Goal: Task Accomplishment & Management: Use online tool/utility

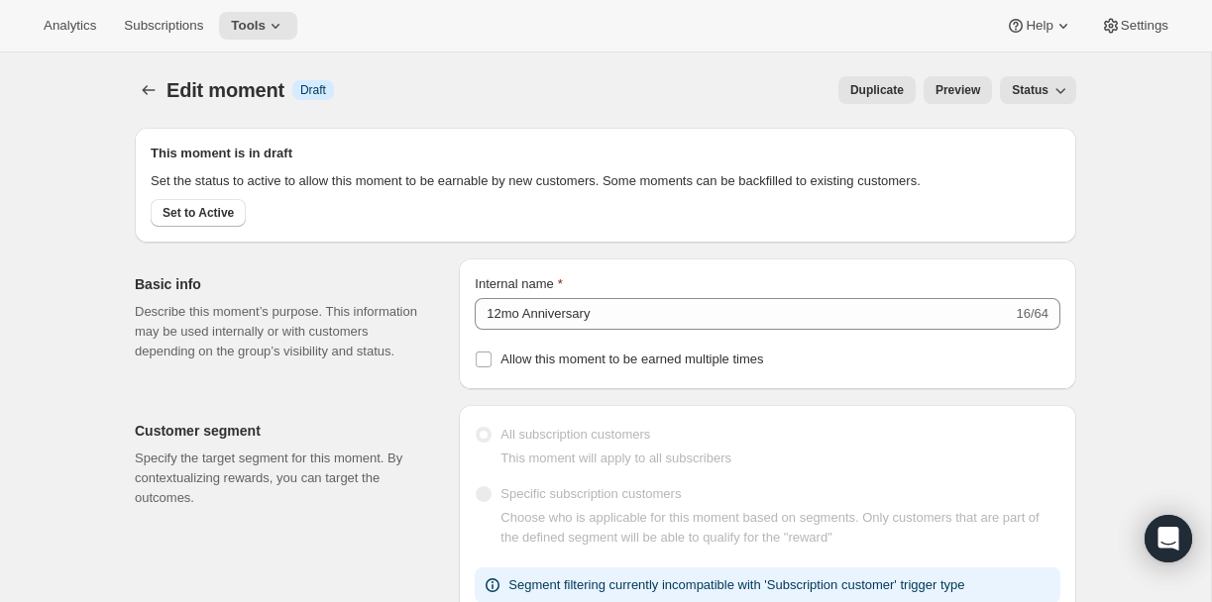
select select "FIXED_AMOUNT"
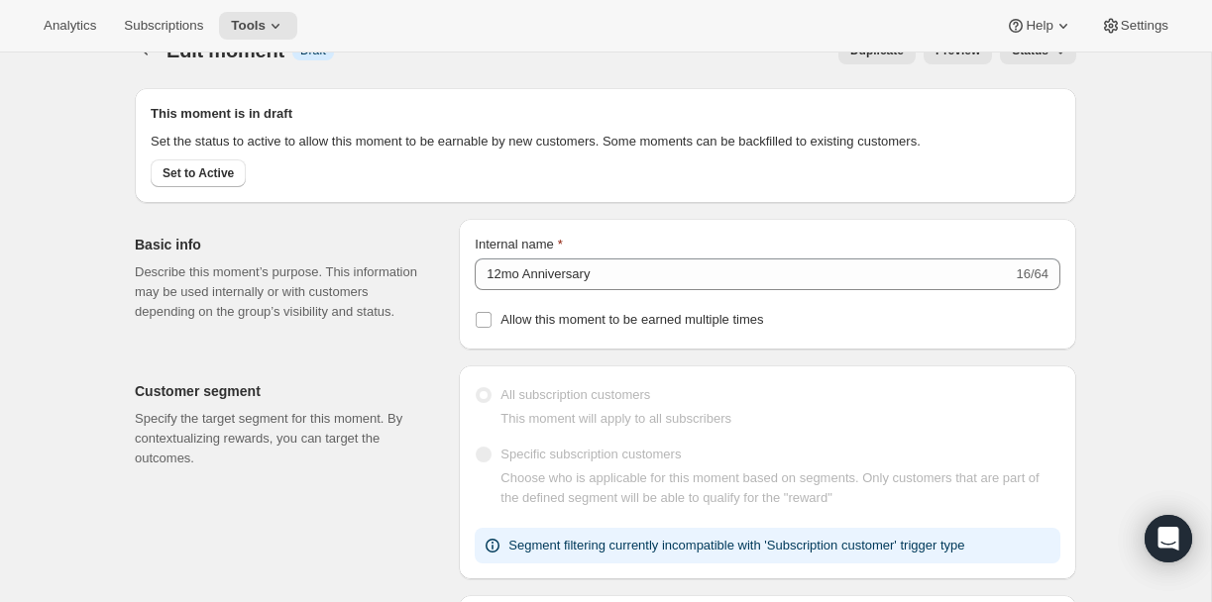
scroll to position [24, 0]
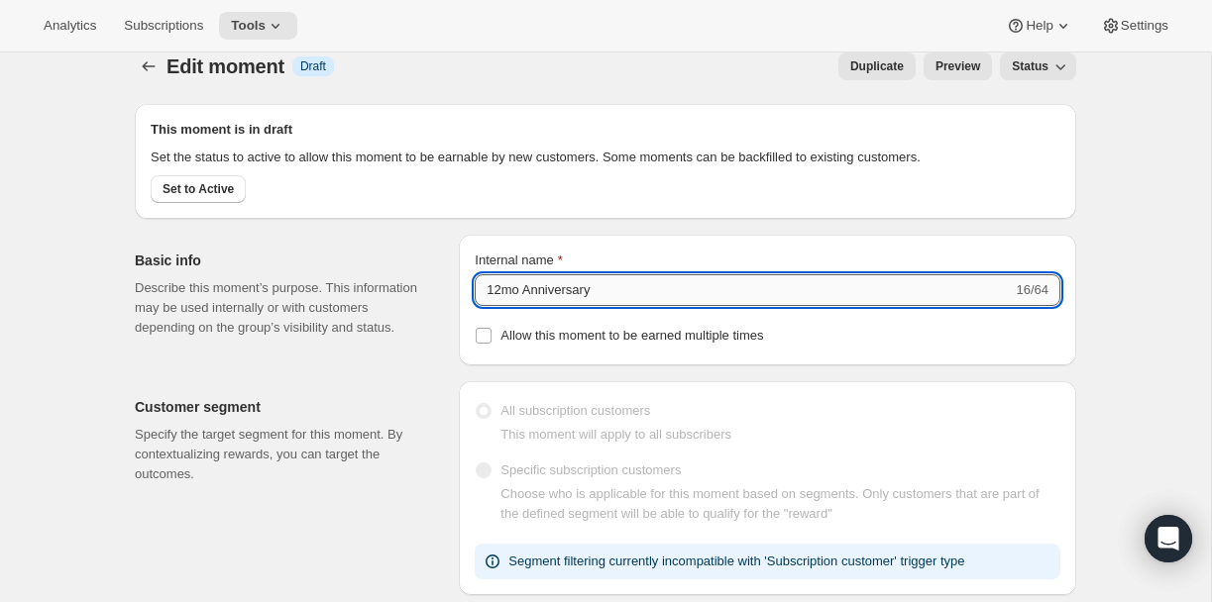
click at [517, 306] on input "12mo Anniversary" at bounding box center [743, 290] width 537 height 32
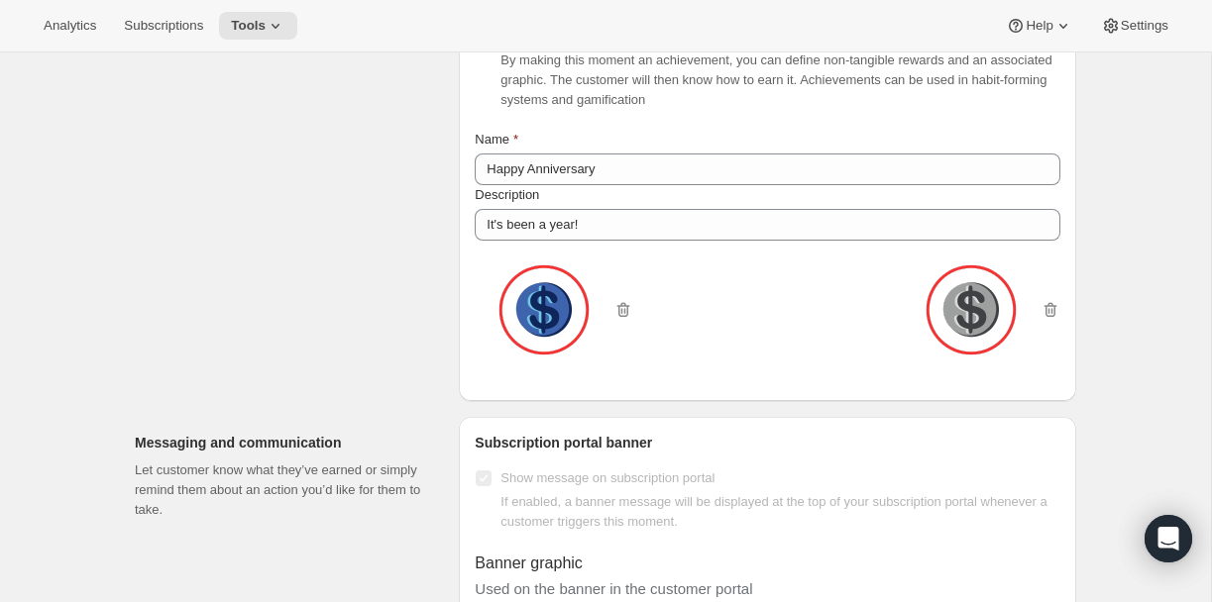
scroll to position [1337, 0]
type input "12M Anniversary"
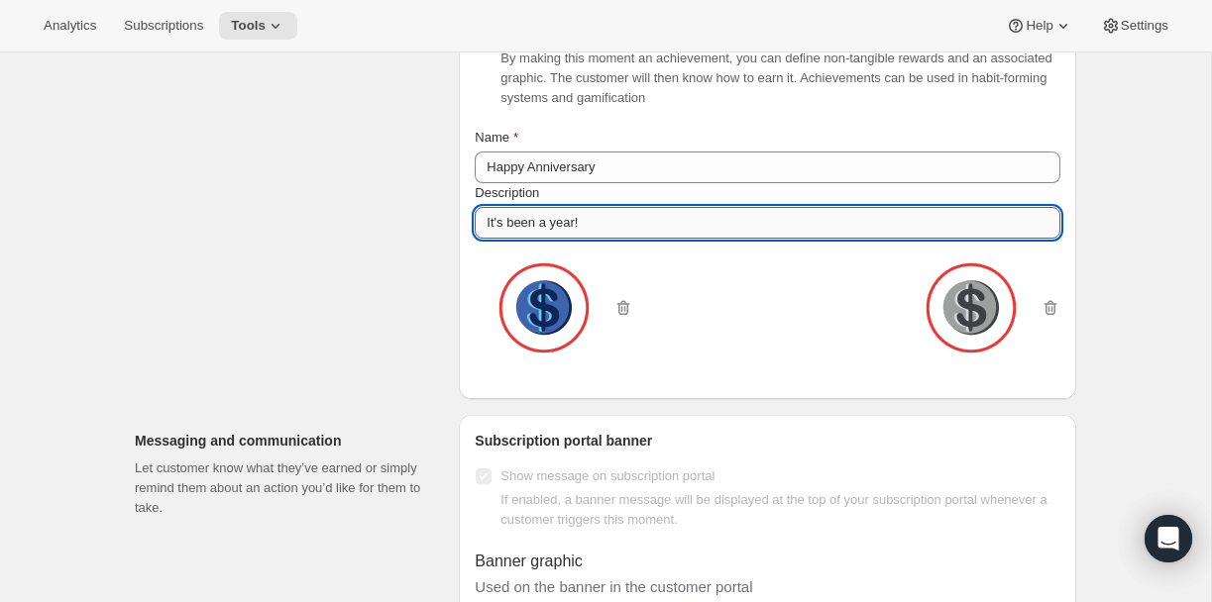
click at [552, 239] on input "It's been a year!" at bounding box center [768, 223] width 586 height 32
type input "It's been a great year!"
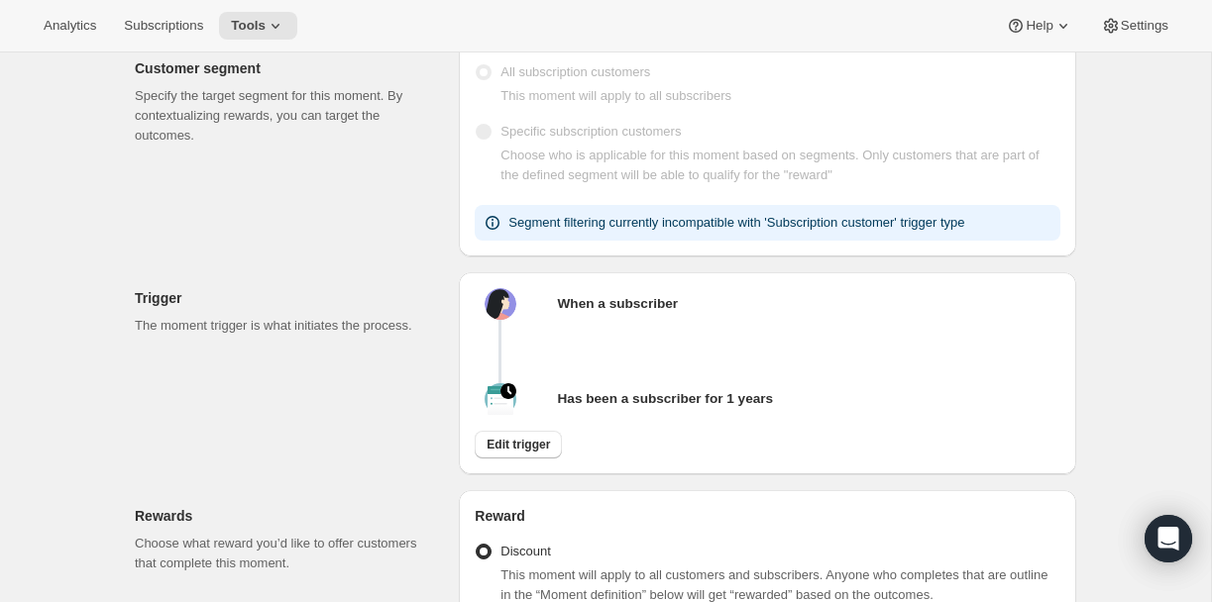
scroll to position [0, 0]
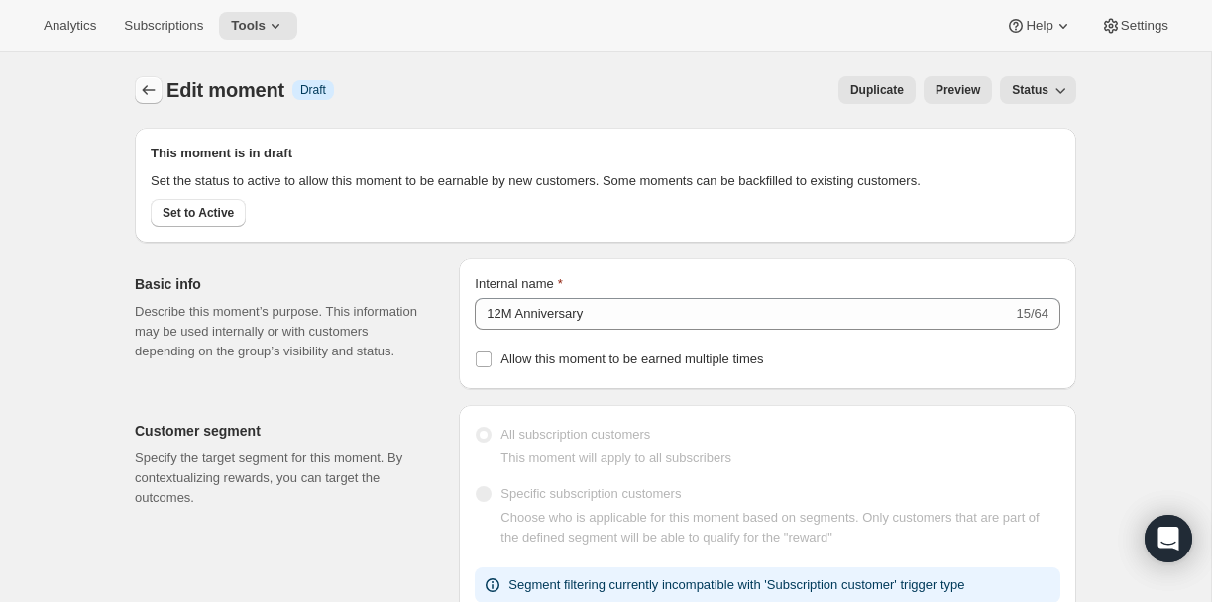
click at [145, 92] on icon "Create moment" at bounding box center [149, 90] width 20 height 20
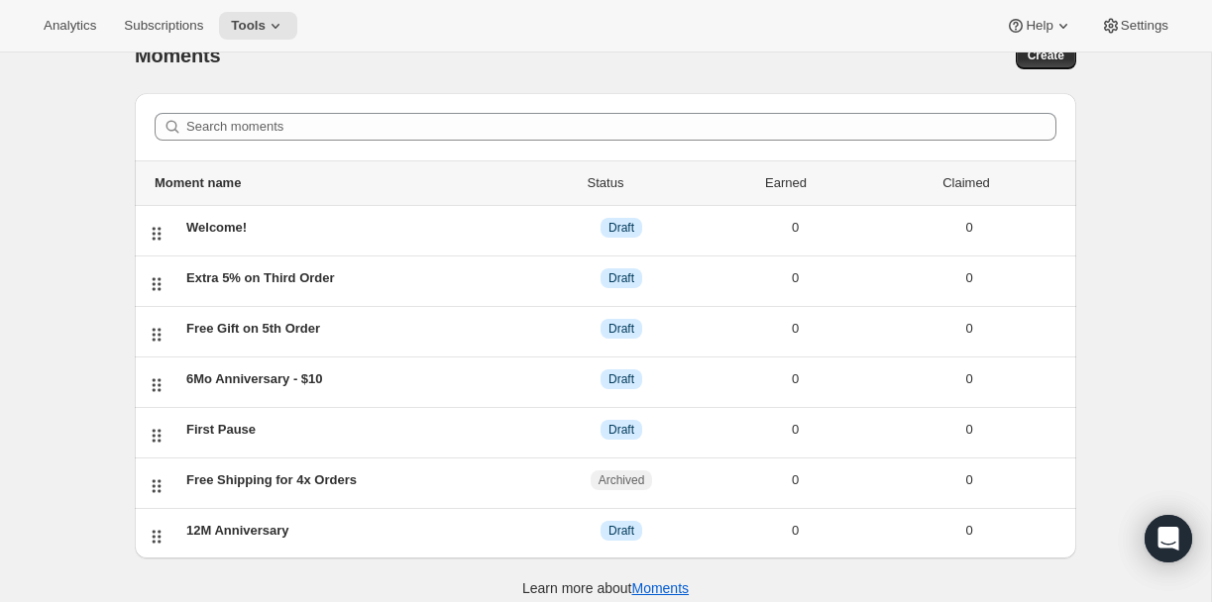
scroll to position [53, 0]
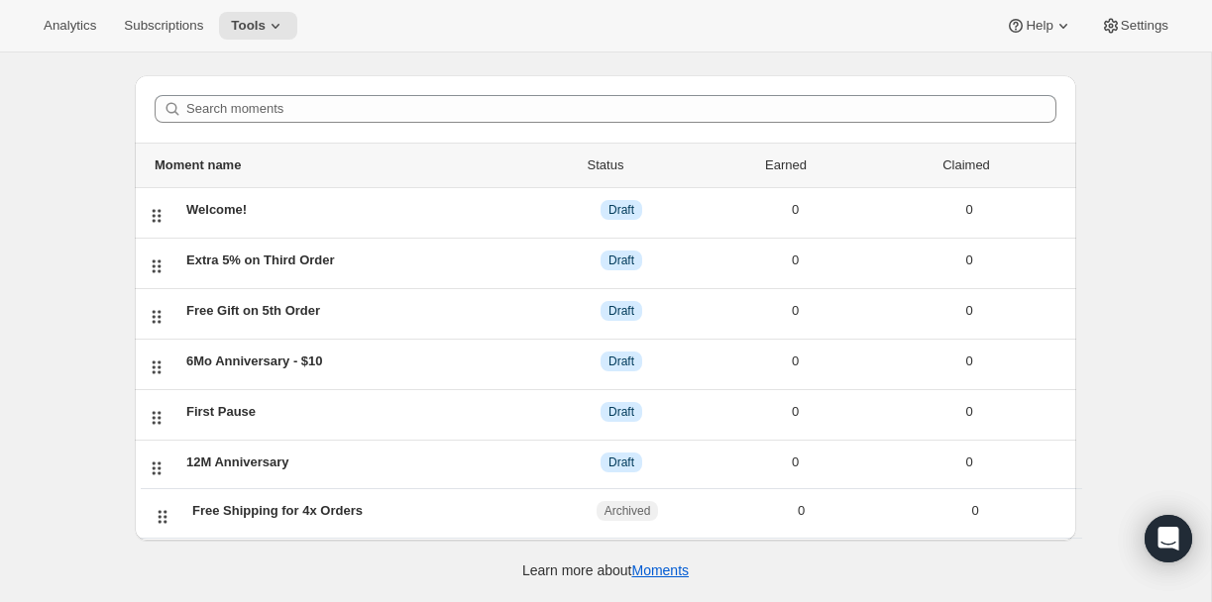
drag, startPoint x: 153, startPoint y: 468, endPoint x: 159, endPoint y: 523, distance: 55.8
click at [159, 523] on div "Search moments Moment name Status Earned Claimed Welcome! DRAFT Draft 0 0 Extra…" at bounding box center [605, 308] width 941 height 466
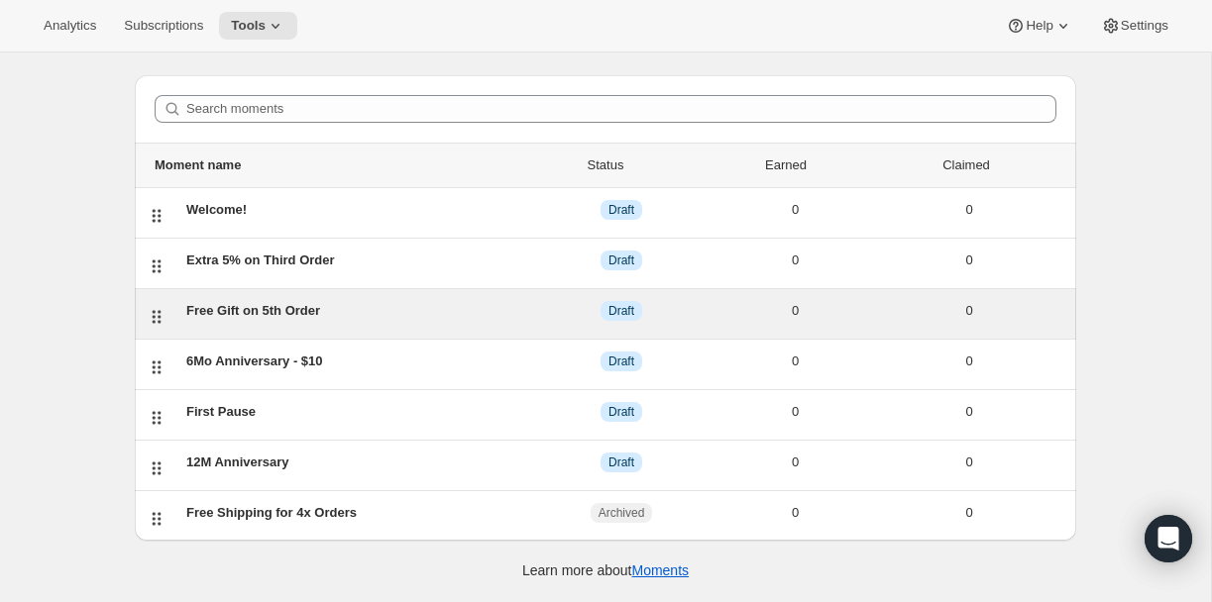
scroll to position [0, 0]
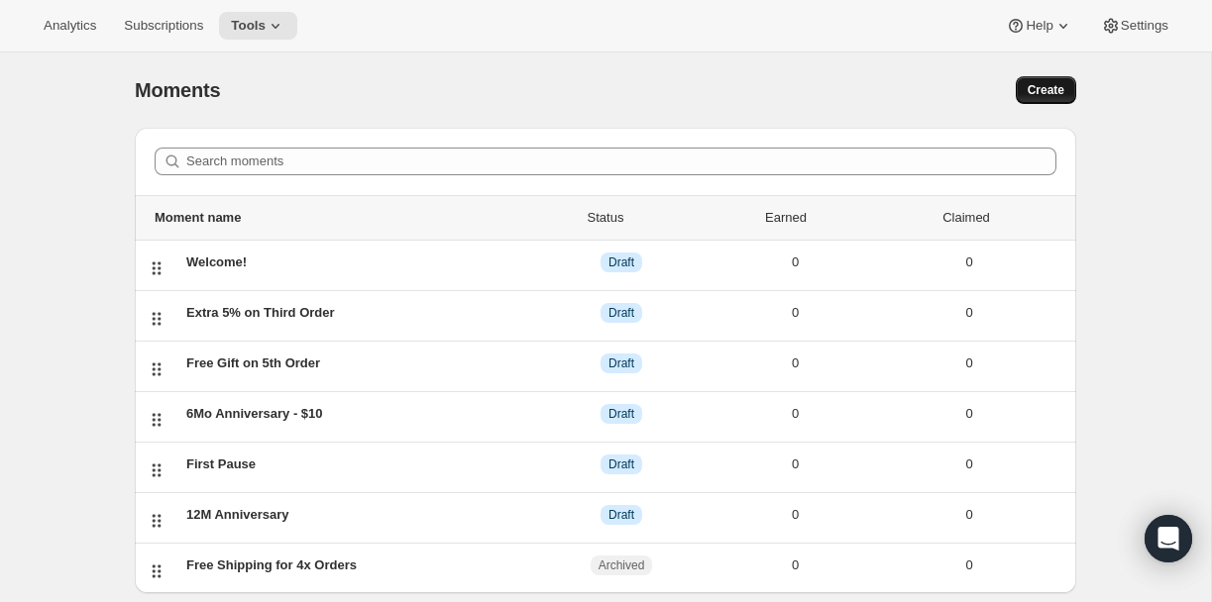
click at [1041, 89] on span "Create" at bounding box center [1045, 90] width 37 height 16
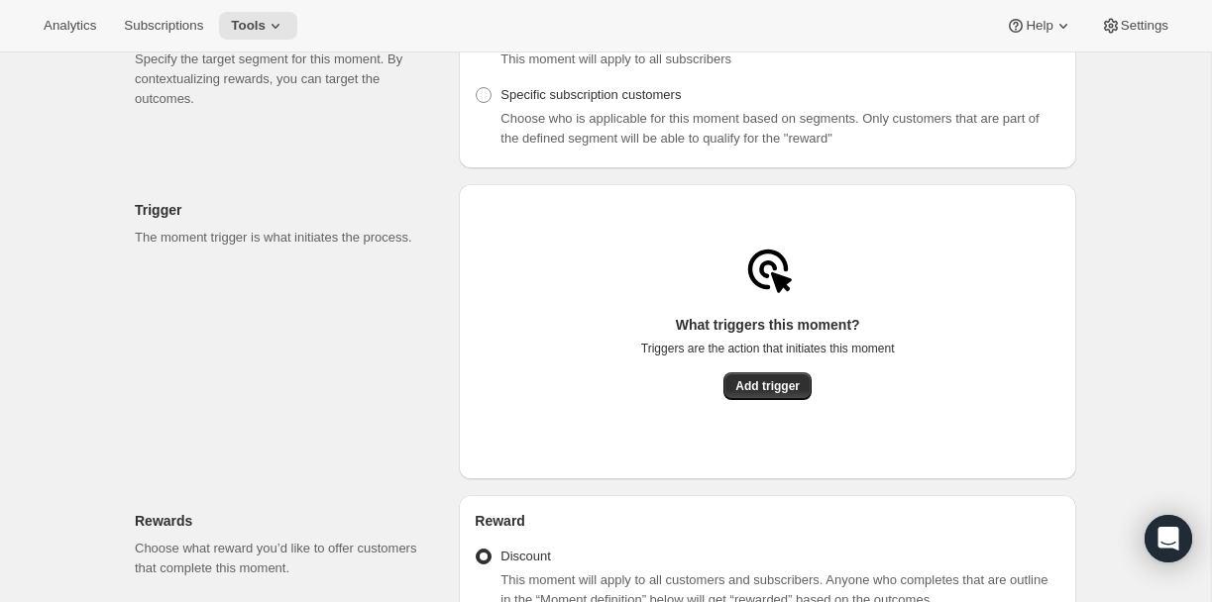
scroll to position [269, 0]
click at [765, 390] on span "Add trigger" at bounding box center [767, 385] width 64 height 16
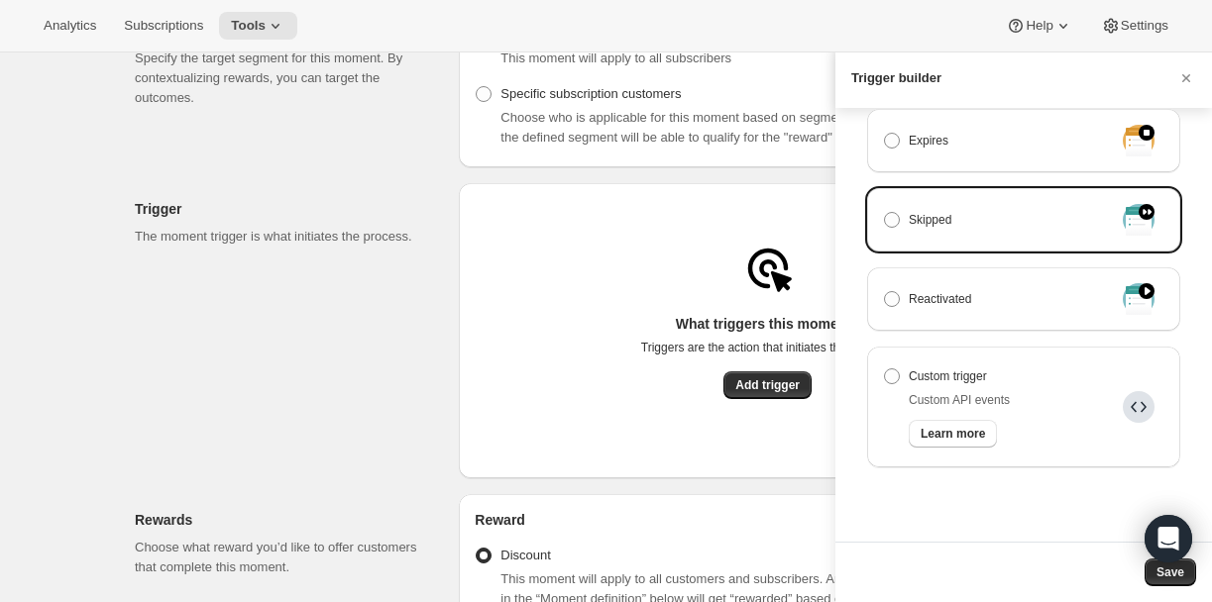
scroll to position [657, 0]
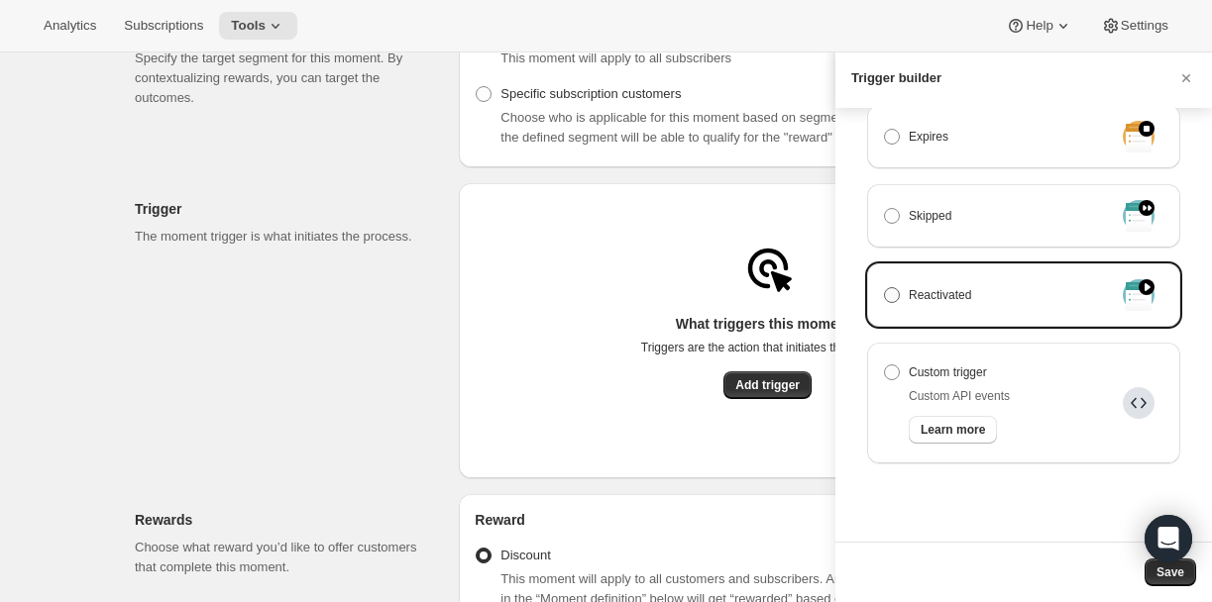
click at [952, 297] on span "Reactivated" at bounding box center [940, 295] width 62 height 20
click at [885, 288] on input "Reactivated" at bounding box center [884, 287] width 1 height 1
radio input "true"
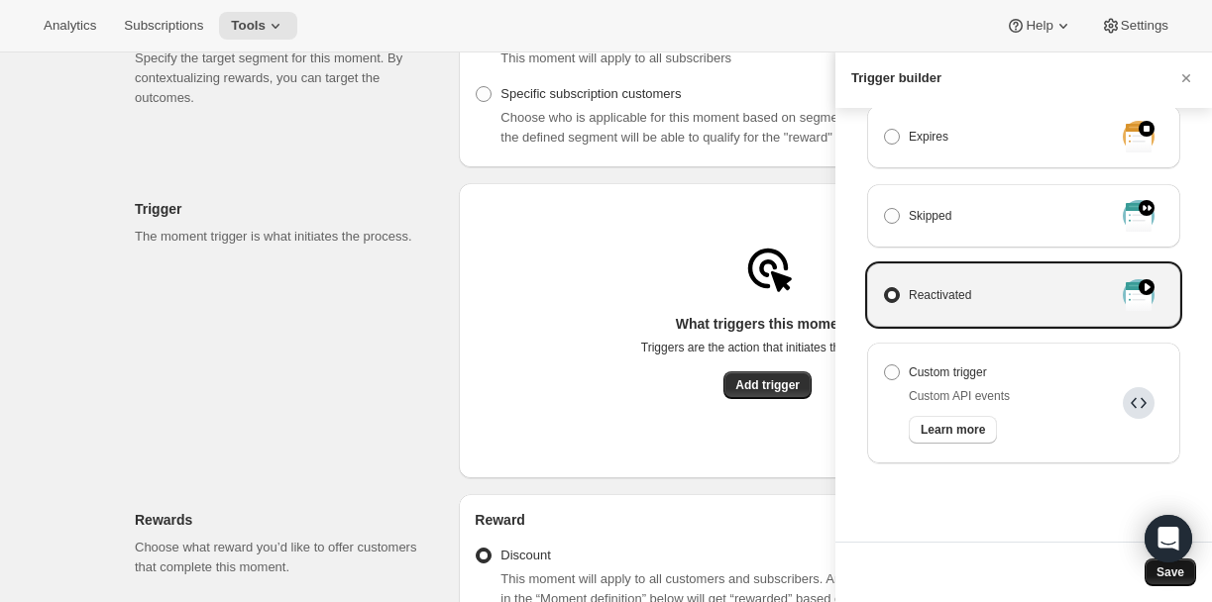
click at [1162, 579] on span "Save" at bounding box center [1170, 573] width 28 height 16
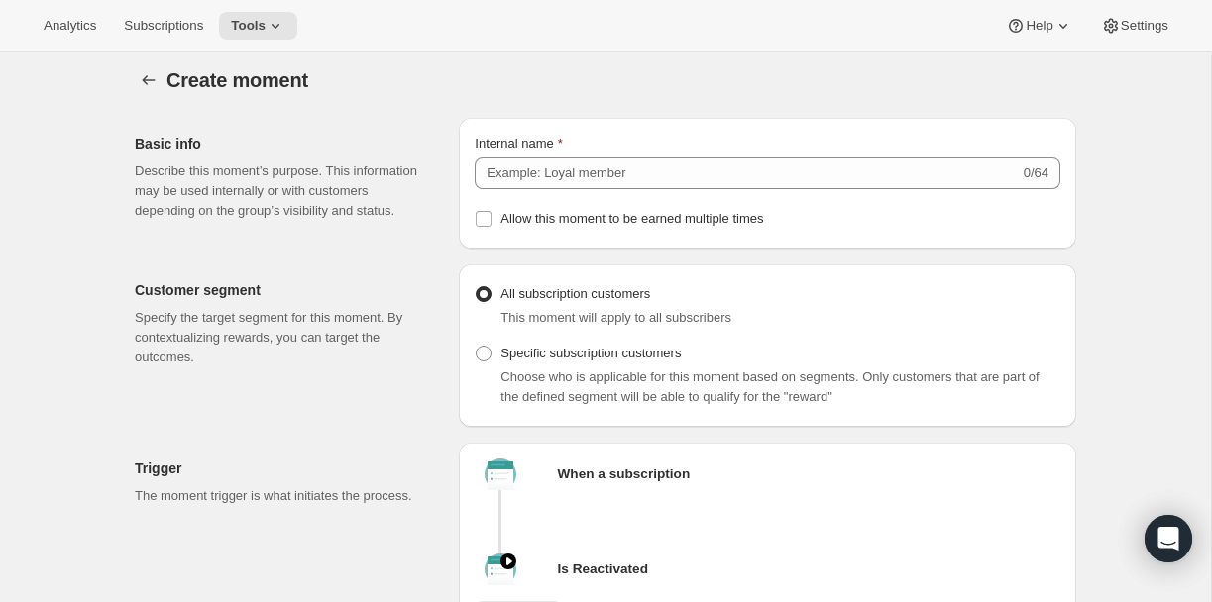
scroll to position [0, 0]
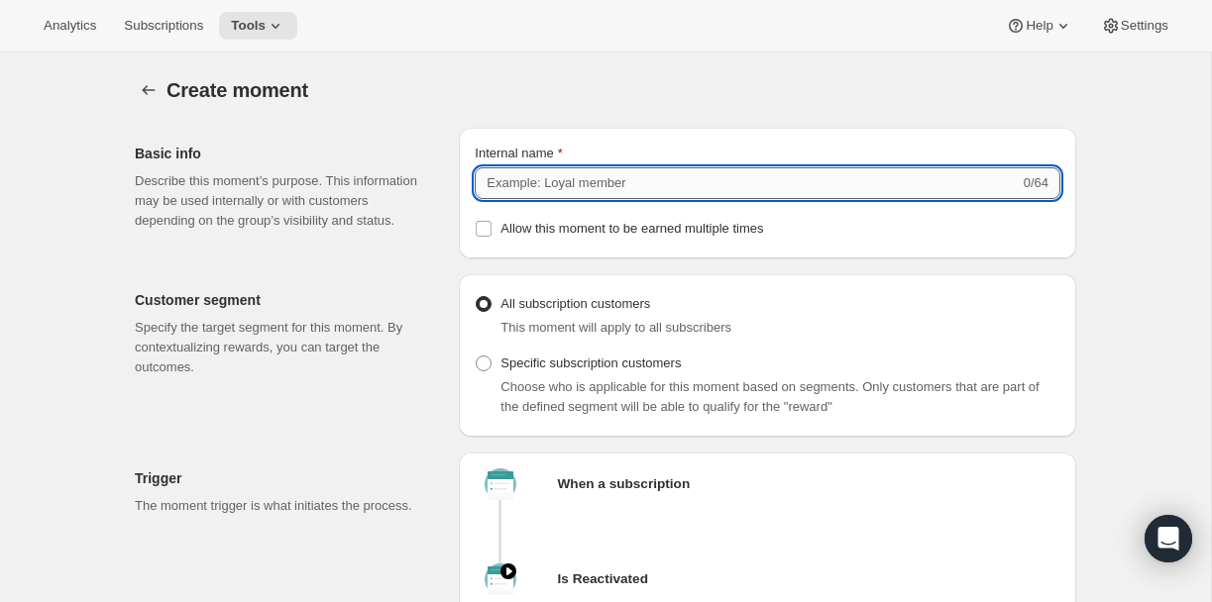
click at [636, 178] on input "Internal name" at bounding box center [747, 183] width 544 height 32
type input "Reactivated"
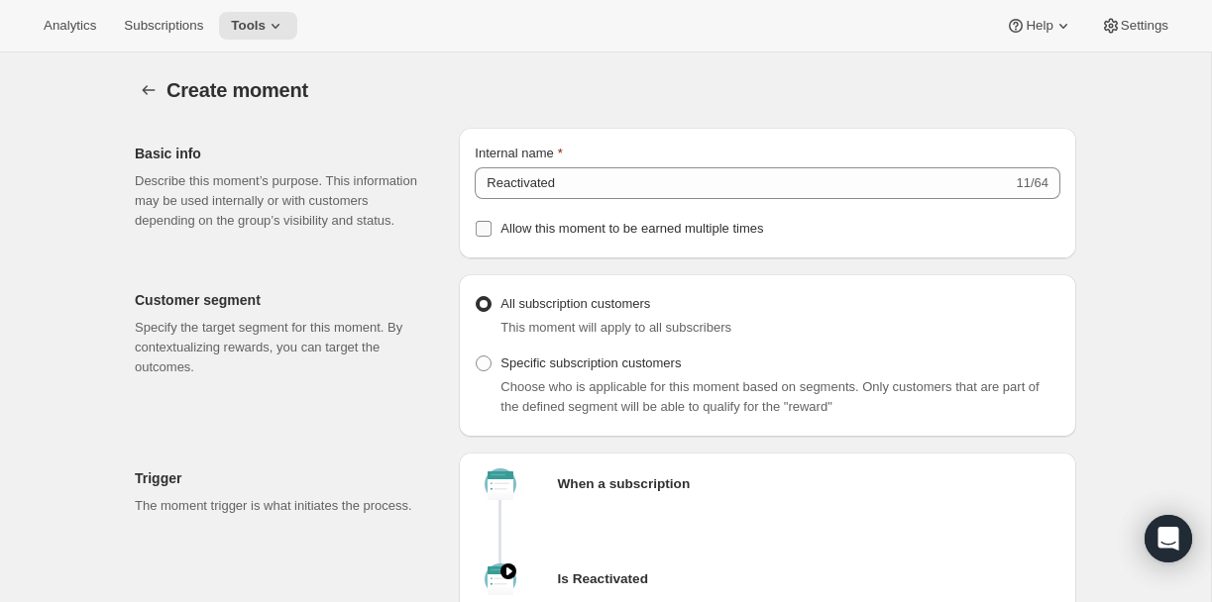
click at [491, 223] on span at bounding box center [484, 229] width 18 height 18
click at [491, 223] on input "Allow this moment to be earned multiple times" at bounding box center [484, 229] width 16 height 16
checkbox input "true"
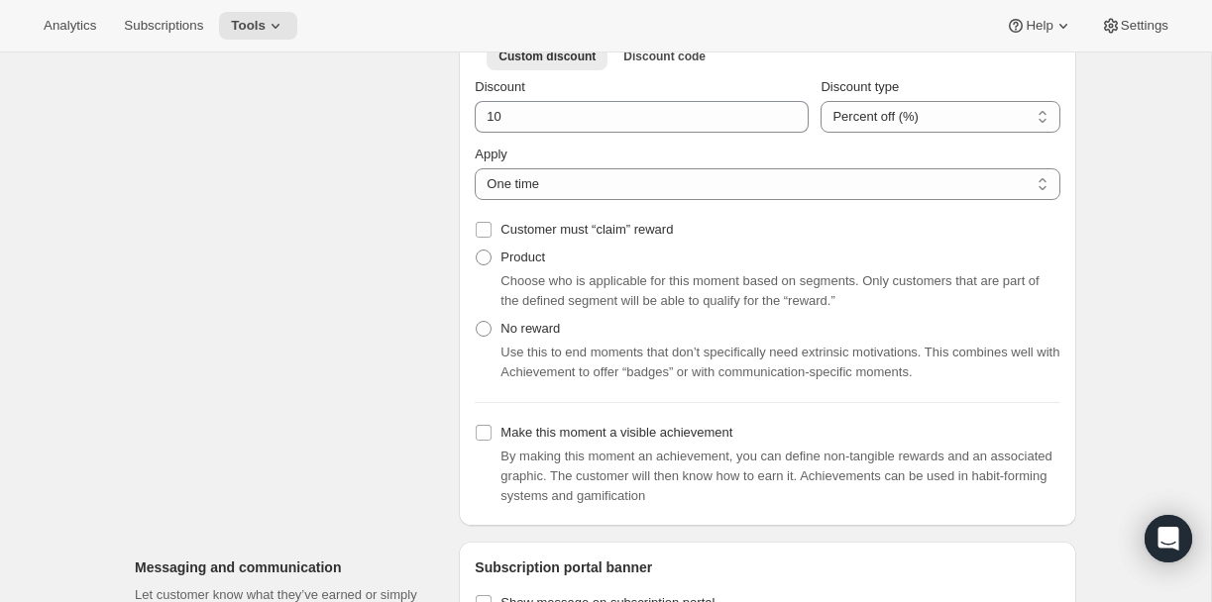
scroll to position [762, 0]
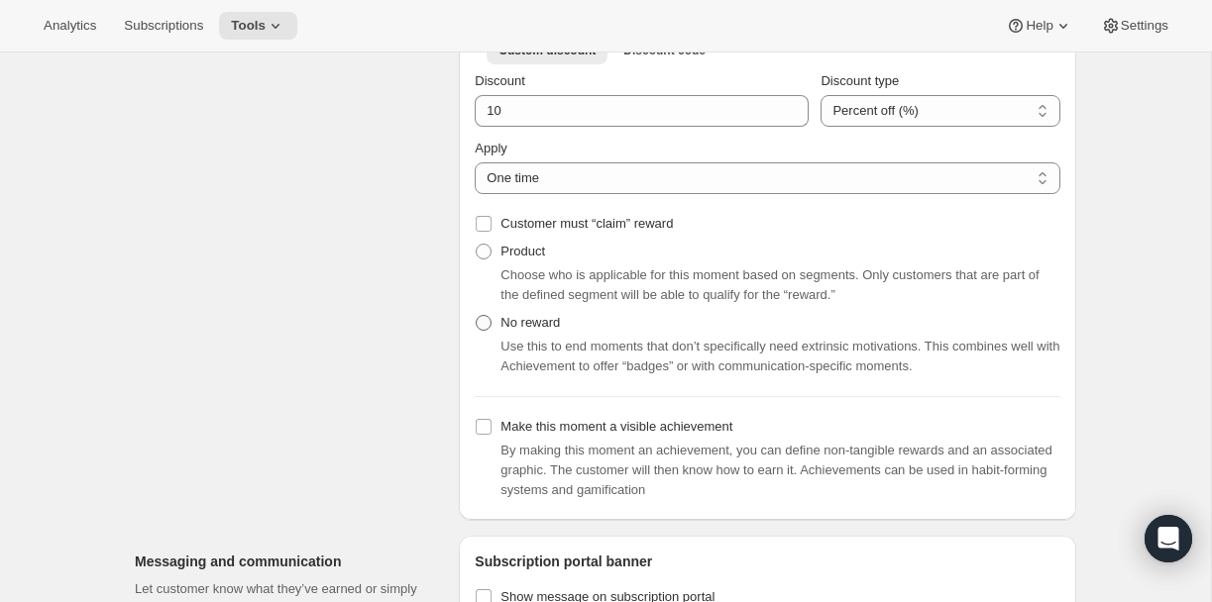
click at [480, 329] on span at bounding box center [484, 323] width 16 height 16
click at [477, 316] on input "No reward" at bounding box center [476, 315] width 1 height 1
radio input "true"
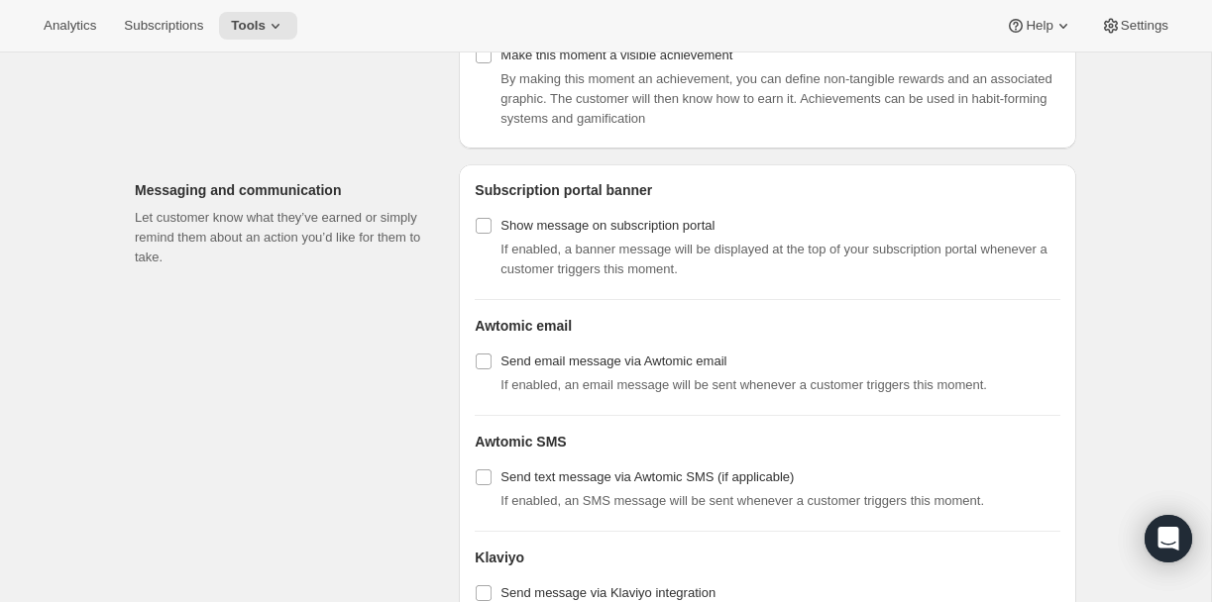
scroll to position [933, 0]
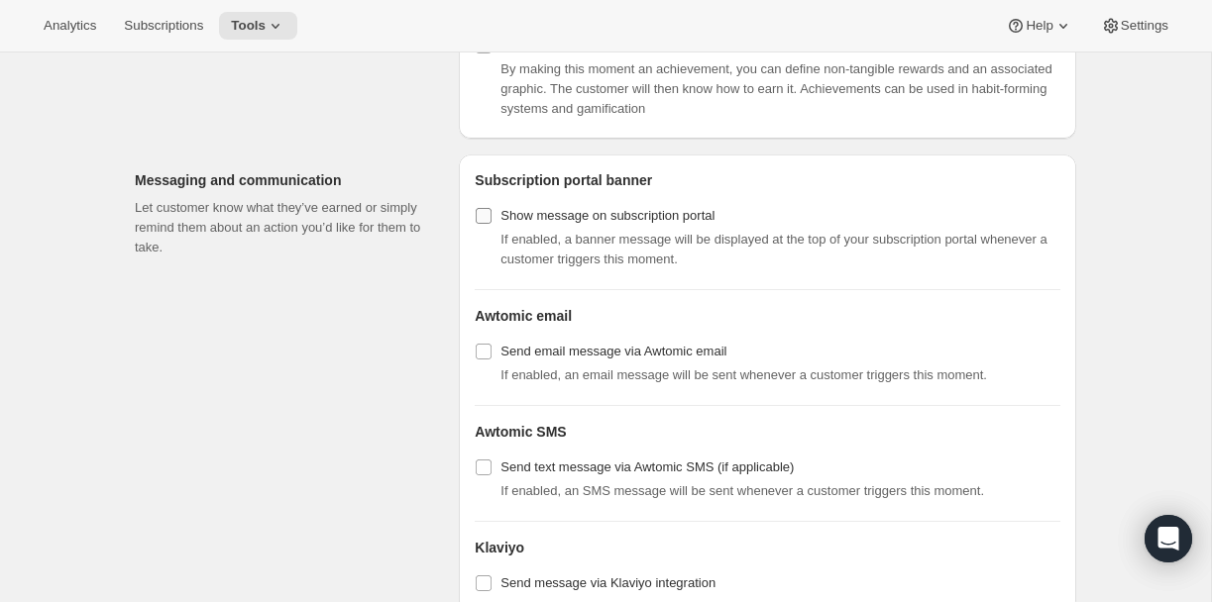
click at [482, 224] on input "Show message on subscription portal" at bounding box center [484, 216] width 16 height 16
checkbox input "true"
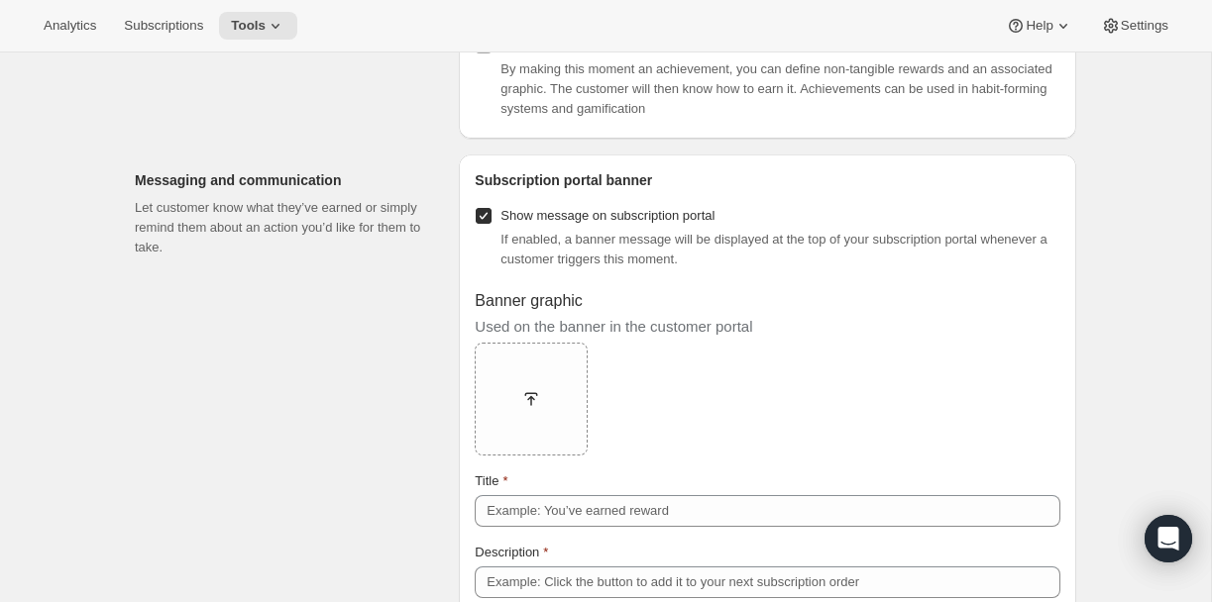
scroll to position [1107, 0]
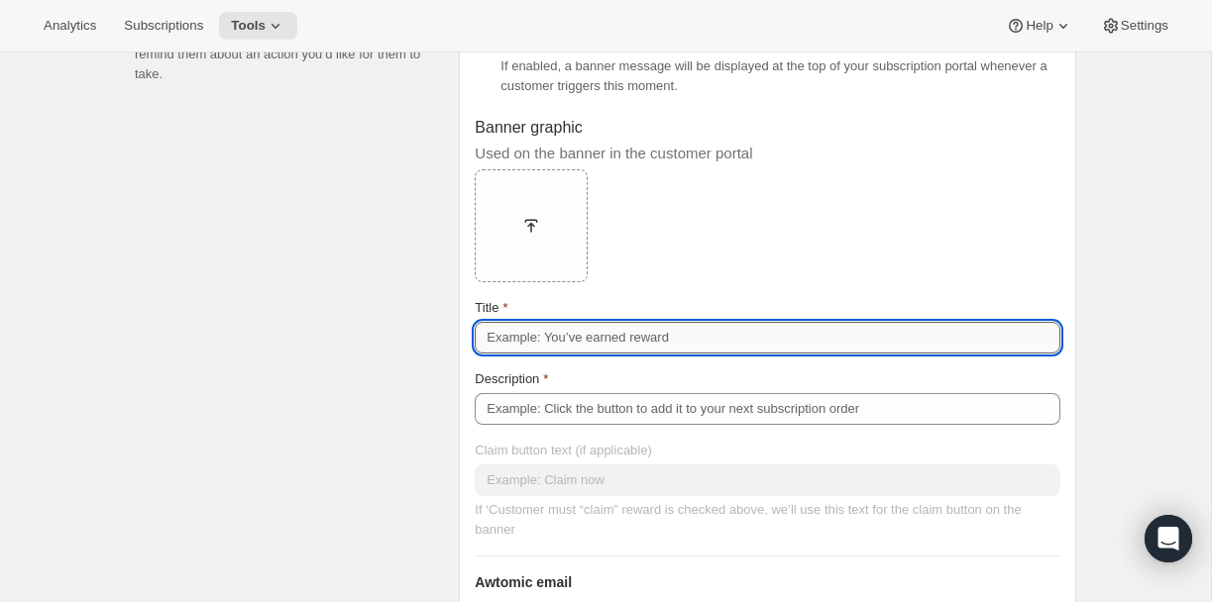
click at [588, 353] on input "Title" at bounding box center [768, 338] width 586 height 32
type input "Y"
type input "Welcome back!"
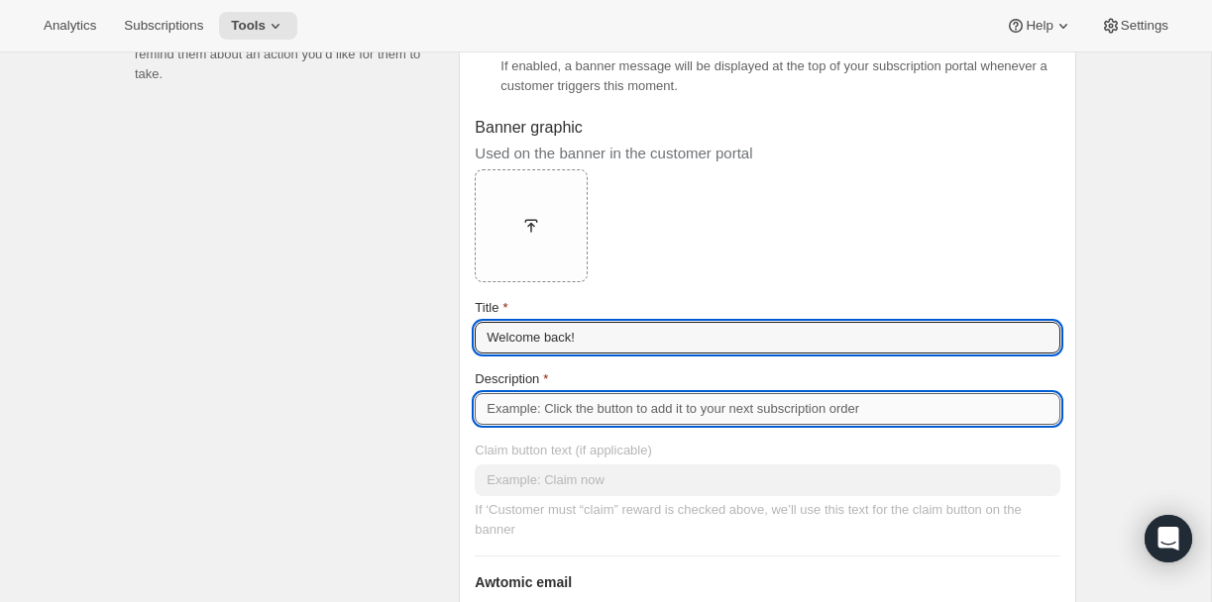
click at [551, 415] on input "Description" at bounding box center [768, 409] width 586 height 32
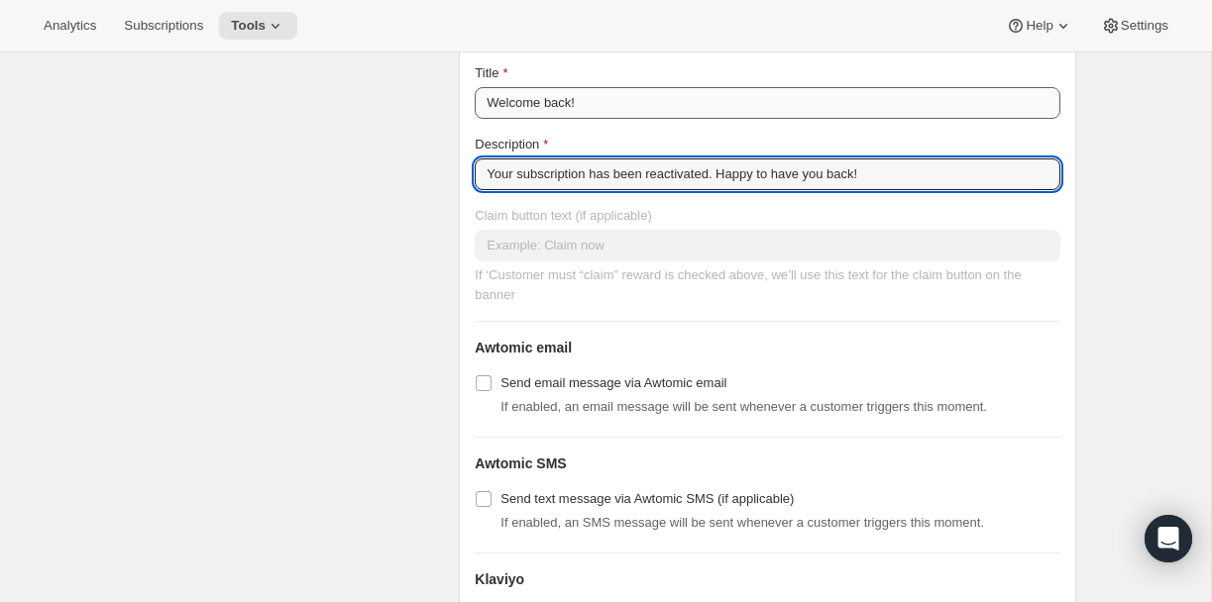
scroll to position [1344, 0]
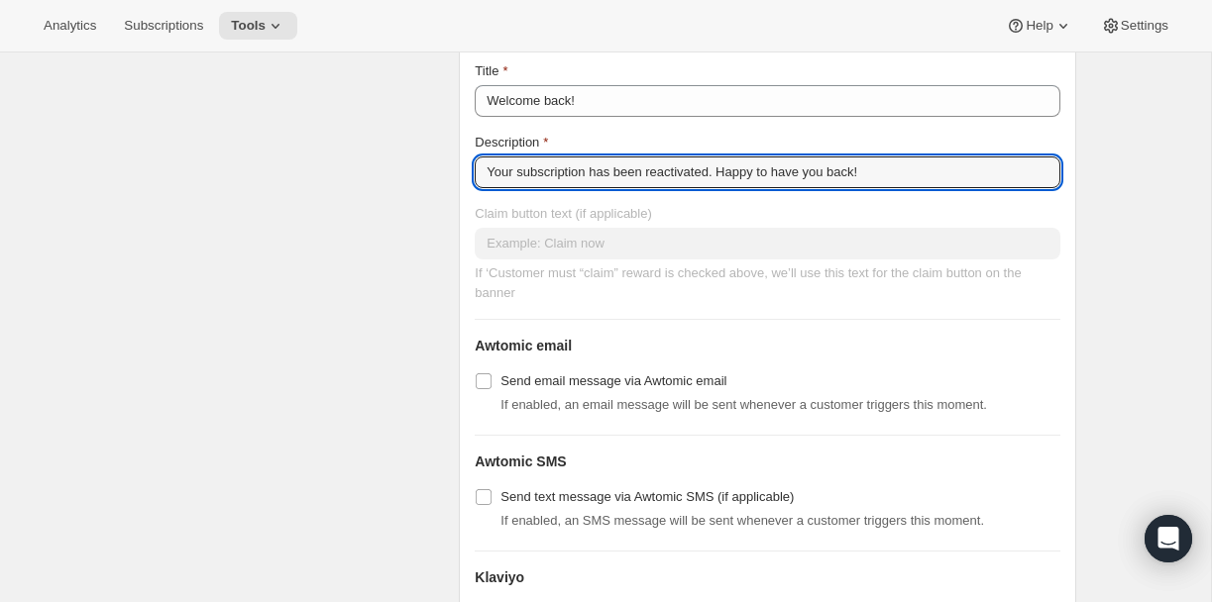
type input "Your subscription has been reactivated. Happy to have you back!"
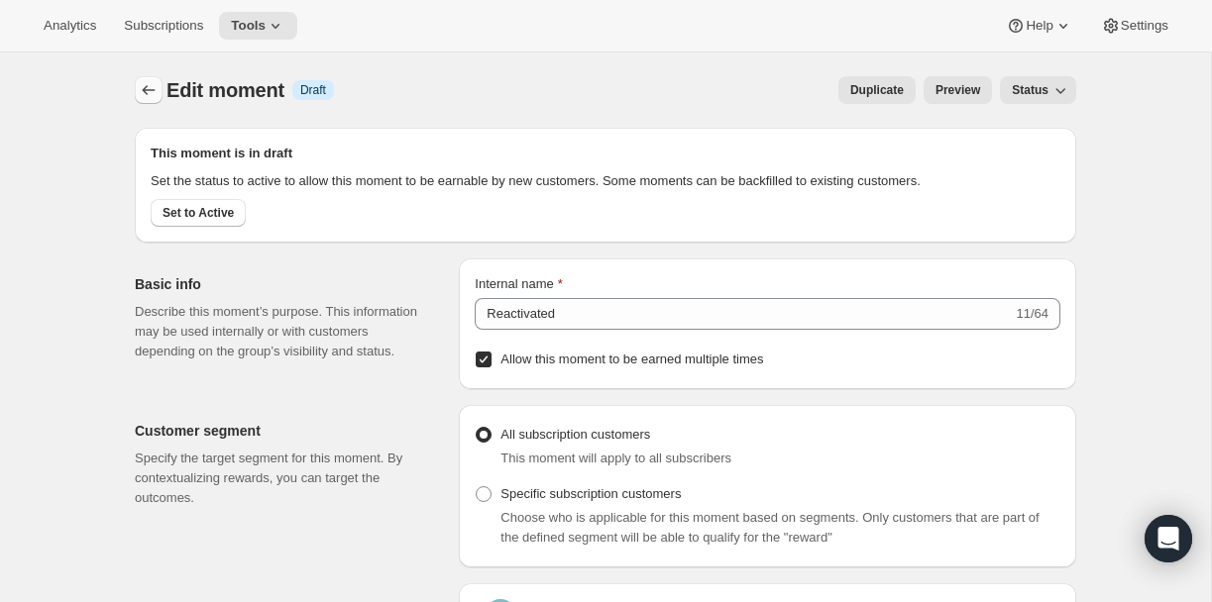
click at [156, 87] on icon "Create moment" at bounding box center [149, 90] width 20 height 20
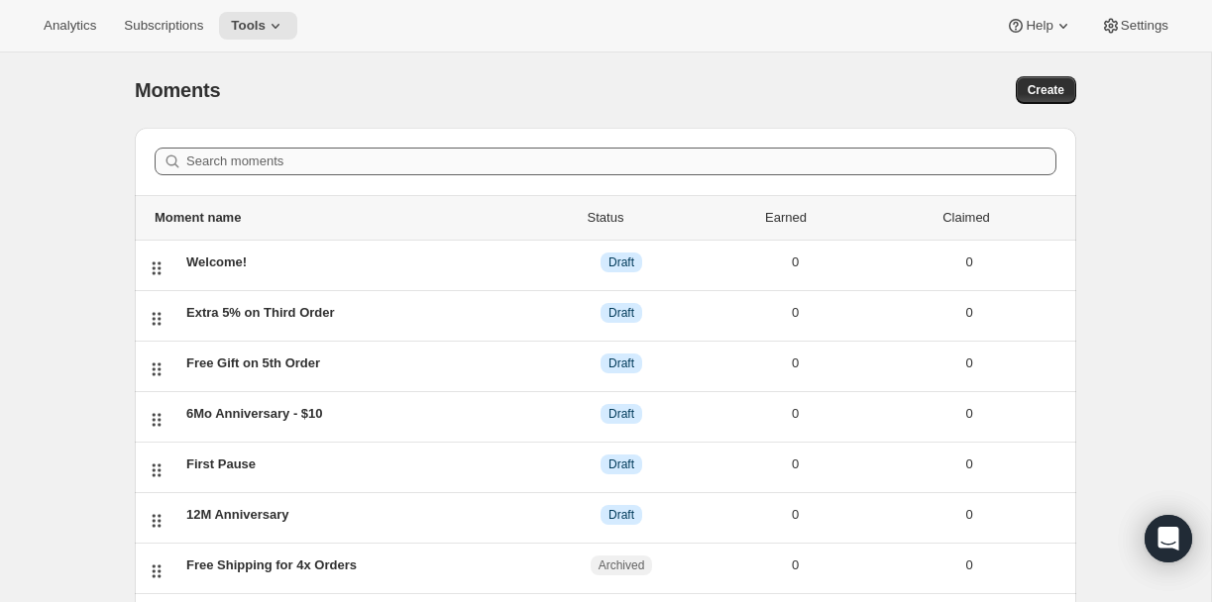
scroll to position [101, 0]
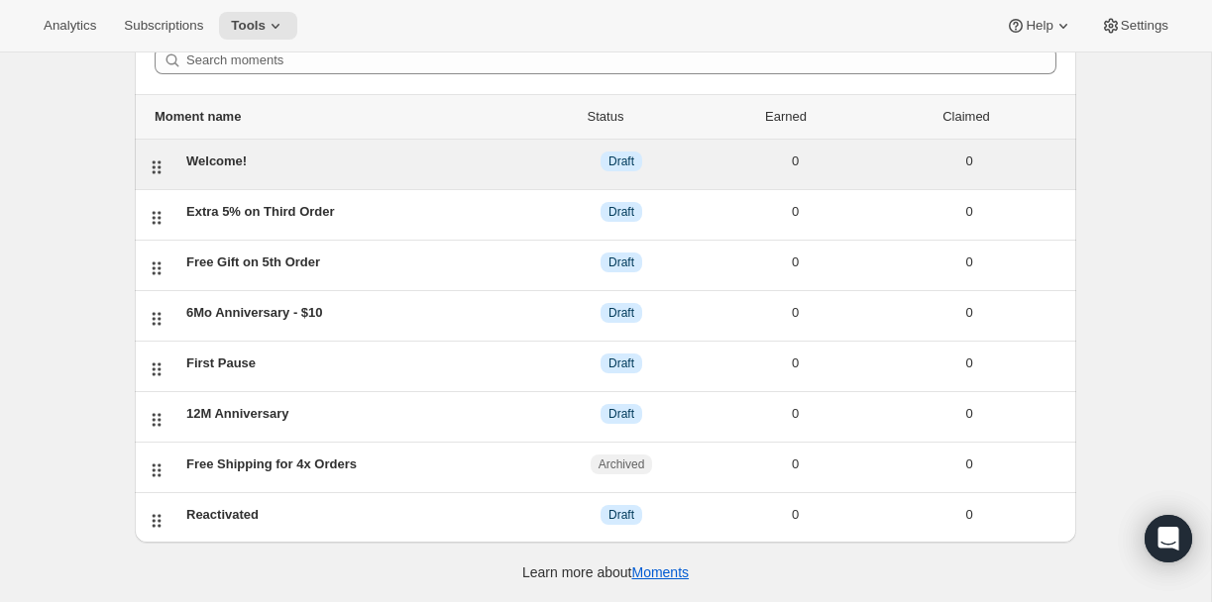
click at [228, 160] on div "Welcome!" at bounding box center [360, 162] width 348 height 20
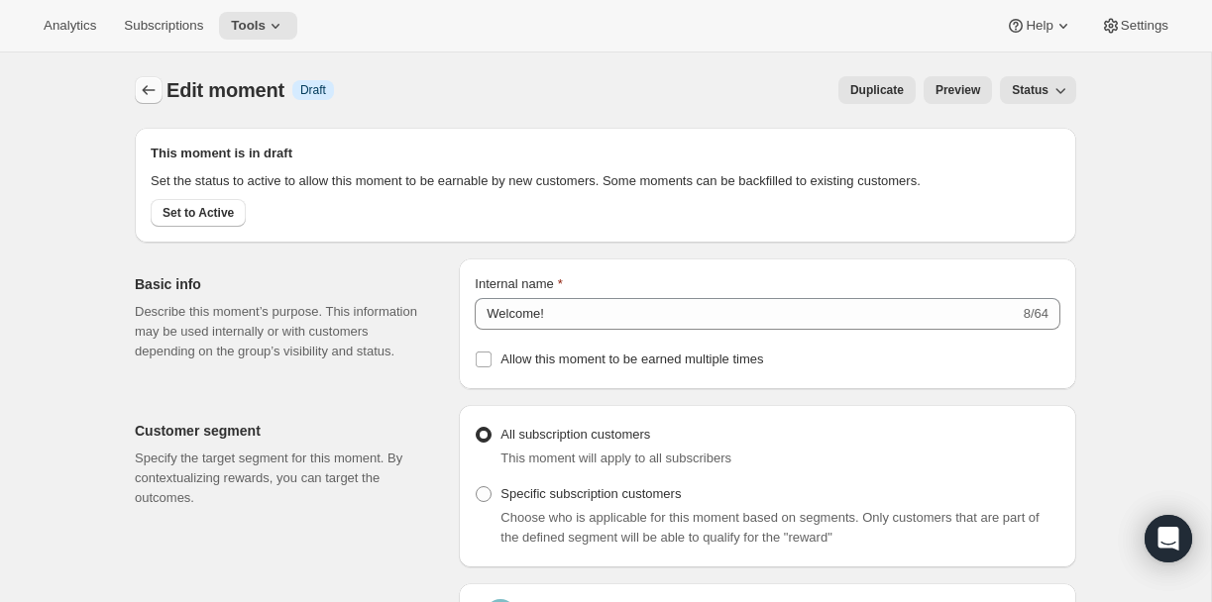
click at [145, 90] on icon "Create moment" at bounding box center [149, 90] width 20 height 20
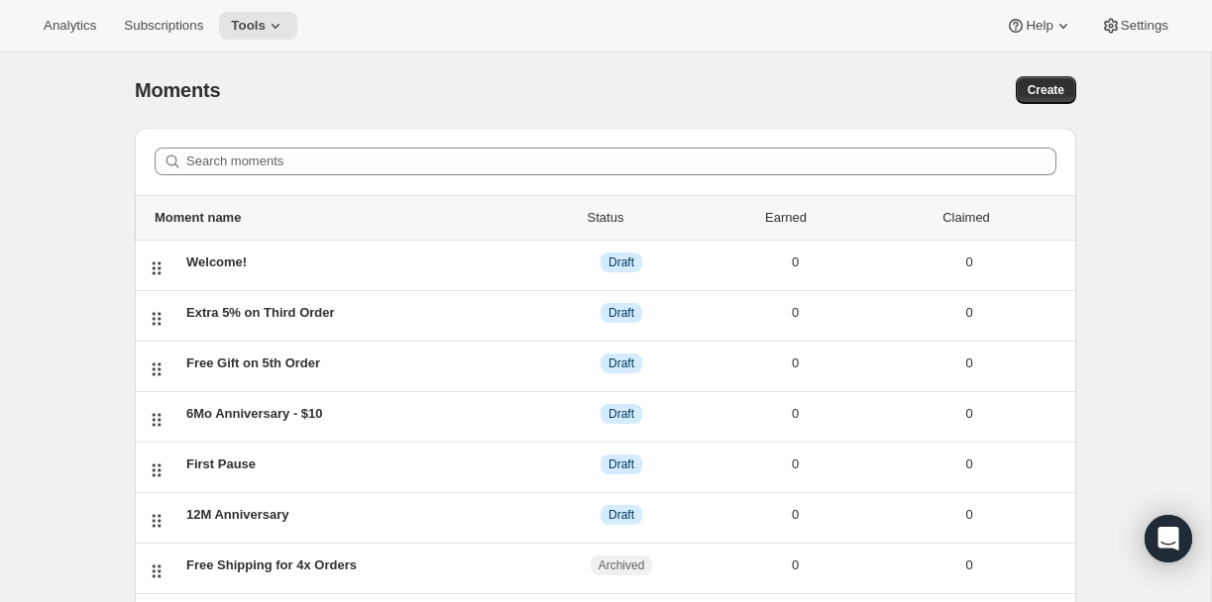
scroll to position [67, 0]
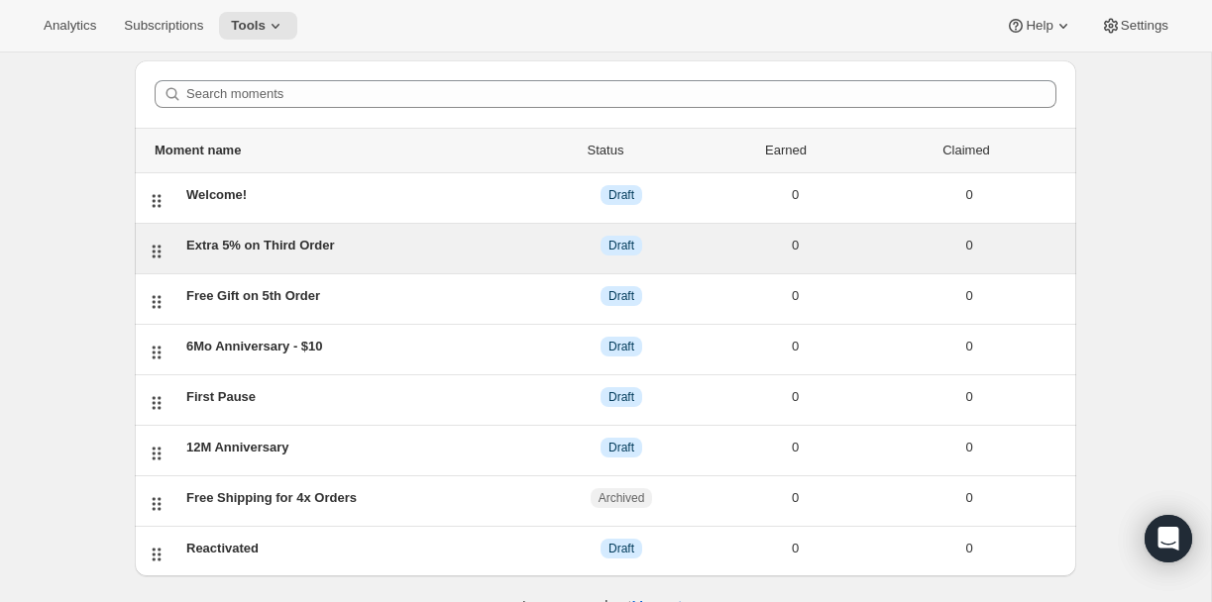
click at [331, 245] on div "Extra 5% on Third Order" at bounding box center [360, 246] width 348 height 20
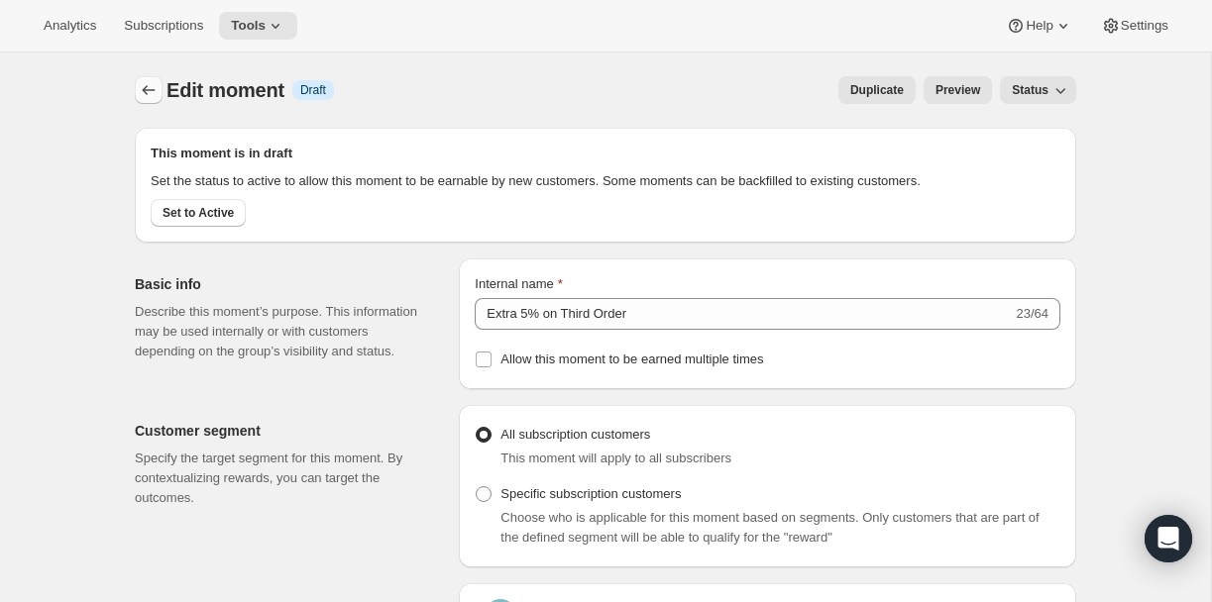
click at [161, 87] on button "Create moment" at bounding box center [149, 90] width 28 height 28
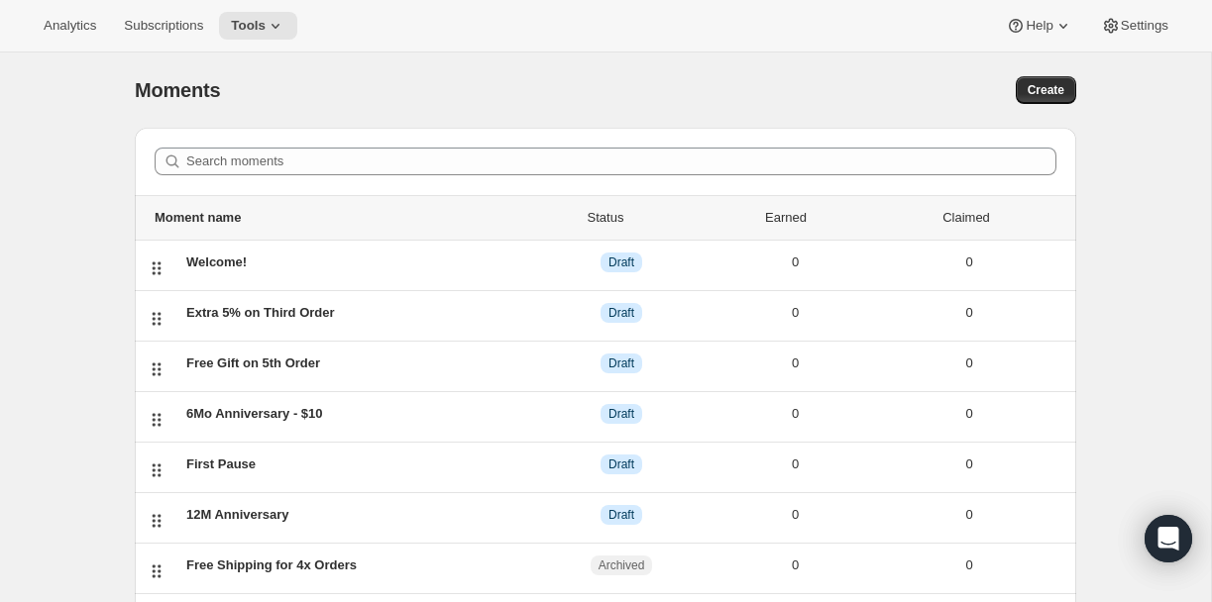
scroll to position [101, 0]
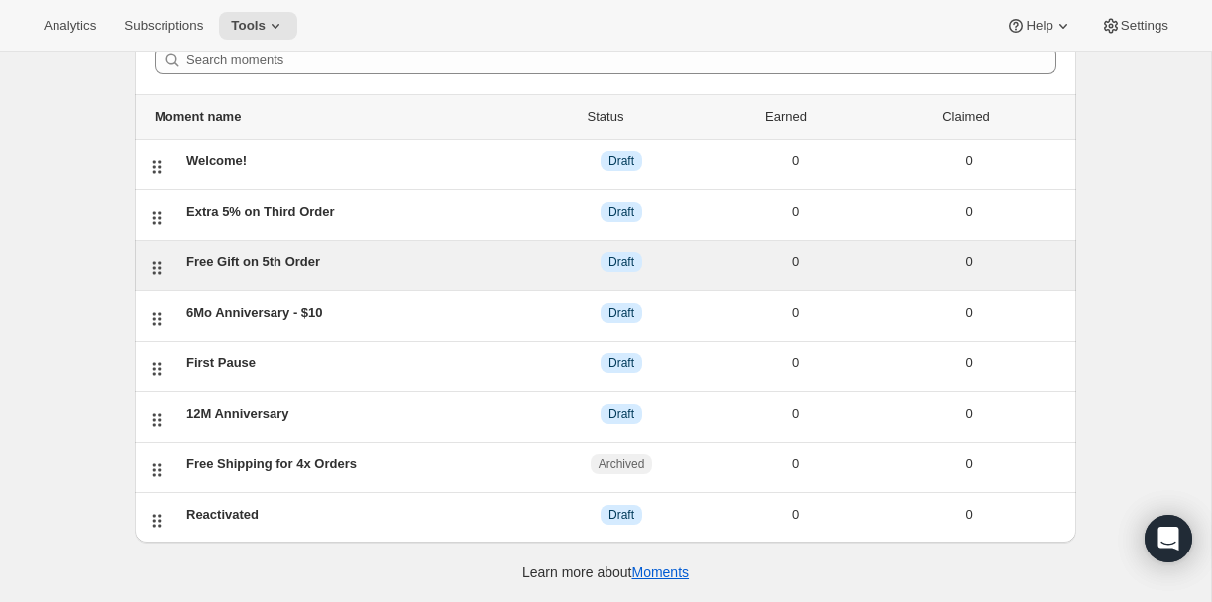
click at [405, 268] on div "Free Gift on 5th Order" at bounding box center [360, 263] width 348 height 20
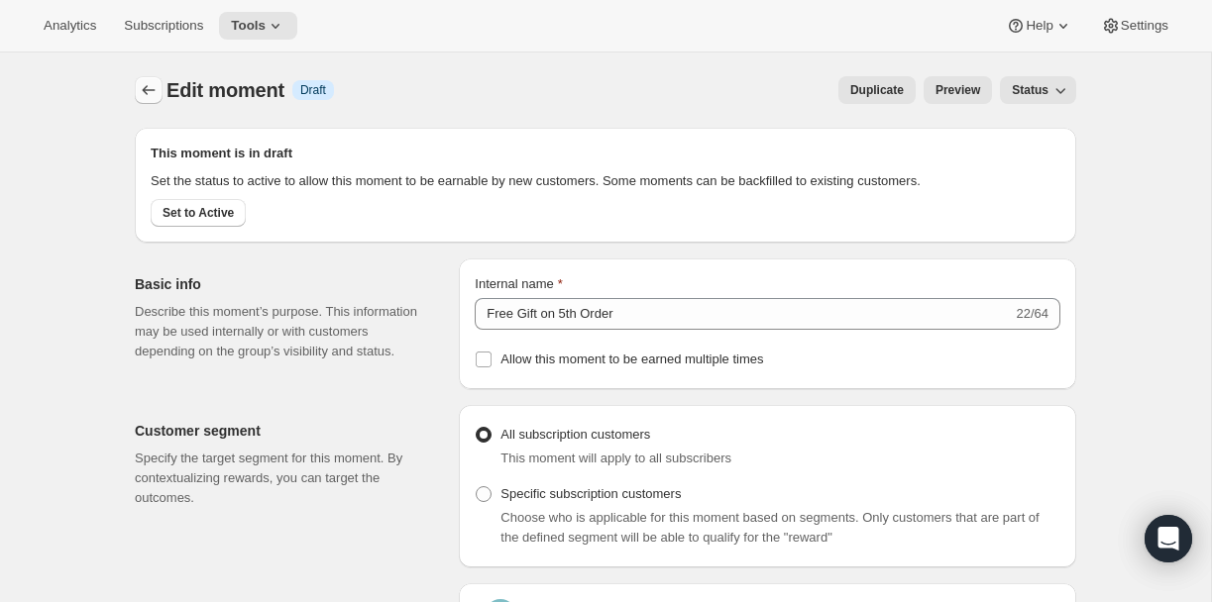
click at [143, 93] on icon "Create moment" at bounding box center [149, 90] width 20 height 20
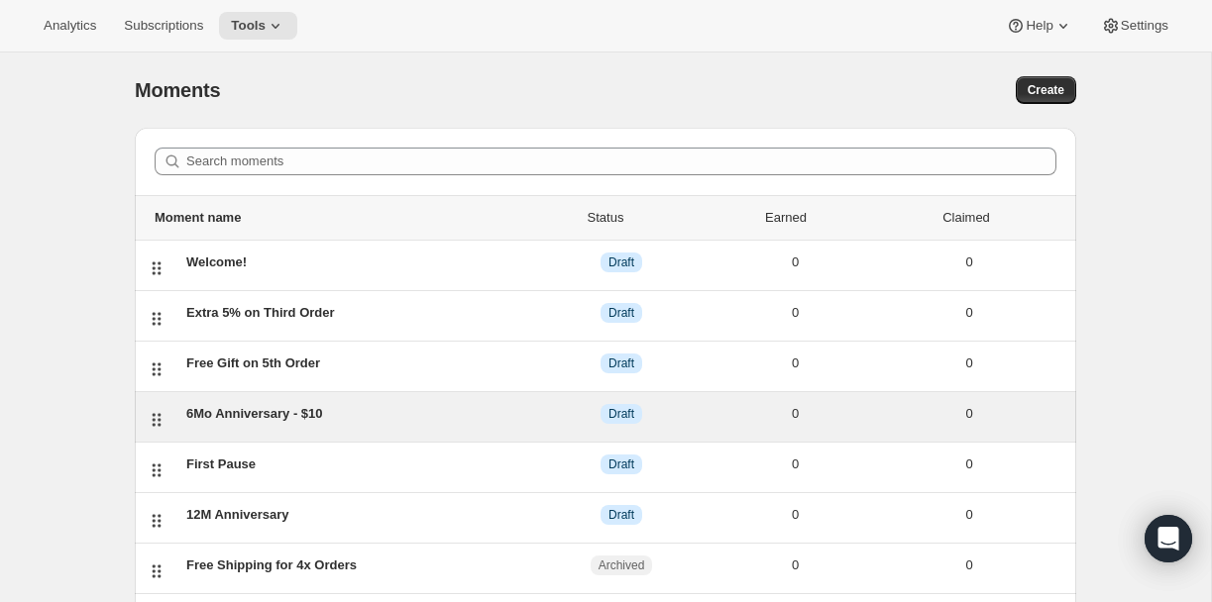
click at [452, 400] on div "6Mo Anniversary - $10 DRAFT Draft 0 0" at bounding box center [605, 417] width 941 height 50
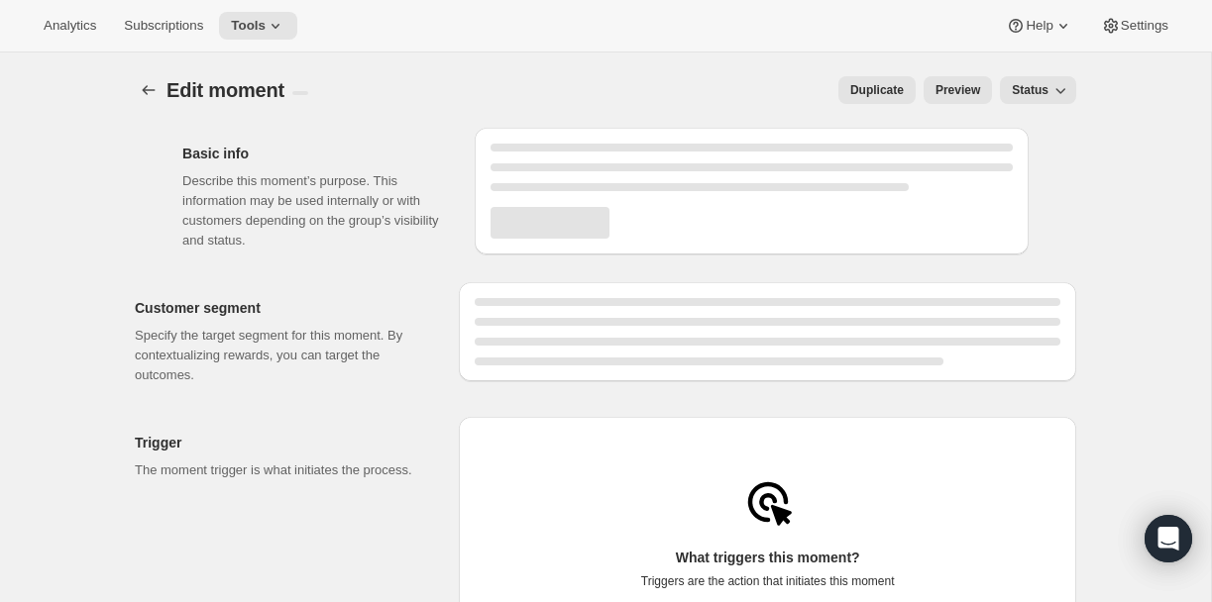
select select "FIXED_AMOUNT"
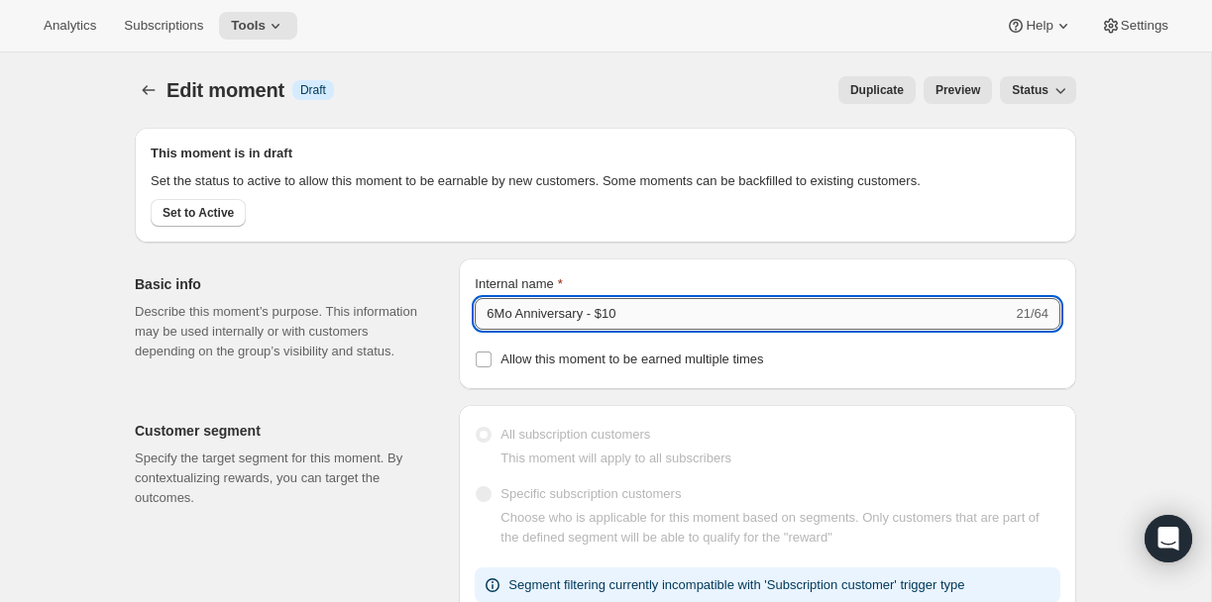
click at [510, 330] on input "6Mo Anniversary - $10" at bounding box center [743, 314] width 537 height 32
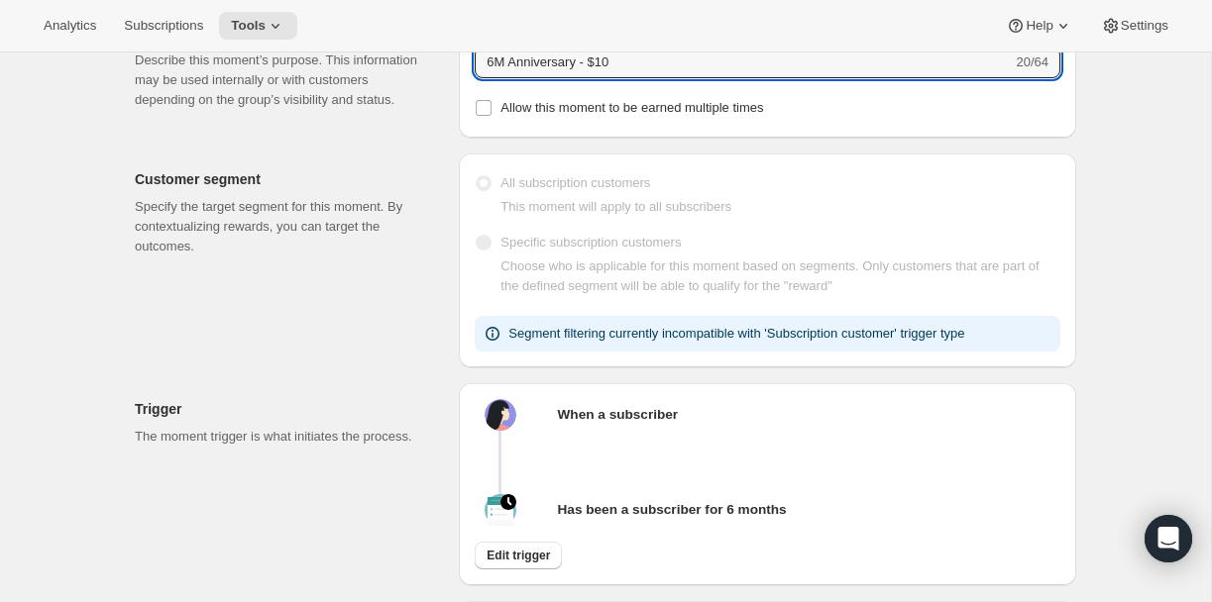
scroll to position [285, 0]
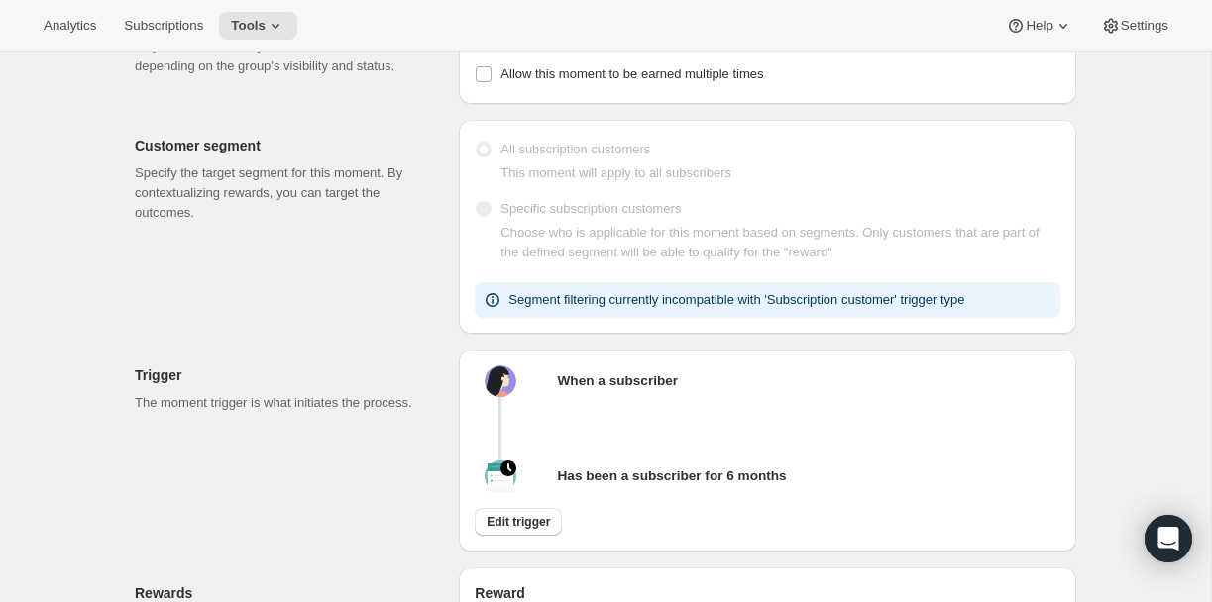
type input "6M Anniversary - $10"
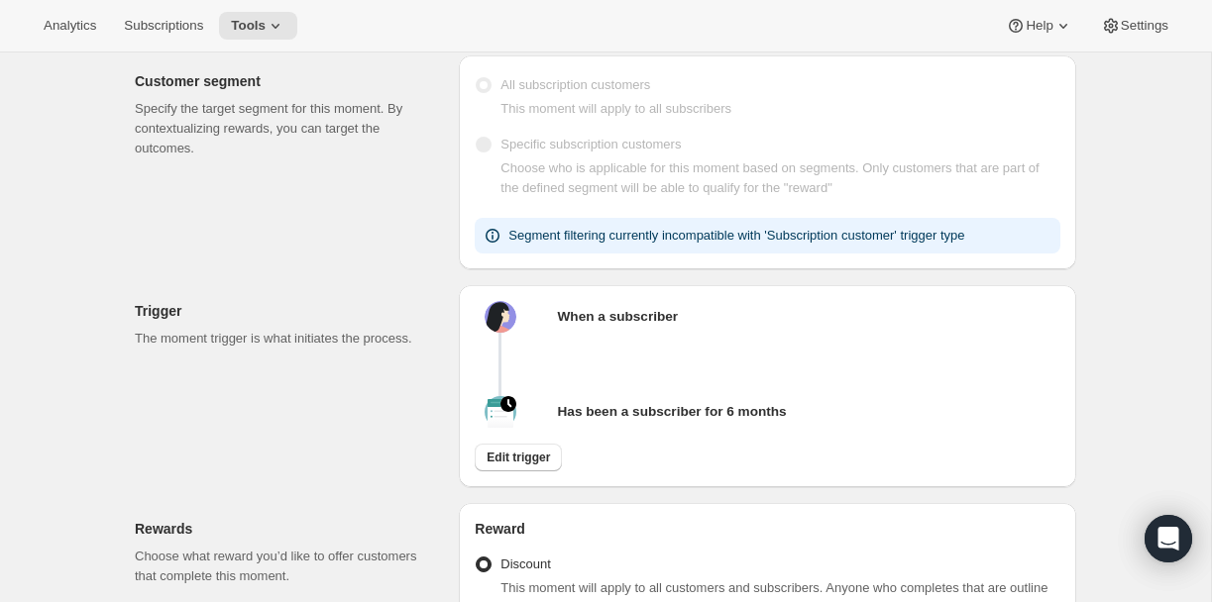
scroll to position [0, 0]
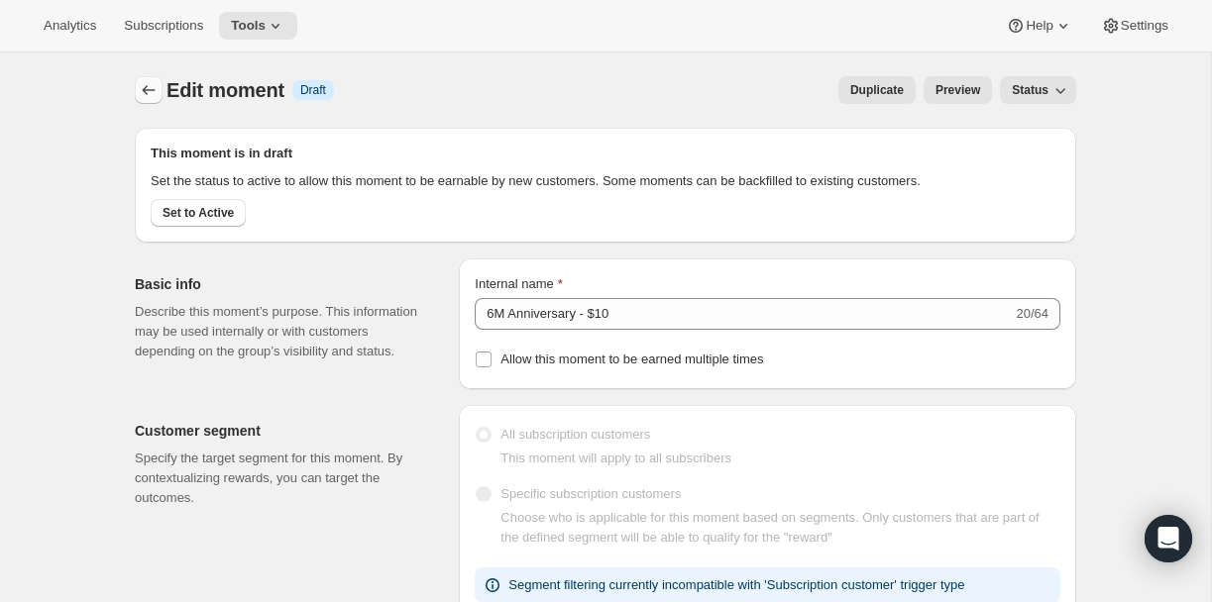
click at [150, 89] on icon "Create moment" at bounding box center [149, 90] width 20 height 20
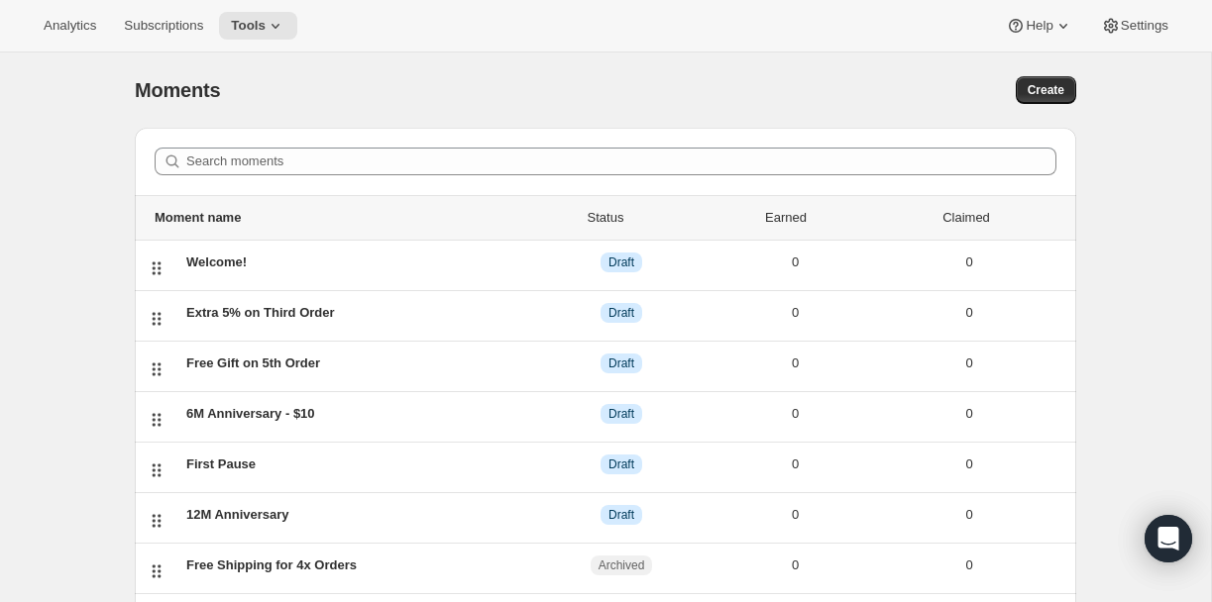
scroll to position [101, 0]
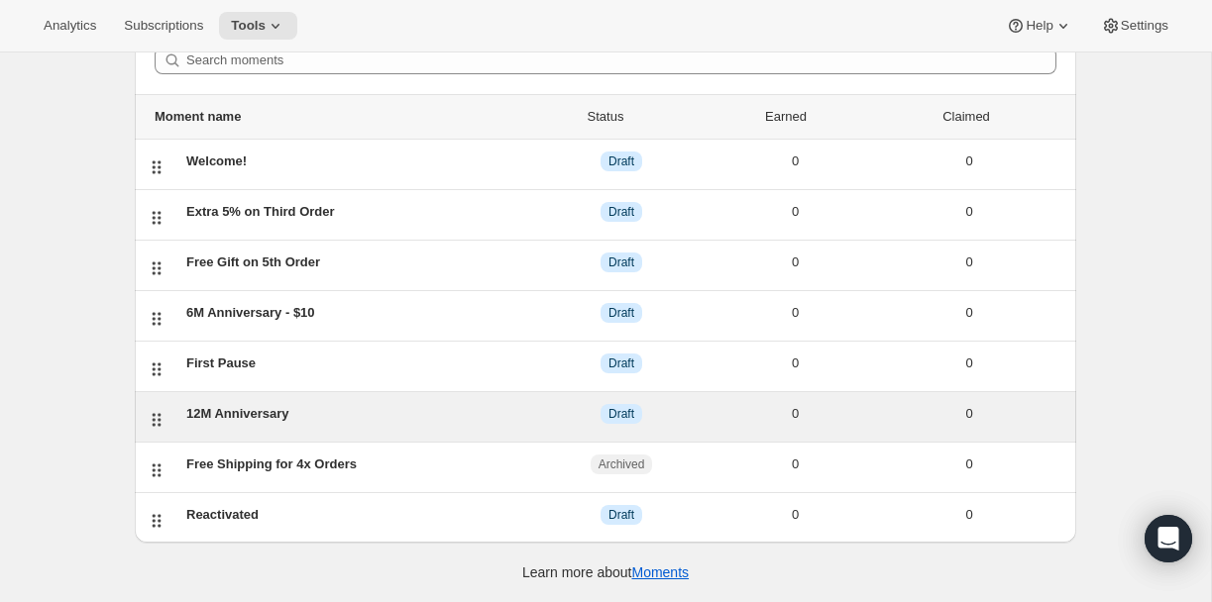
click at [296, 410] on div "12M Anniversary" at bounding box center [360, 414] width 348 height 20
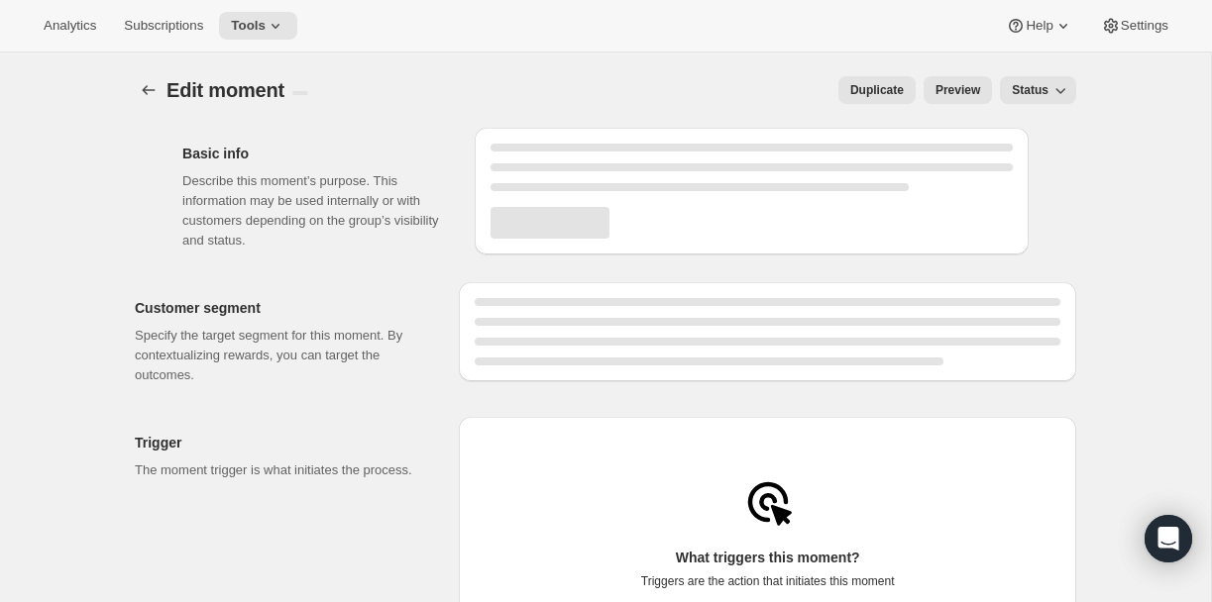
select select "FIXED_AMOUNT"
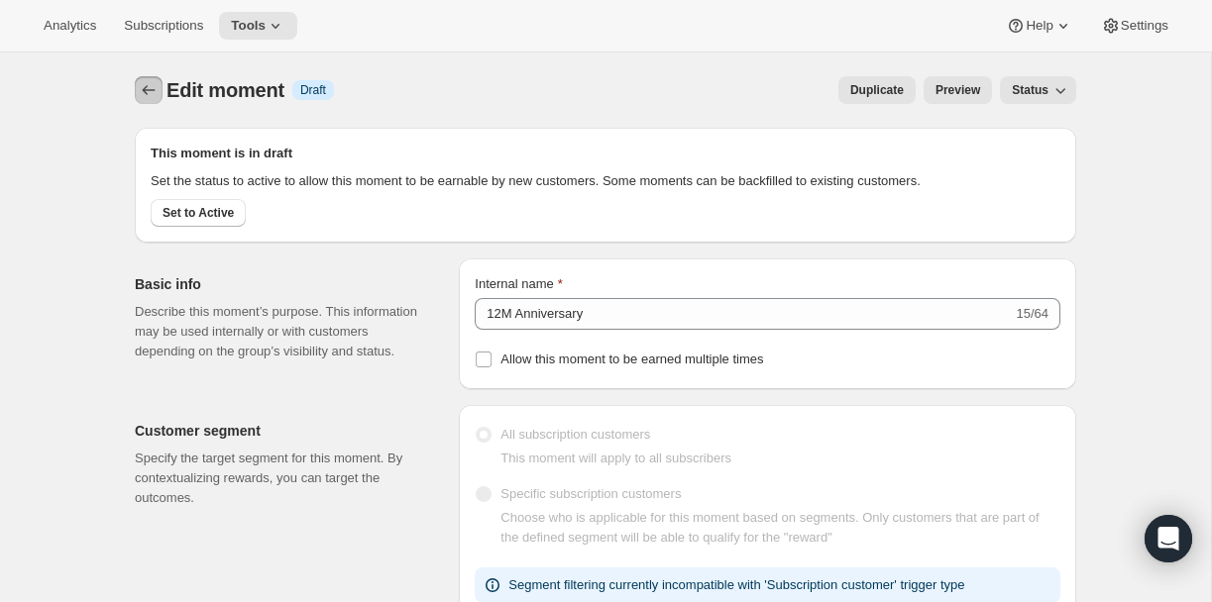
click at [151, 90] on icon "Create moment" at bounding box center [149, 90] width 13 height 10
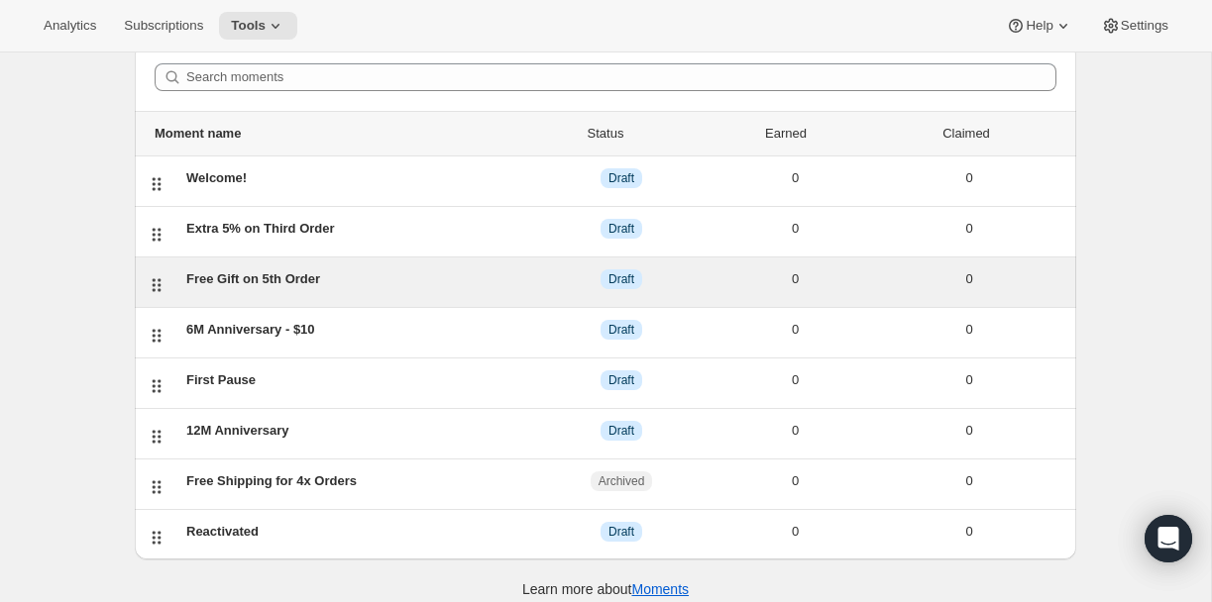
scroll to position [101, 0]
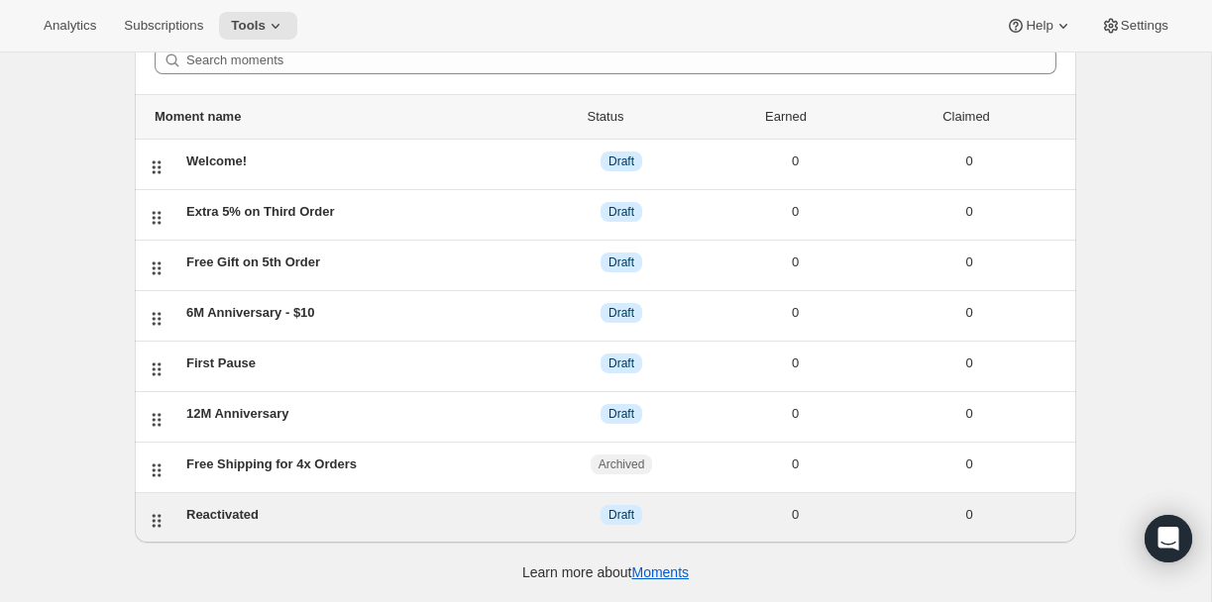
click at [228, 516] on div "Reactivated" at bounding box center [360, 515] width 348 height 20
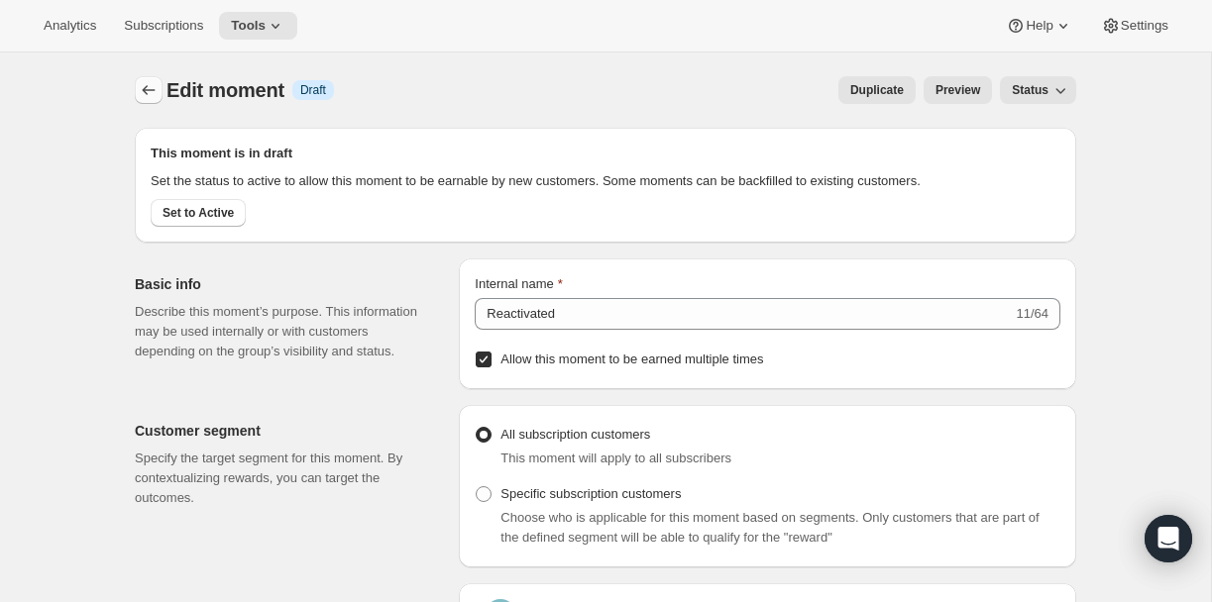
click at [153, 87] on icon "Create moment" at bounding box center [149, 90] width 20 height 20
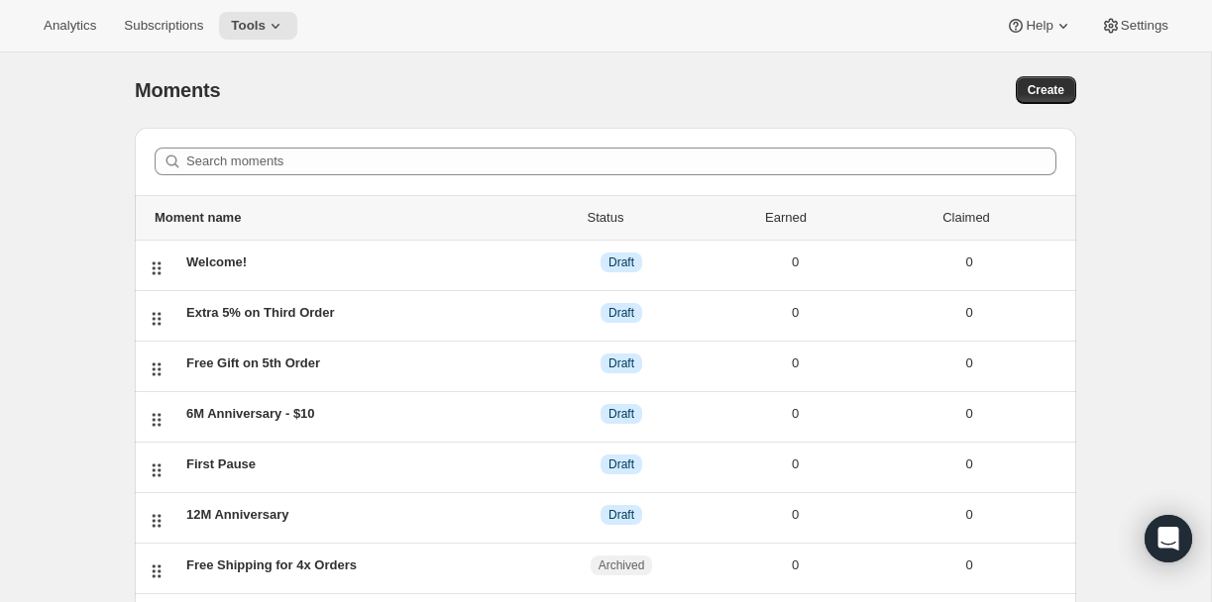
scroll to position [101, 0]
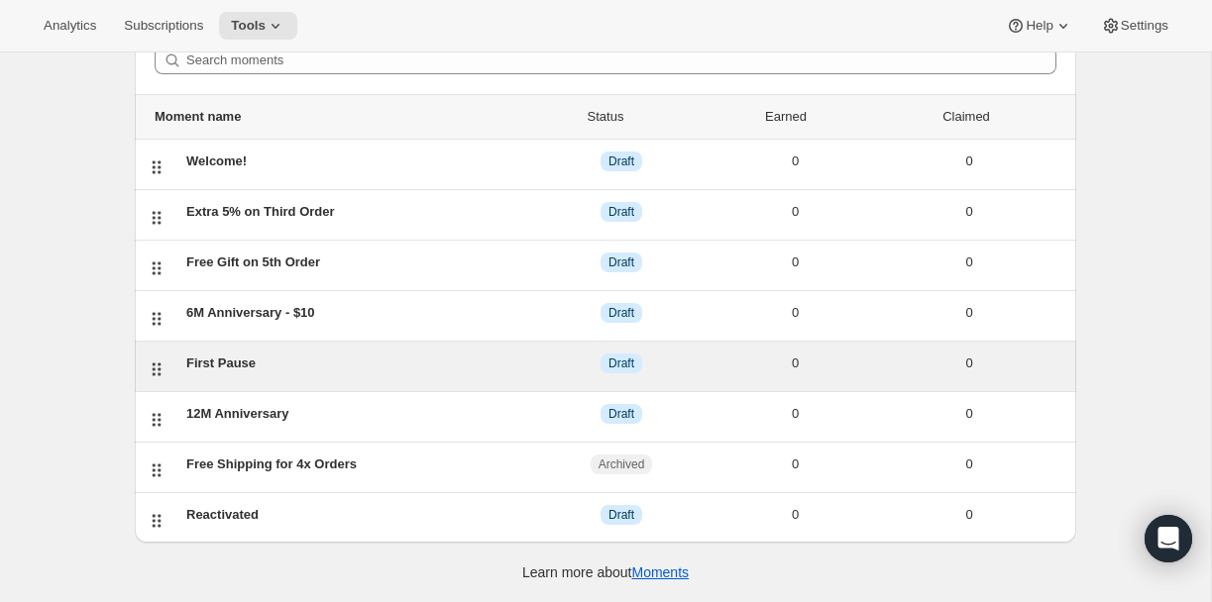
click at [298, 357] on div "First Pause" at bounding box center [360, 364] width 348 height 20
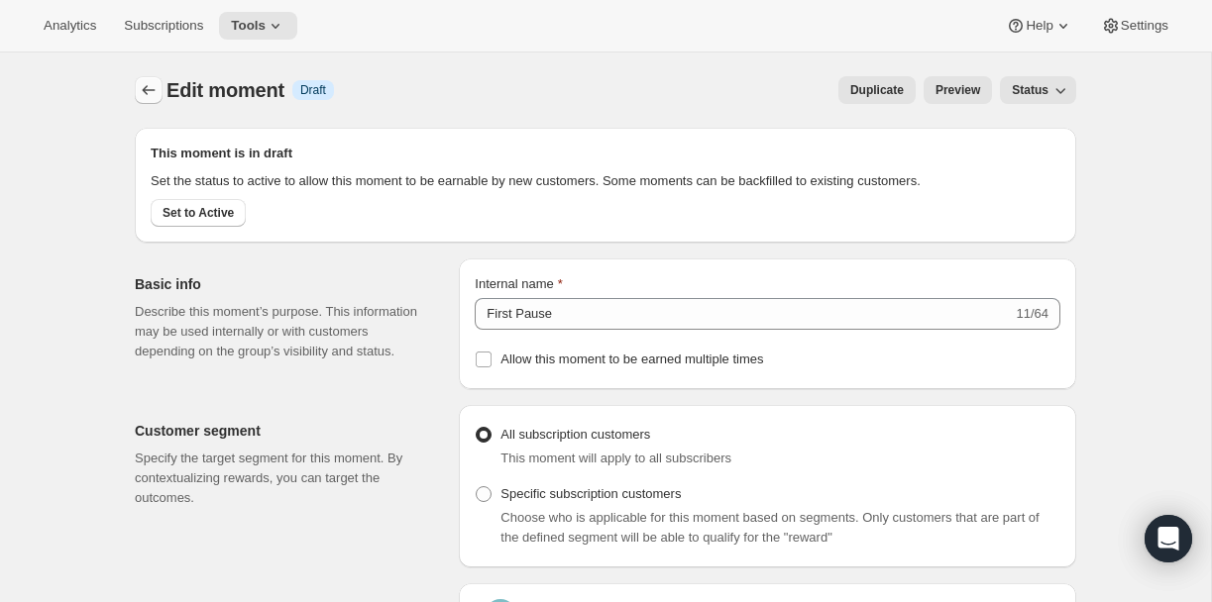
click at [148, 89] on icon "Create moment" at bounding box center [149, 90] width 20 height 20
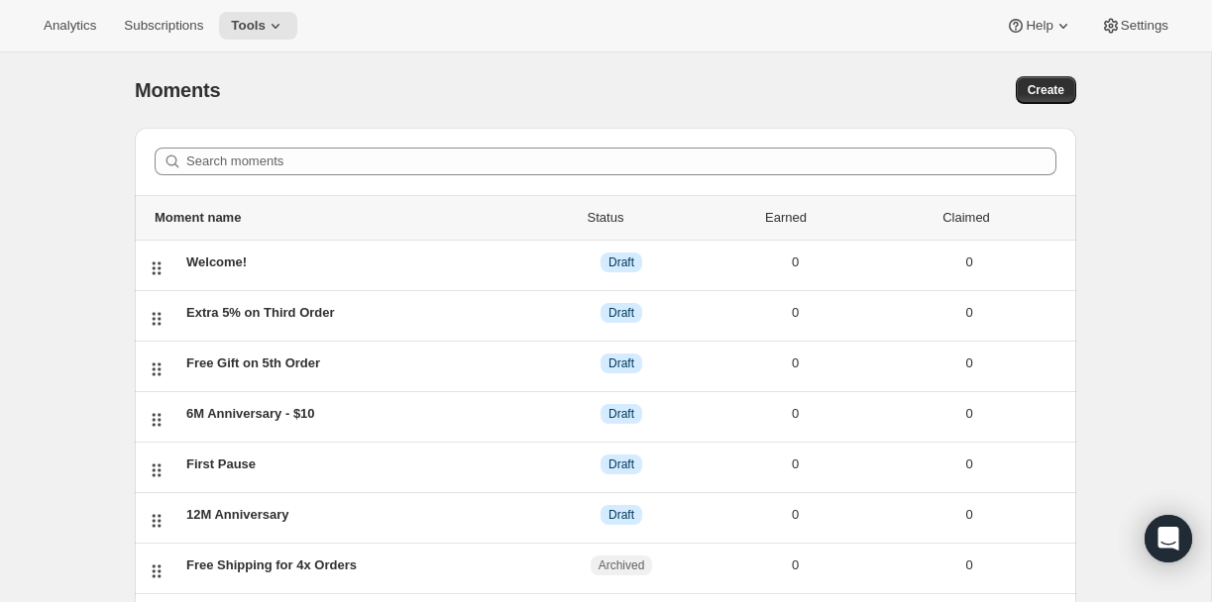
scroll to position [101, 0]
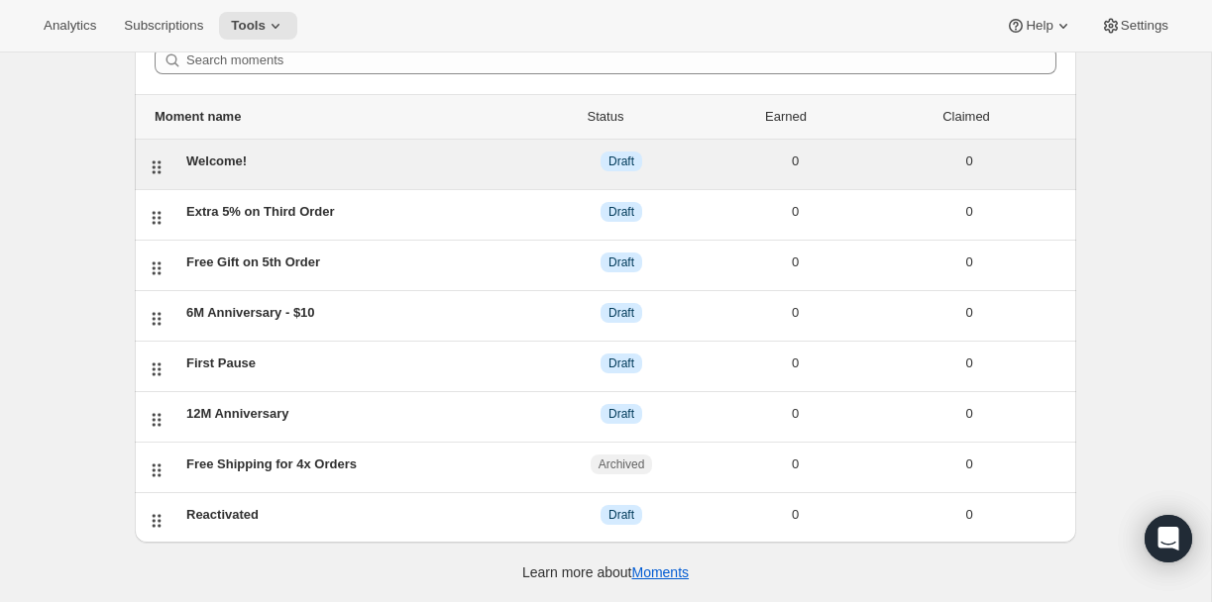
click at [277, 155] on div "Welcome!" at bounding box center [360, 162] width 348 height 20
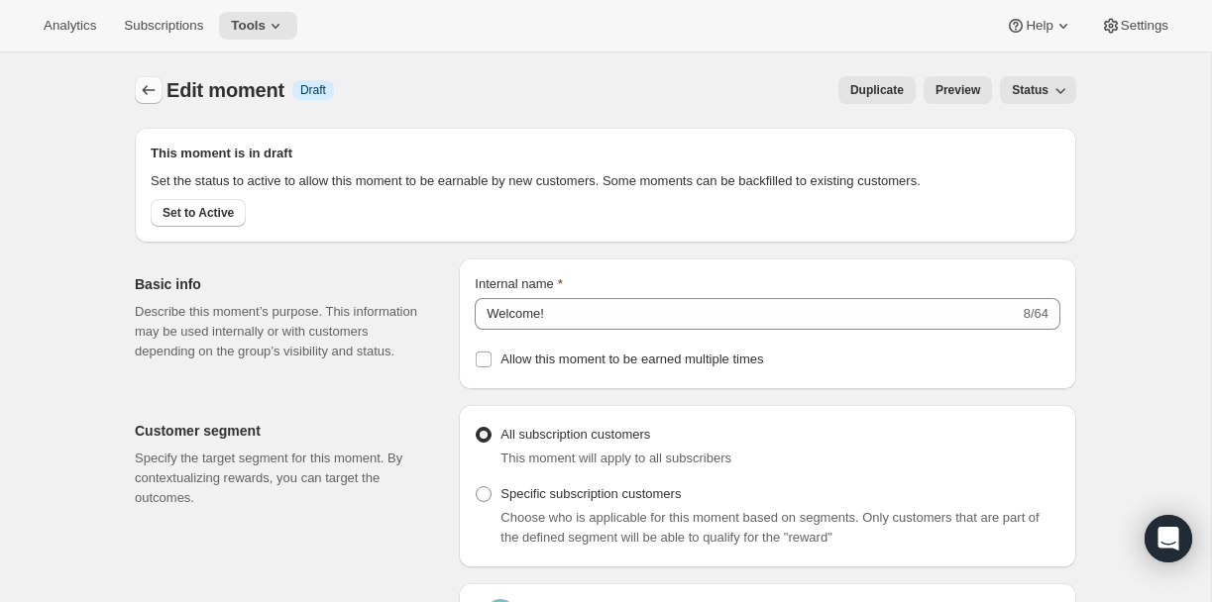
click at [147, 90] on icon "Create moment" at bounding box center [149, 90] width 13 height 10
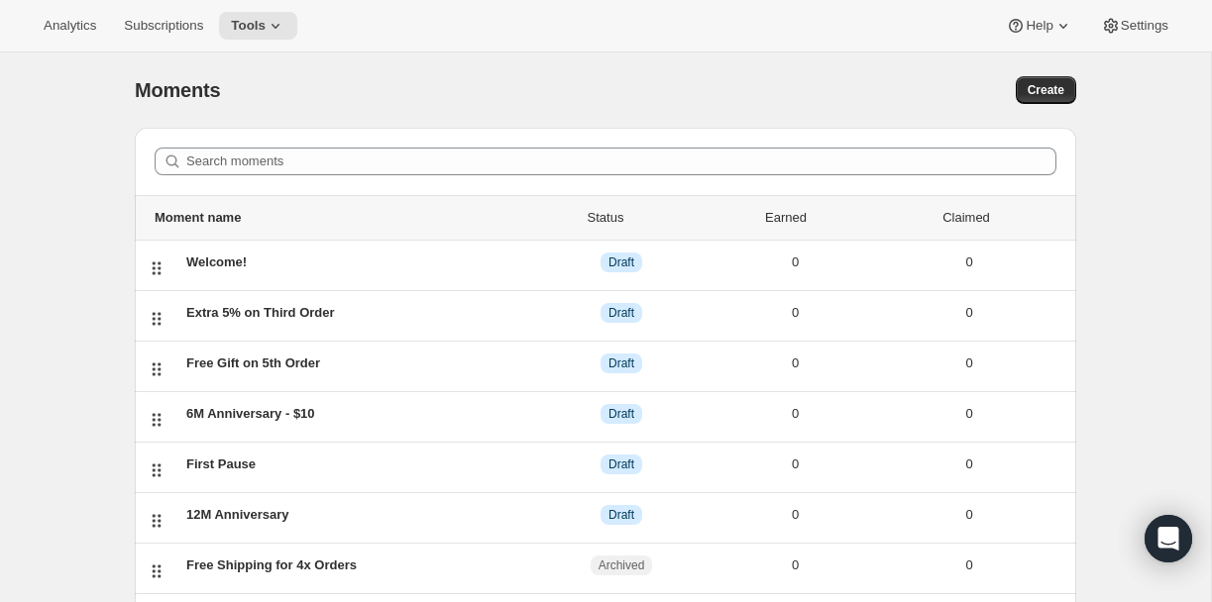
scroll to position [101, 0]
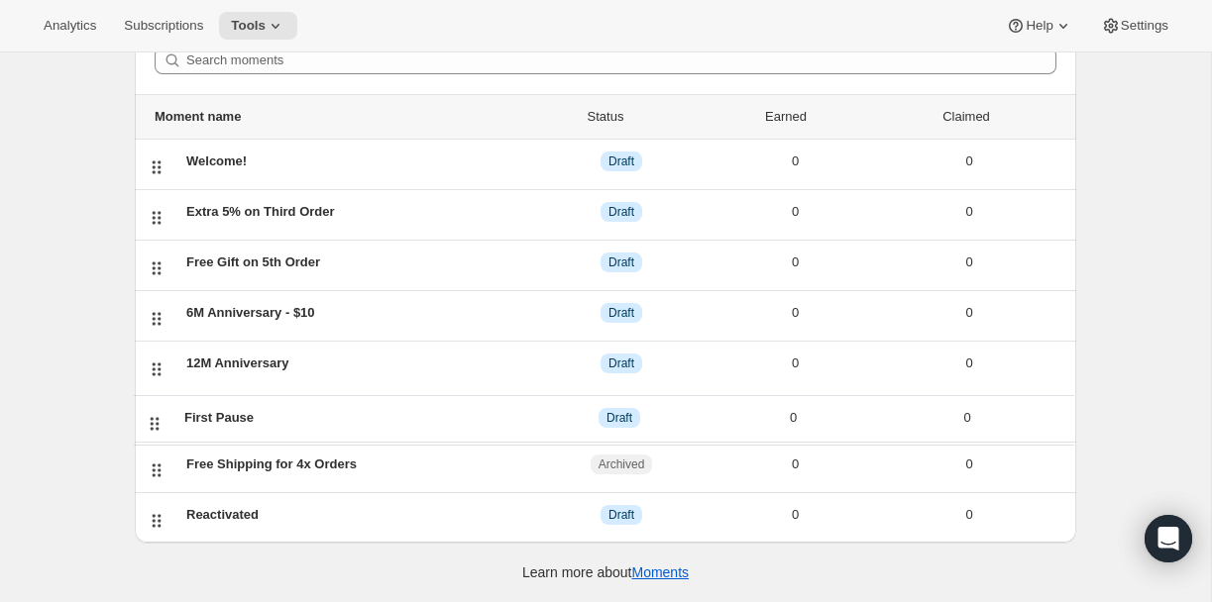
drag, startPoint x: 152, startPoint y: 368, endPoint x: 150, endPoint y: 428, distance: 60.5
click at [150, 428] on ul "Moment name Status Earned Claimed Welcome! DRAFT Draft 0 0 Extra 5% on Third Or…" at bounding box center [605, 293] width 941 height 398
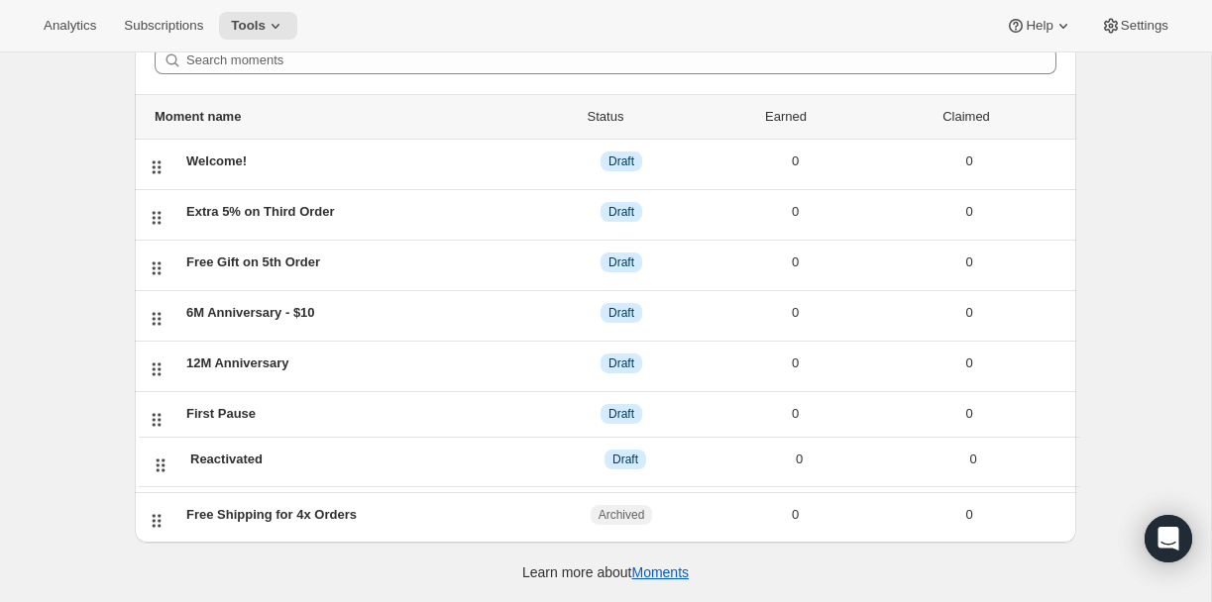
drag, startPoint x: 150, startPoint y: 527, endPoint x: 155, endPoint y: 466, distance: 61.6
click at [155, 466] on ul "Moment name Status Earned Claimed Welcome! DRAFT Draft 0 0 Extra 5% on Third Or…" at bounding box center [605, 293] width 941 height 398
click at [1142, 22] on span "Settings" at bounding box center [1145, 26] width 48 height 16
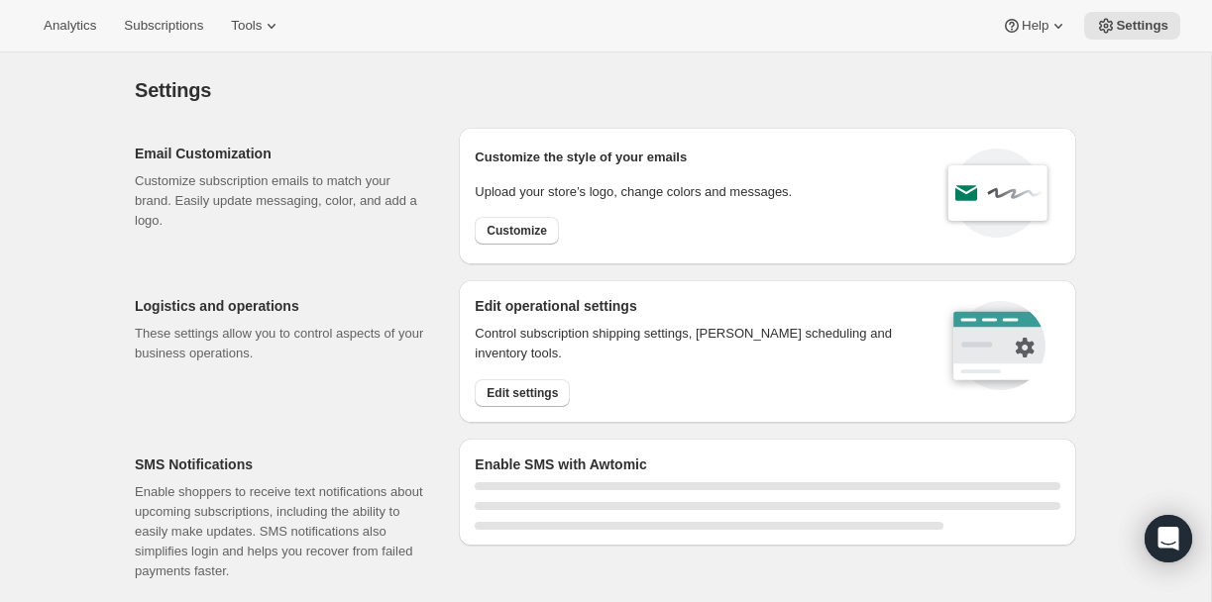
select select "18:00"
select select "09:00"
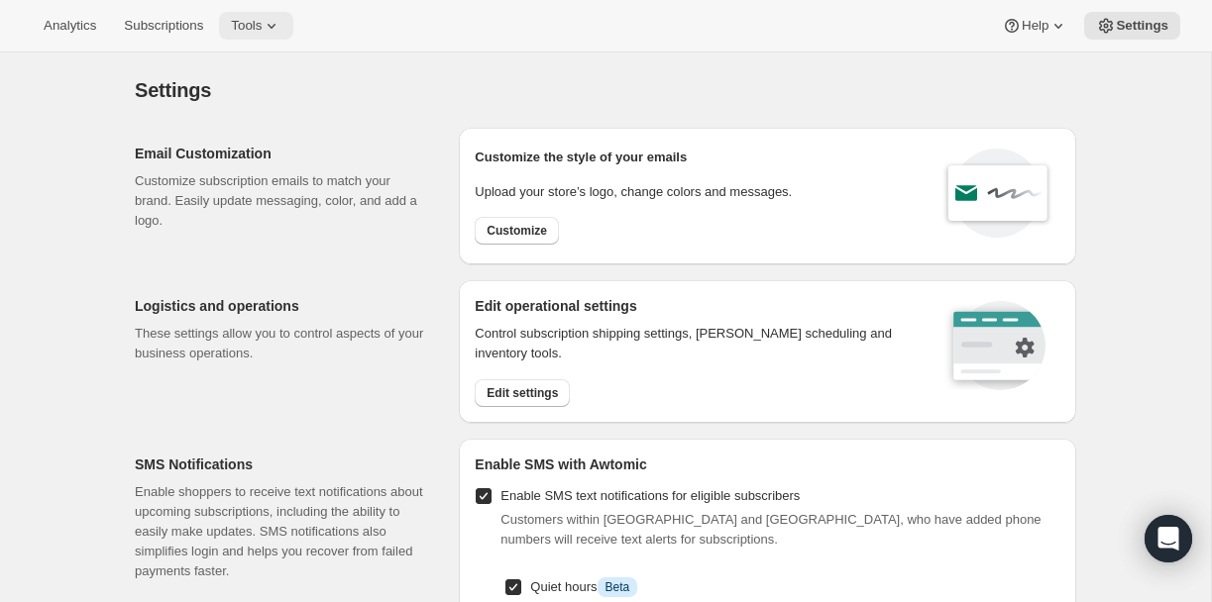
click at [262, 24] on span "Tools" at bounding box center [246, 26] width 31 height 16
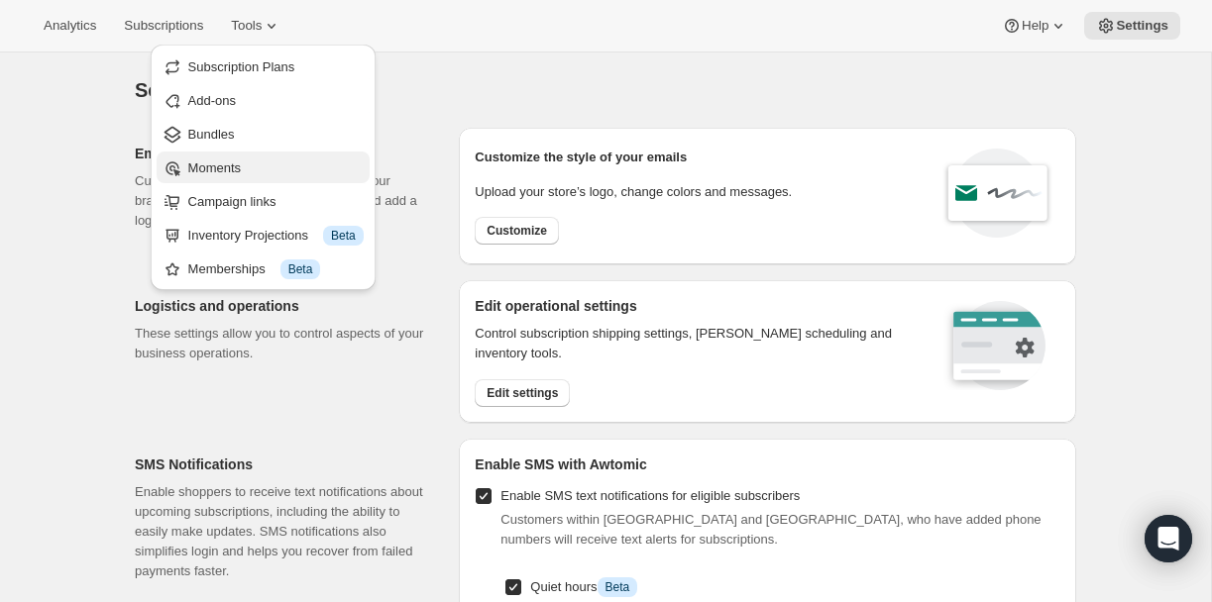
click at [227, 163] on span "Moments" at bounding box center [214, 168] width 53 height 15
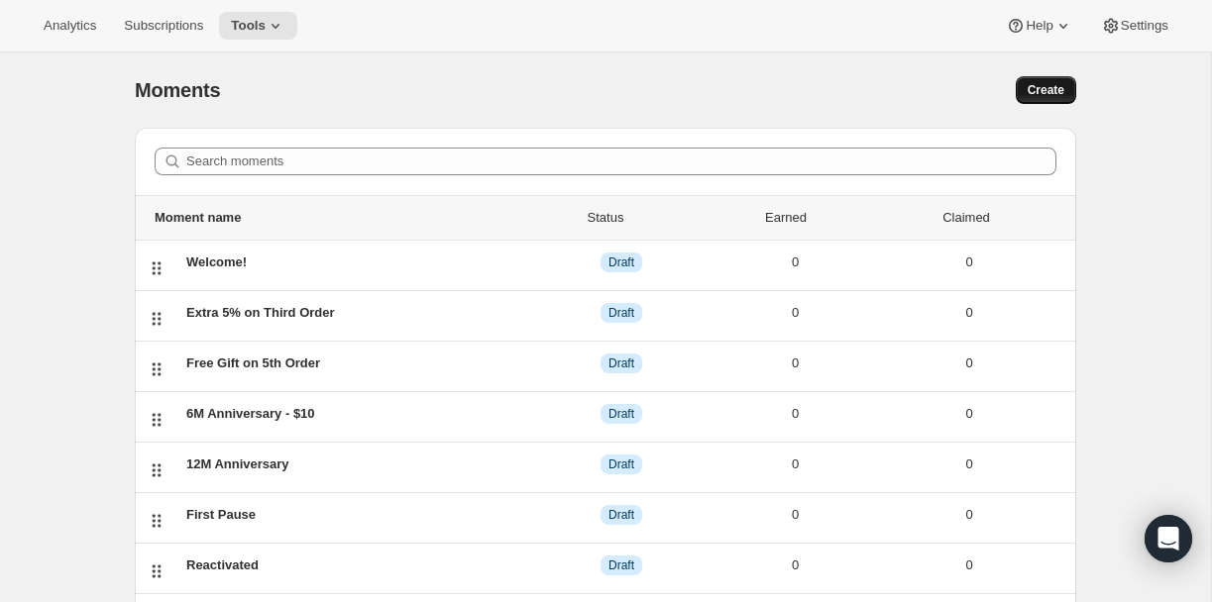
click at [1055, 91] on span "Create" at bounding box center [1045, 90] width 37 height 16
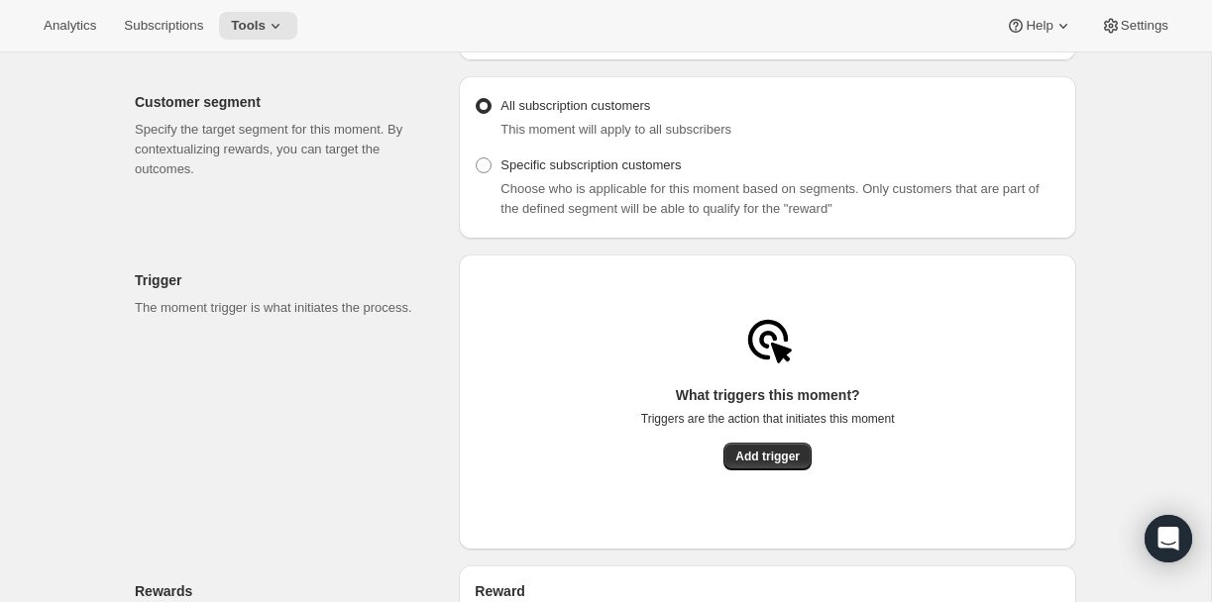
scroll to position [200, 0]
click at [740, 462] on span "Add trigger" at bounding box center [767, 455] width 64 height 16
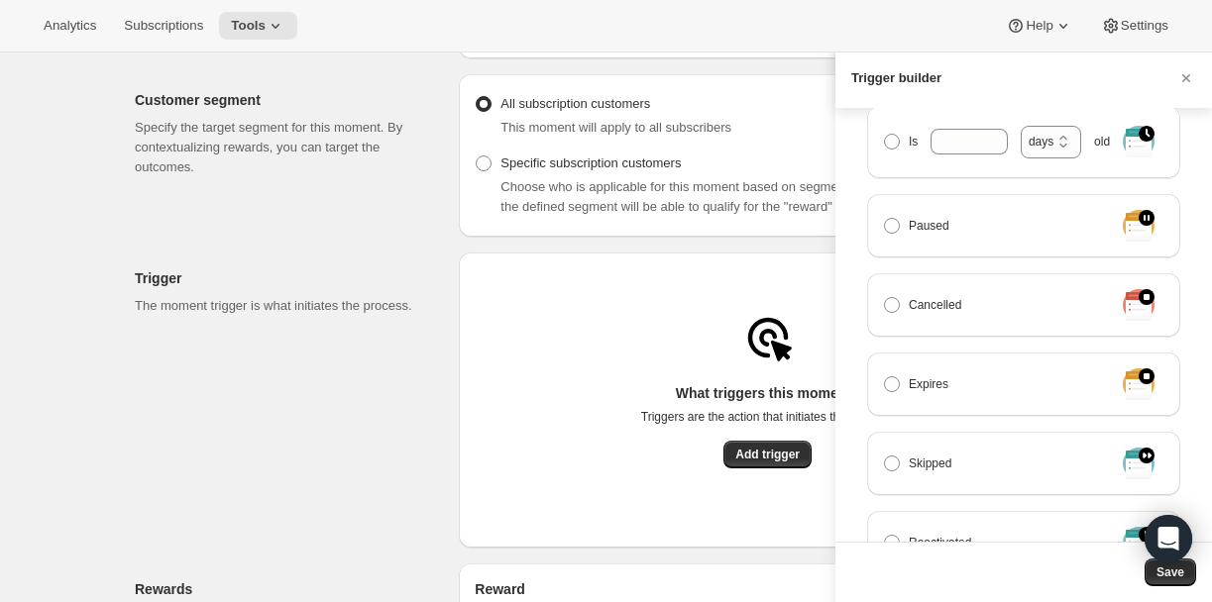
scroll to position [0, 0]
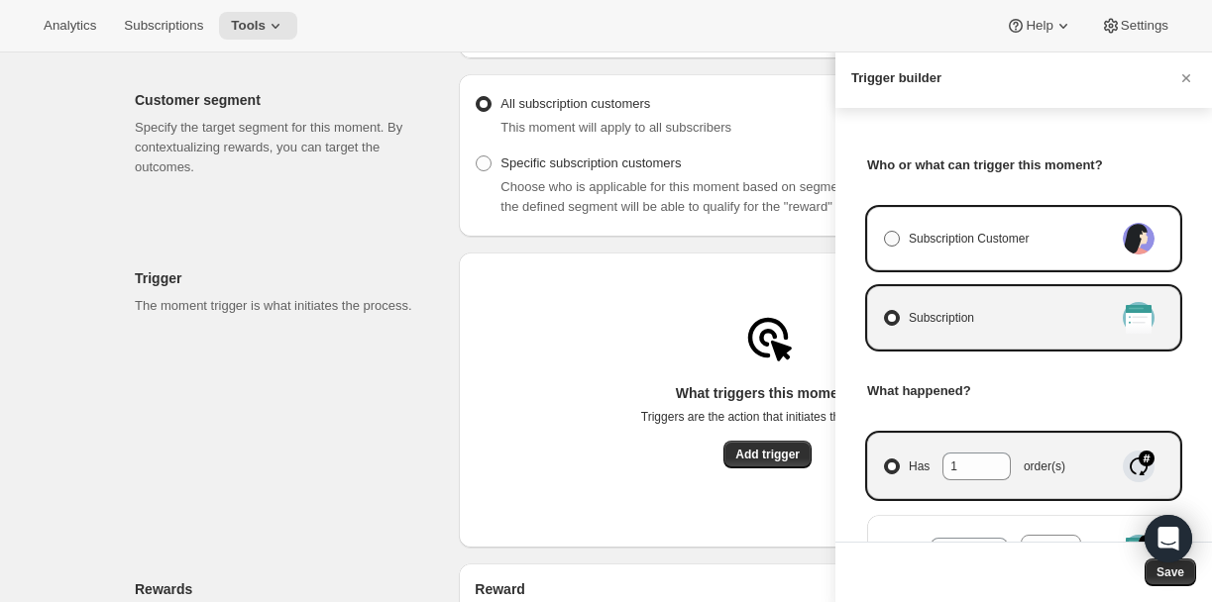
click at [997, 239] on span "Subscription Customer" at bounding box center [969, 239] width 120 height 20
click at [885, 232] on input "Subscription Customer" at bounding box center [884, 231] width 1 height 1
radio input "true"
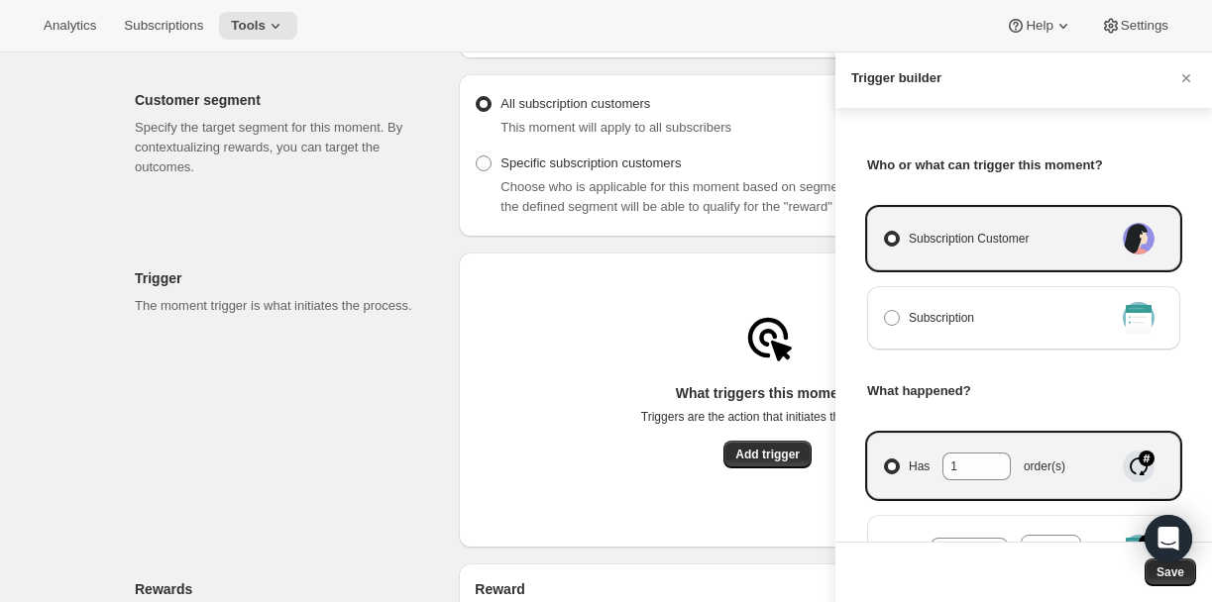
select select "days"
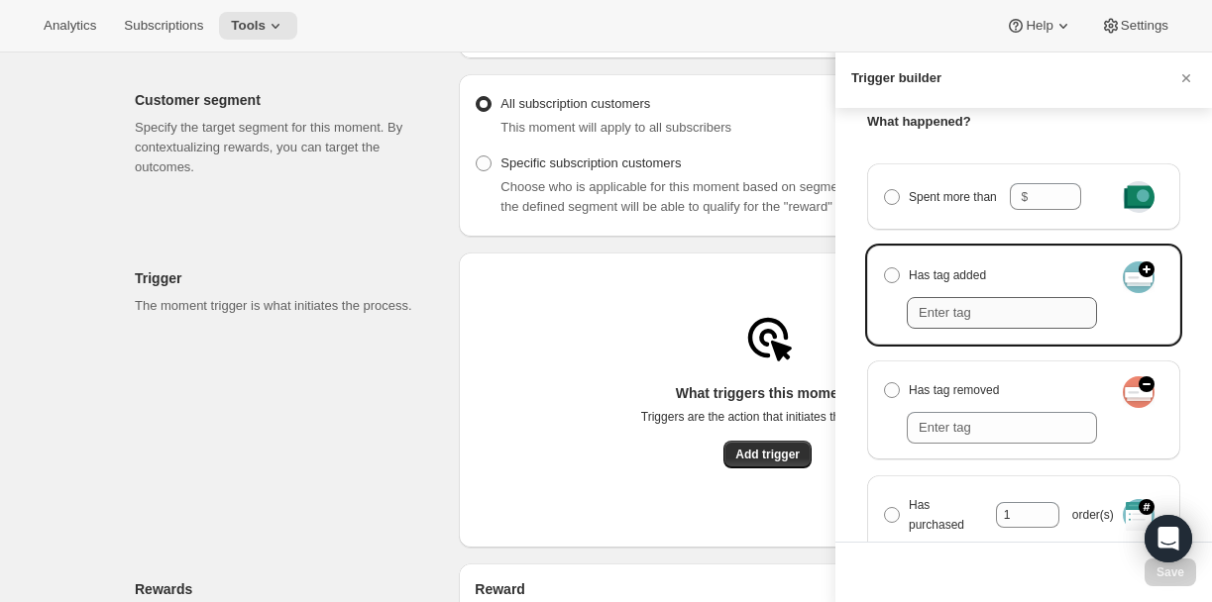
scroll to position [270, 0]
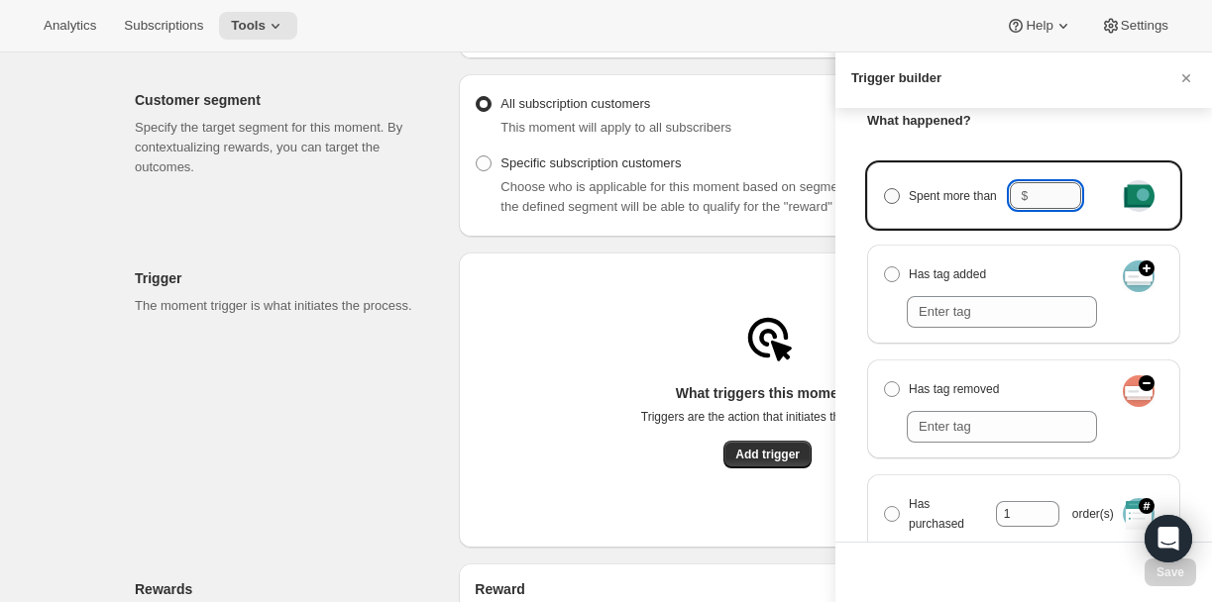
click at [1058, 198] on input "Spent more than $" at bounding box center [1057, 195] width 48 height 26
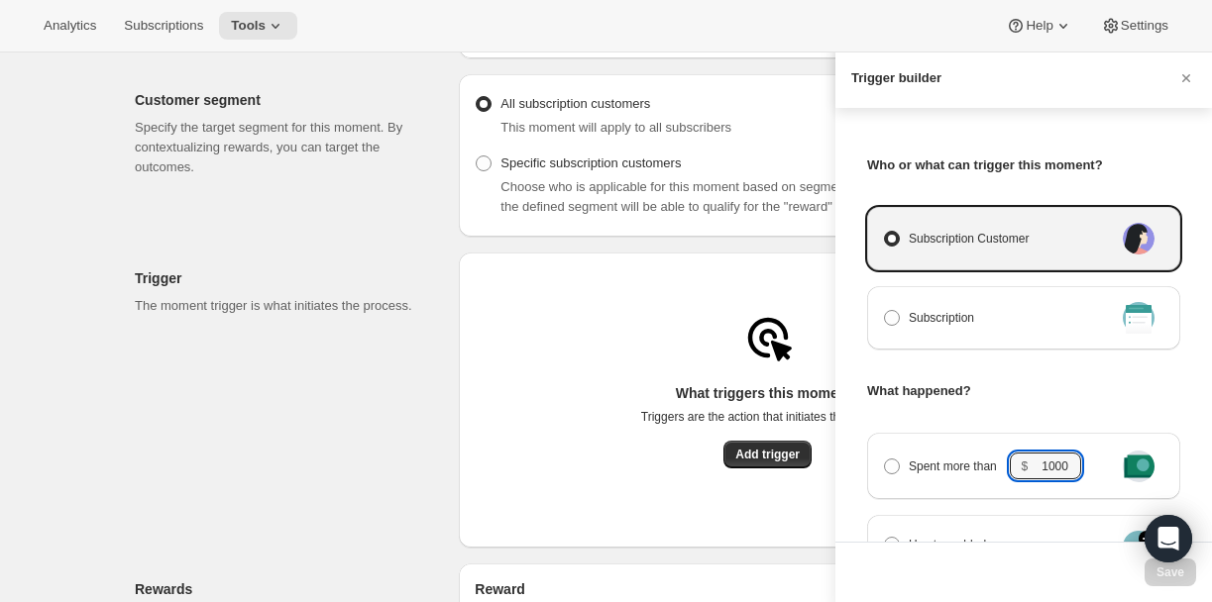
scroll to position [593, 0]
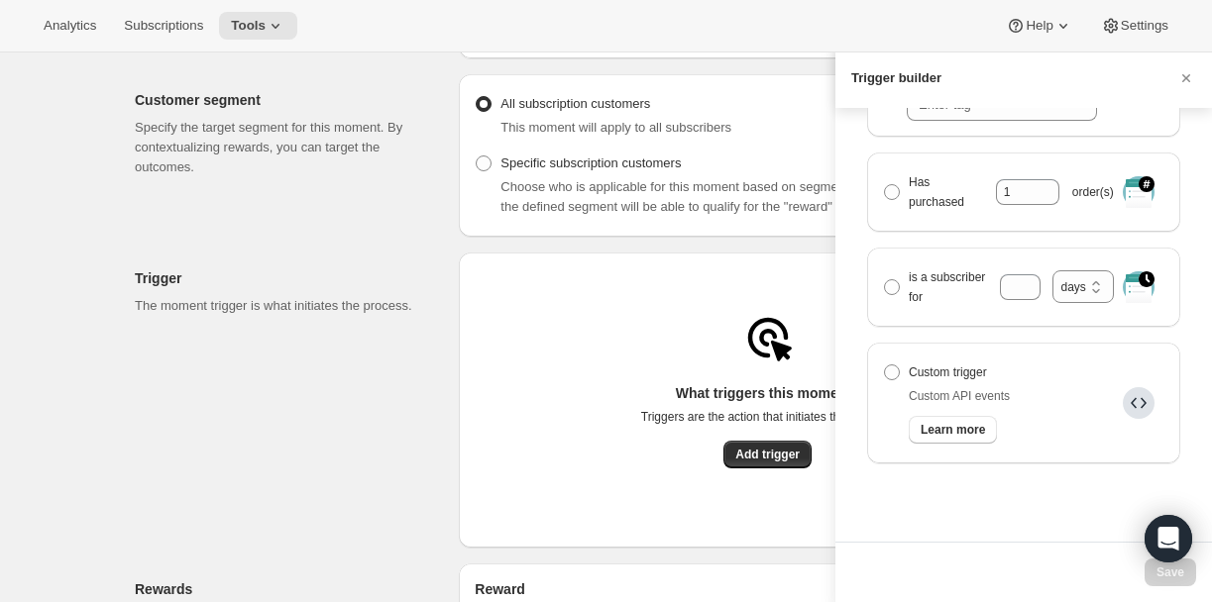
type input "1000"
click at [1067, 530] on div "Who or what can trigger this moment? Subscription Customer Subscription What ha…" at bounding box center [1023, 325] width 377 height 434
click at [1171, 582] on div "Save" at bounding box center [1023, 572] width 377 height 60
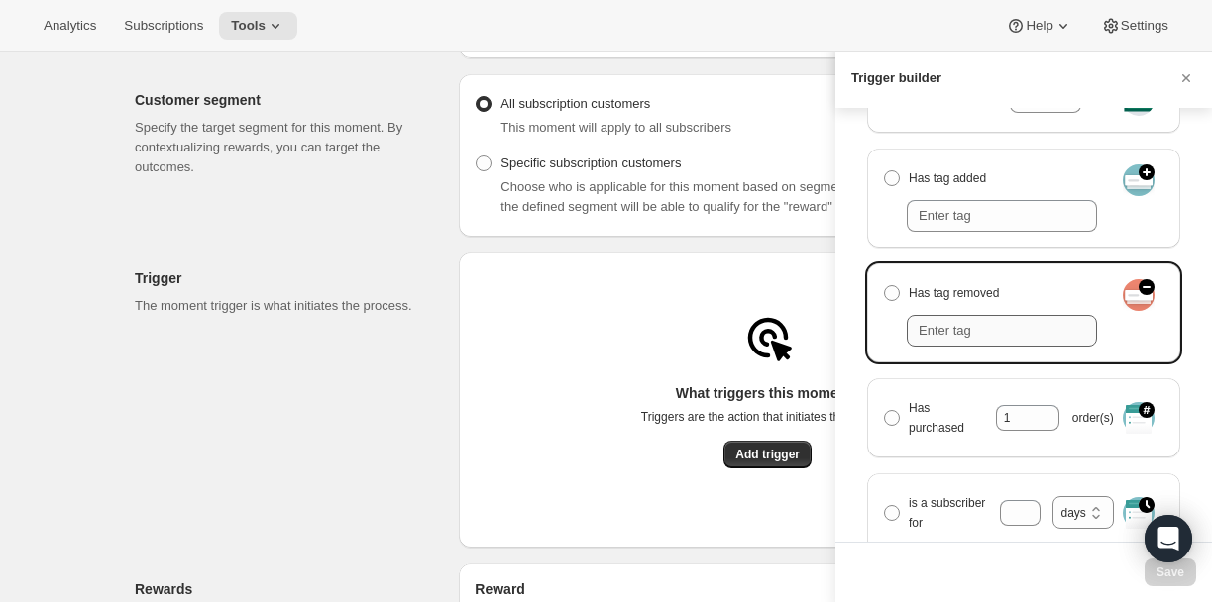
scroll to position [269, 0]
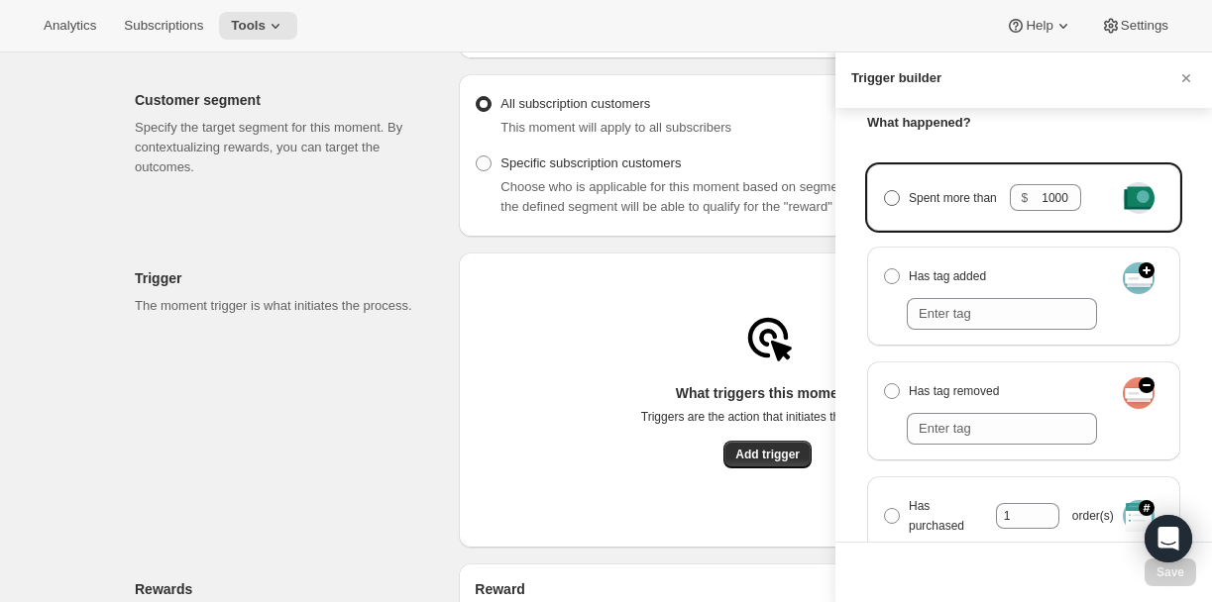
click at [892, 197] on span "Manage moment triggers" at bounding box center [892, 198] width 16 height 16
click at [885, 191] on input "Spent more than $ 1000" at bounding box center [884, 190] width 1 height 1
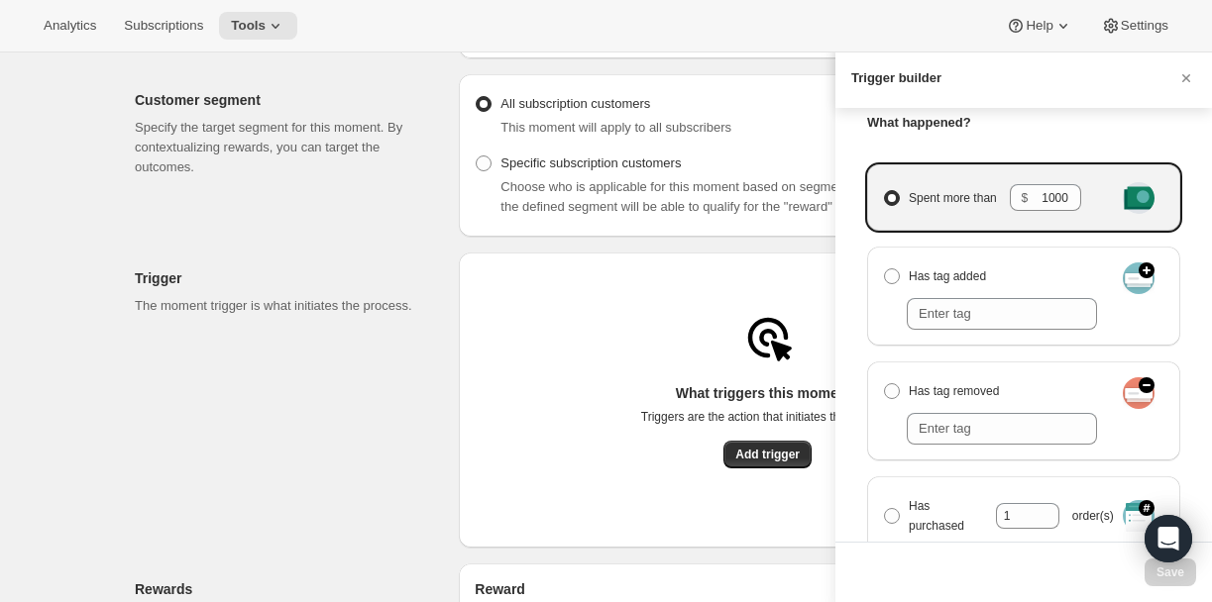
radio input "true"
click at [1157, 578] on span "Save" at bounding box center [1170, 573] width 28 height 16
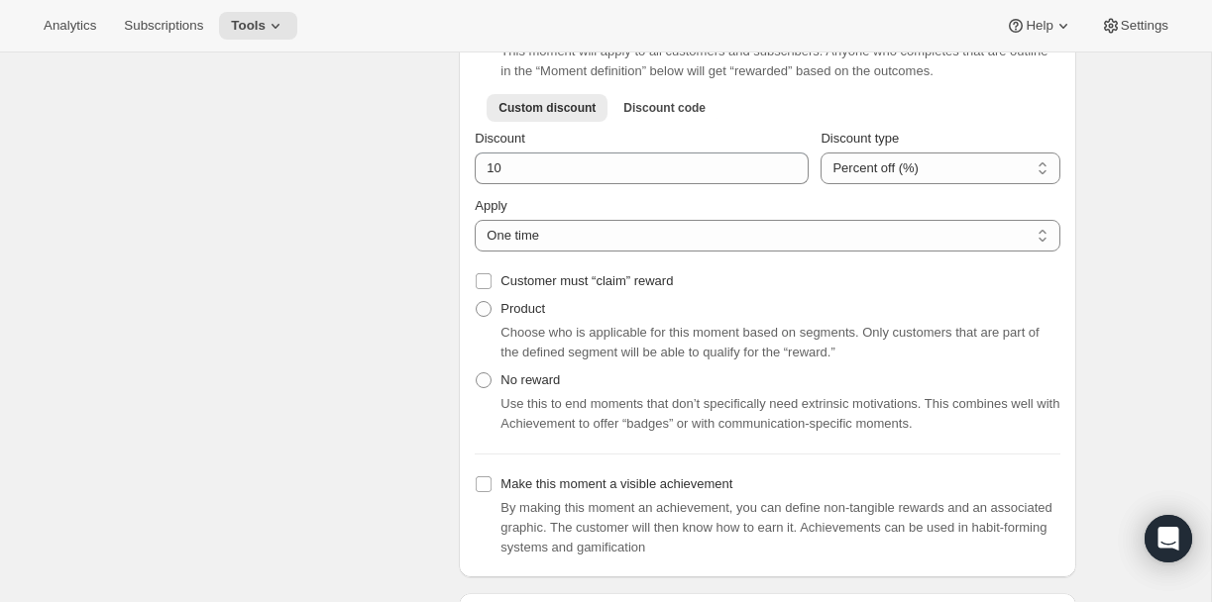
scroll to position [760, 0]
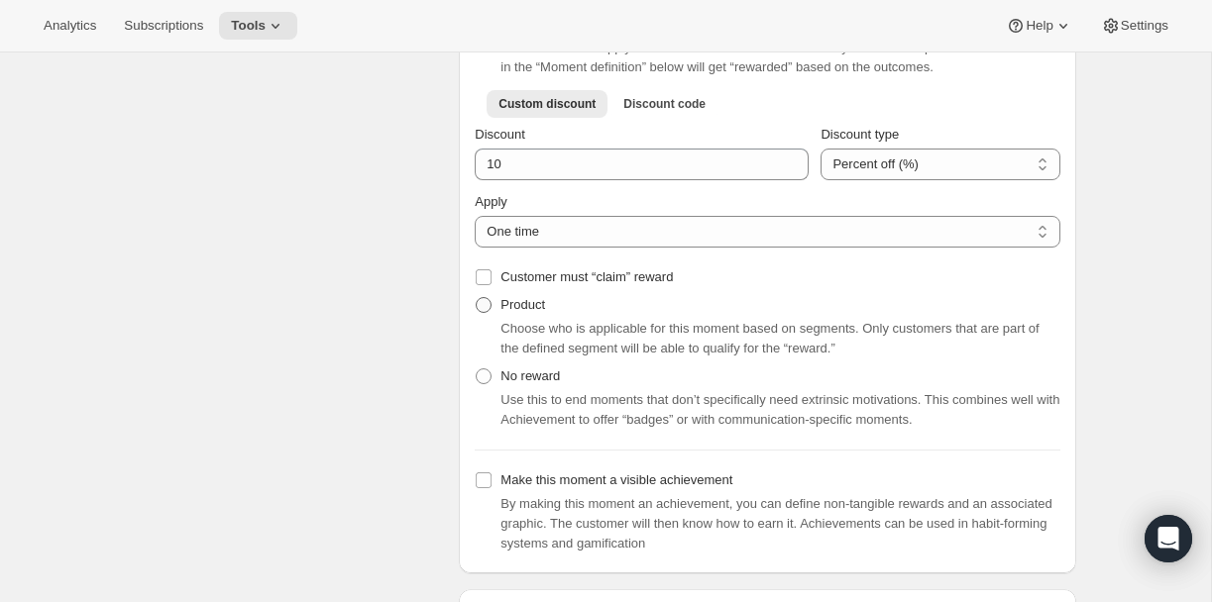
click at [482, 313] on span at bounding box center [484, 305] width 16 height 16
click at [477, 298] on input "Product" at bounding box center [476, 297] width 1 height 1
radio input "true"
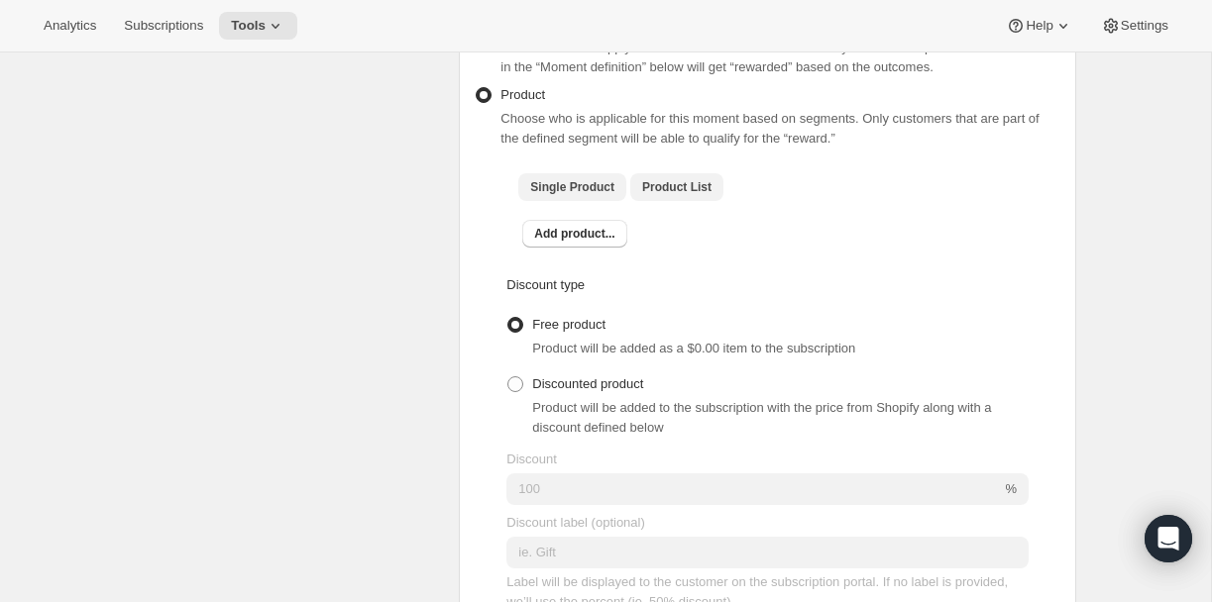
click at [674, 195] on span "Product List" at bounding box center [676, 187] width 69 height 16
checkbox input "true"
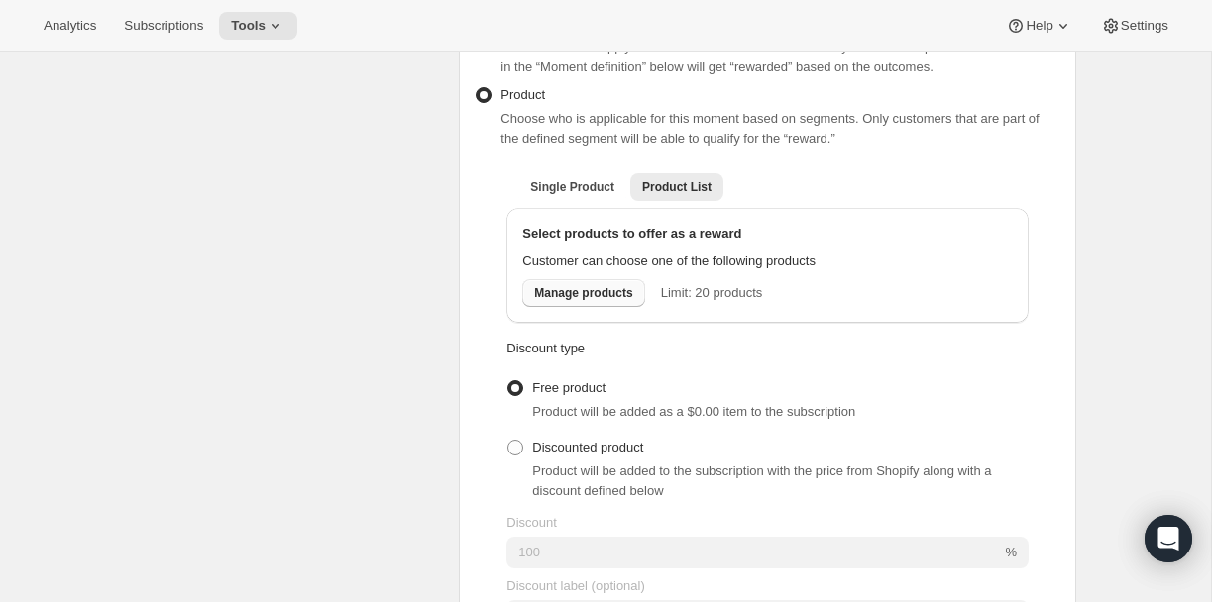
click at [591, 301] on span "Manage products" at bounding box center [583, 293] width 98 height 16
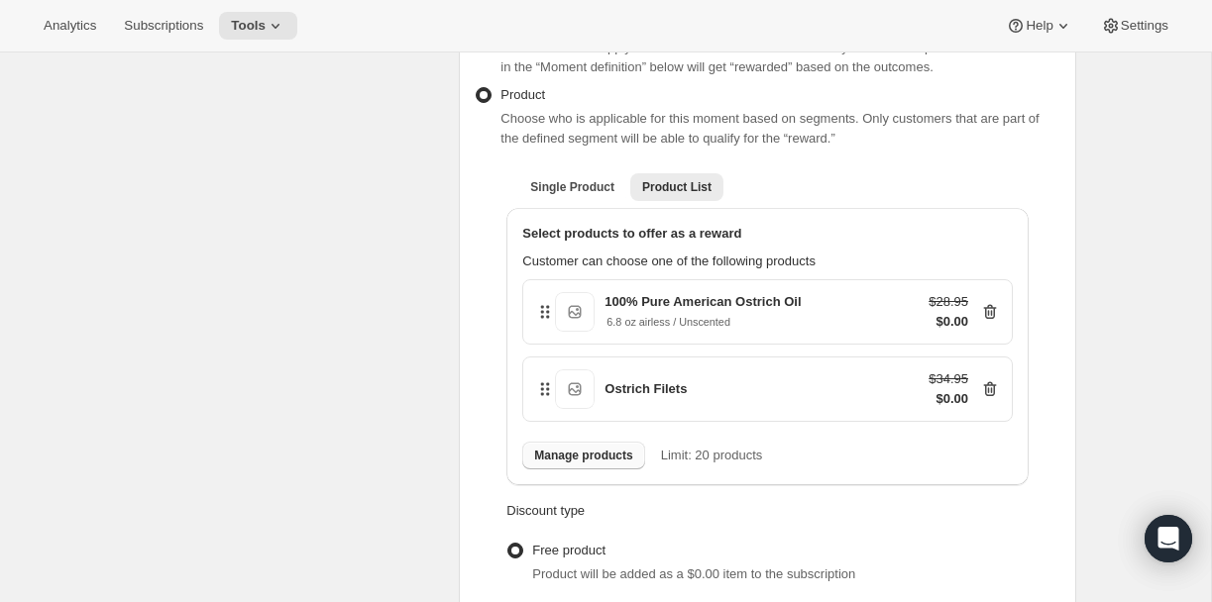
click at [582, 464] on span "Manage products" at bounding box center [583, 456] width 98 height 16
click at [586, 463] on span "Manage products" at bounding box center [583, 456] width 98 height 16
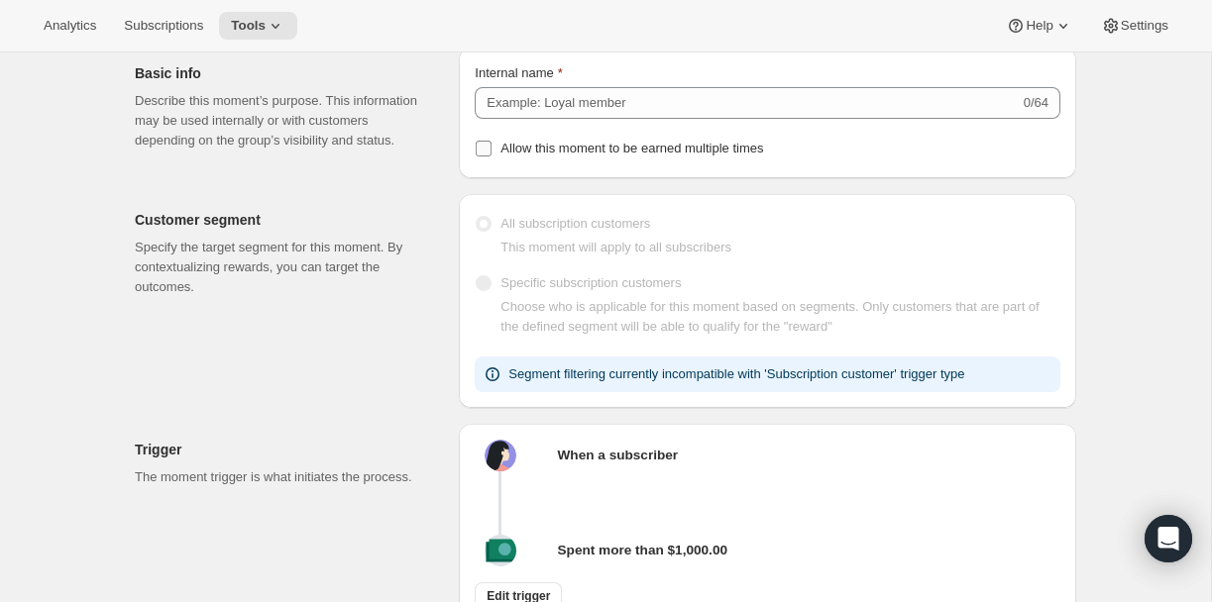
scroll to position [0, 0]
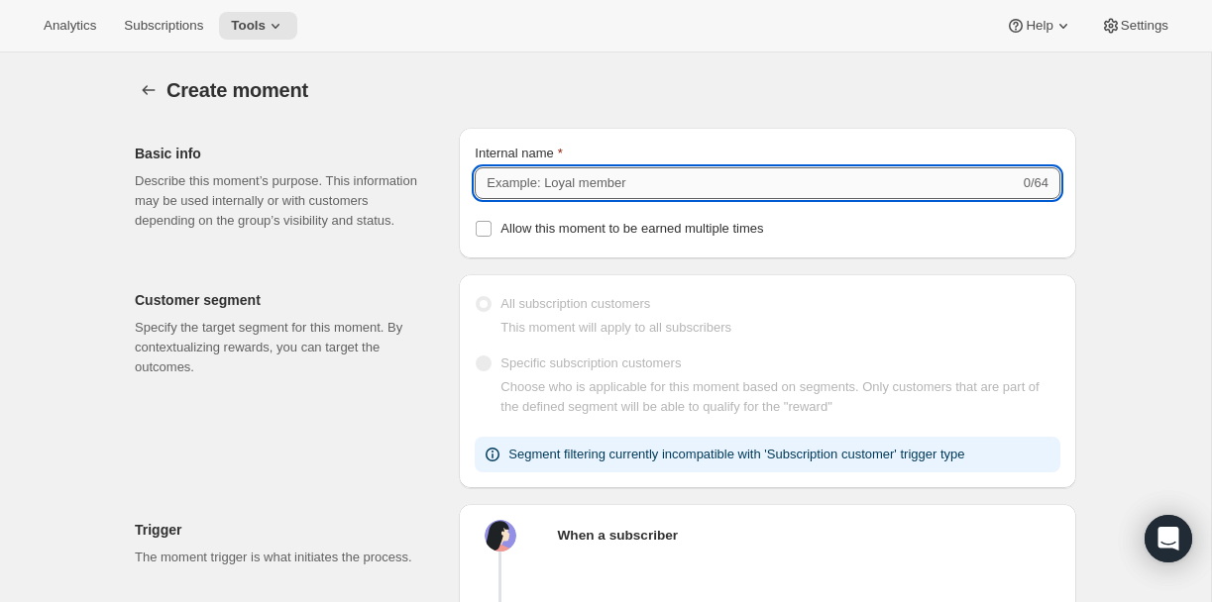
click at [532, 177] on input "Internal name" at bounding box center [747, 183] width 544 height 32
type input "1"
type input "$1000+ Spend"
click at [758, 269] on div "Customer segment Specify the target segment for this moment. By contextualizing…" at bounding box center [597, 374] width 957 height 230
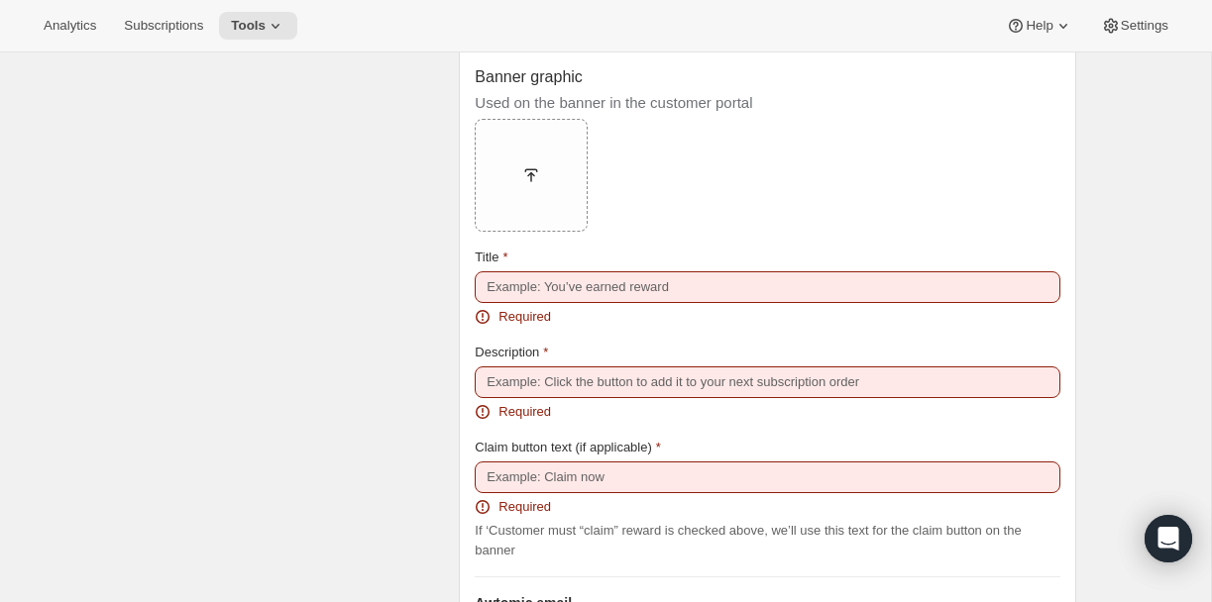
scroll to position [2072, 0]
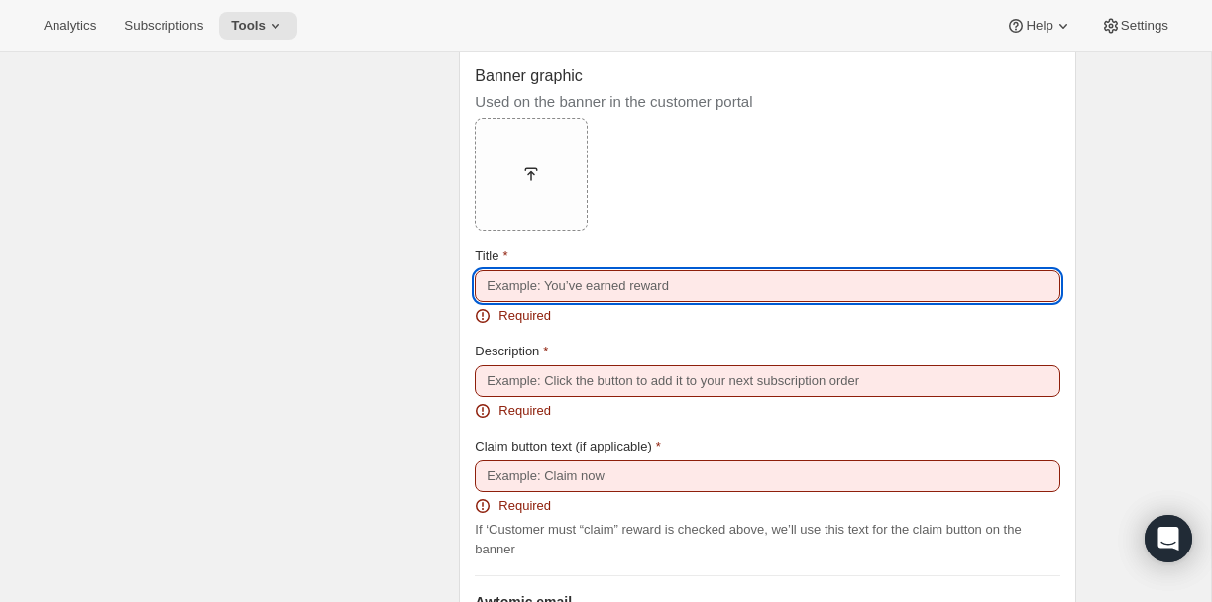
click at [531, 284] on input "Title" at bounding box center [768, 286] width 586 height 32
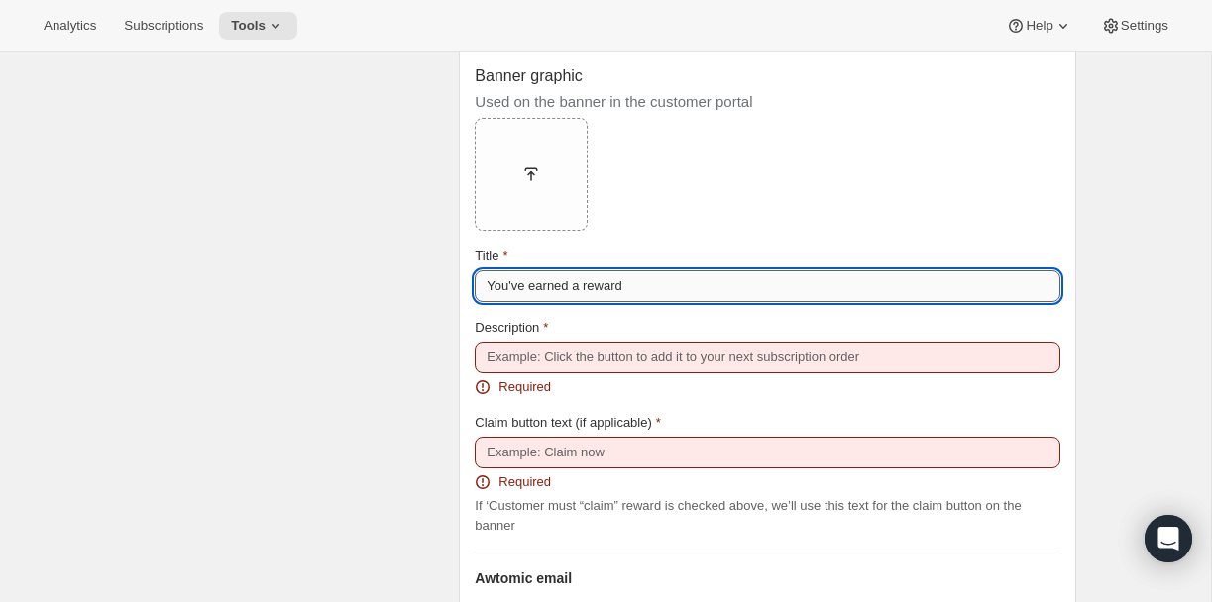
drag, startPoint x: 646, startPoint y: 292, endPoint x: 589, endPoint y: 292, distance: 57.5
click at [589, 292] on input "You've earned a reward" at bounding box center [768, 286] width 586 height 32
type input "You've earned a free gift!"
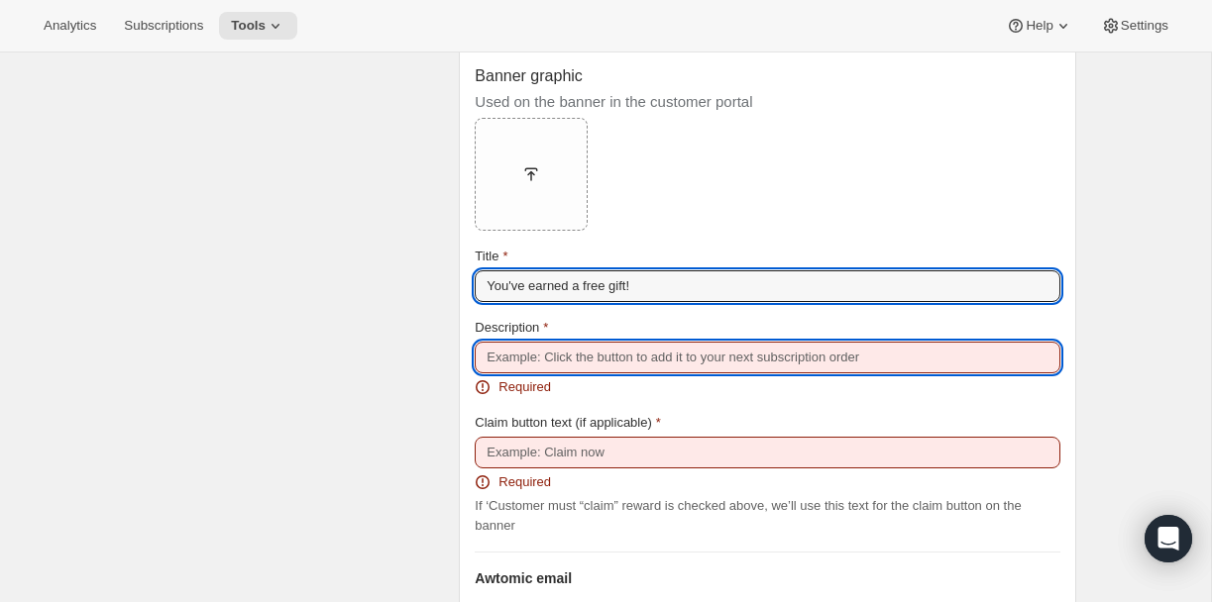
click at [645, 367] on input "Description" at bounding box center [768, 358] width 586 height 32
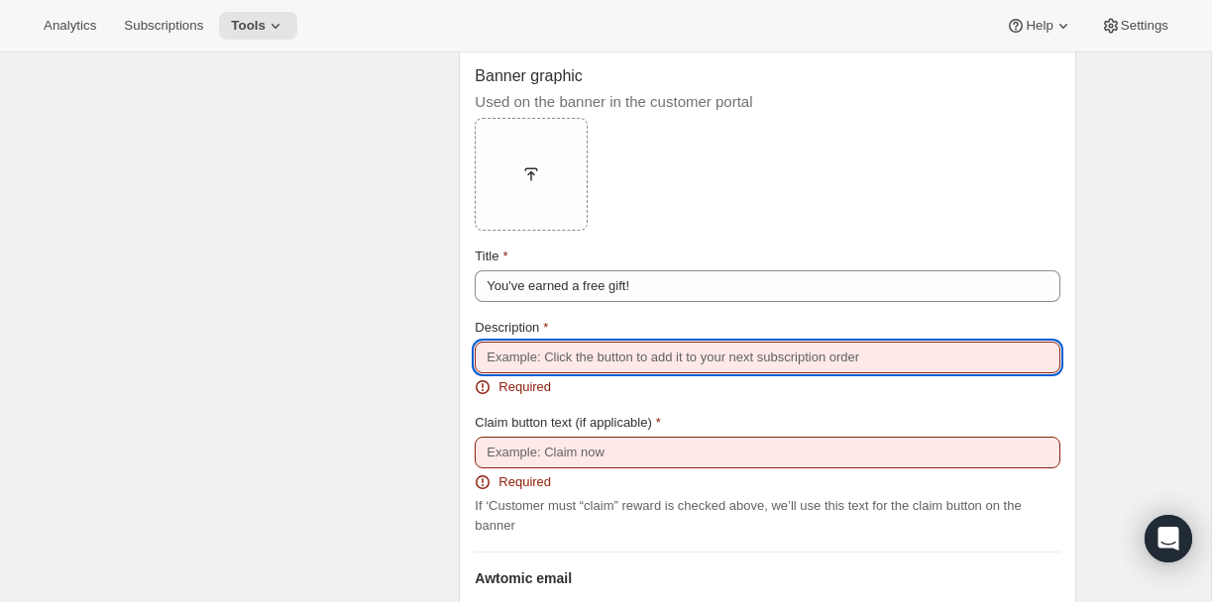
click at [600, 358] on input "Description" at bounding box center [768, 358] width 586 height 32
click at [584, 370] on input "Description" at bounding box center [768, 358] width 586 height 32
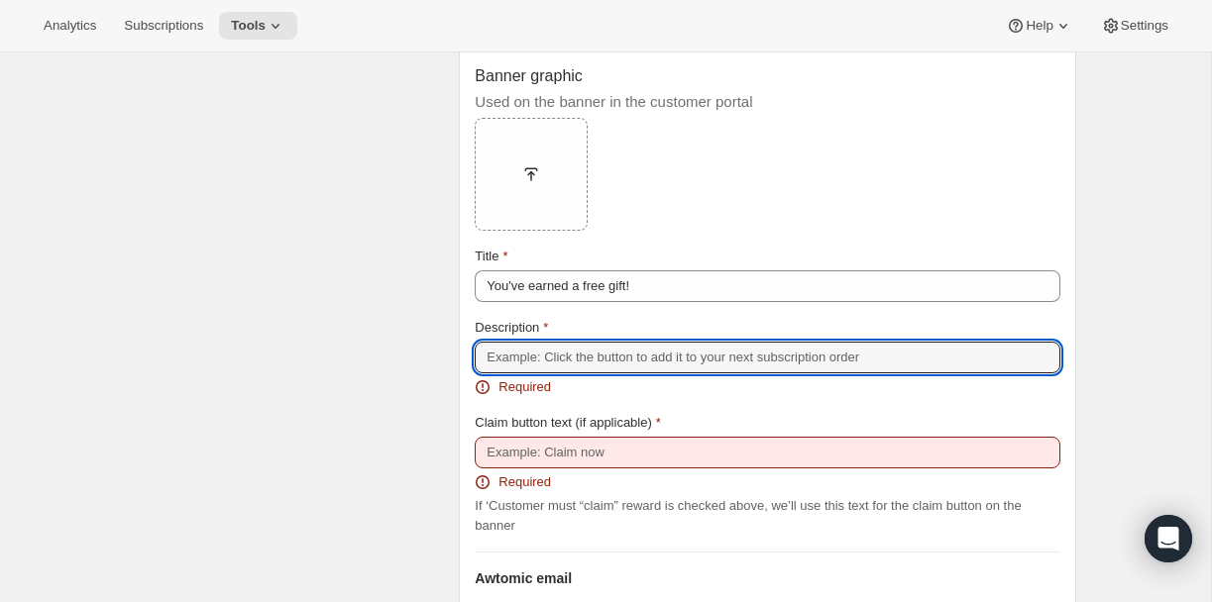
type input "Claim to apply the reward to your next order"
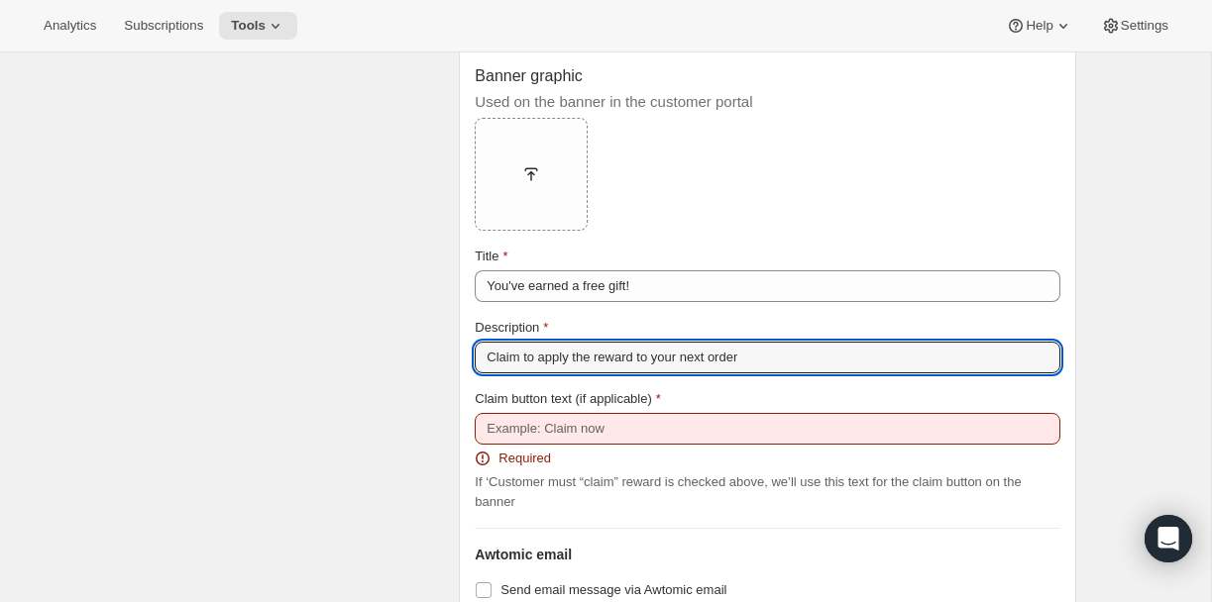
scroll to position [2117, 0]
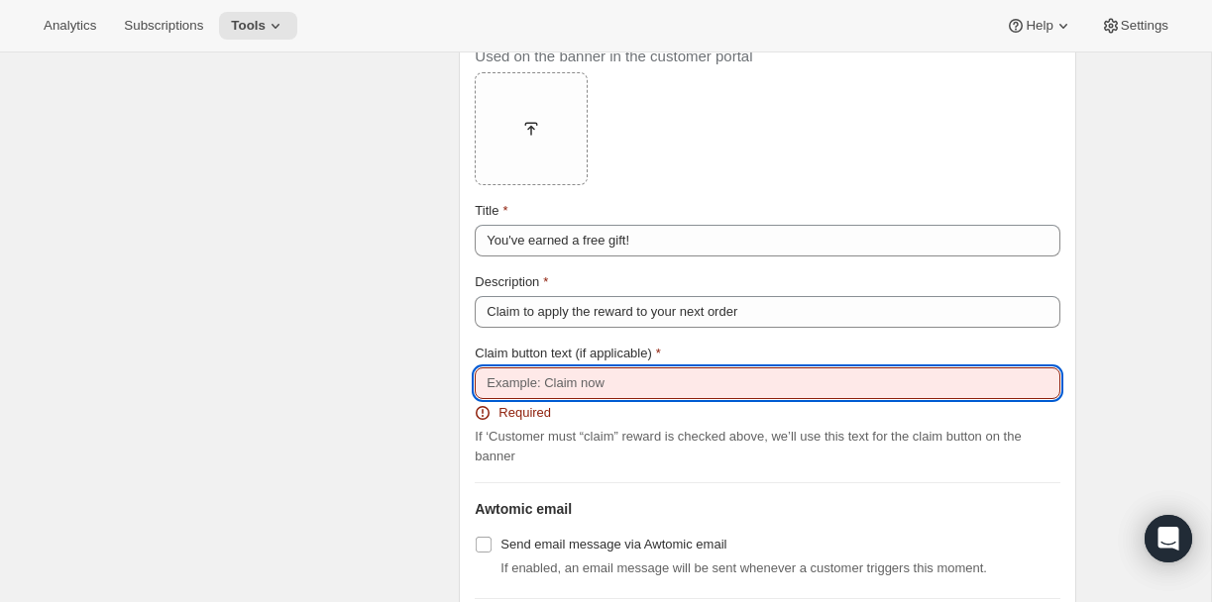
click at [652, 384] on input "Claim button text (if applicable)" at bounding box center [768, 384] width 586 height 32
type input "Select Gift"
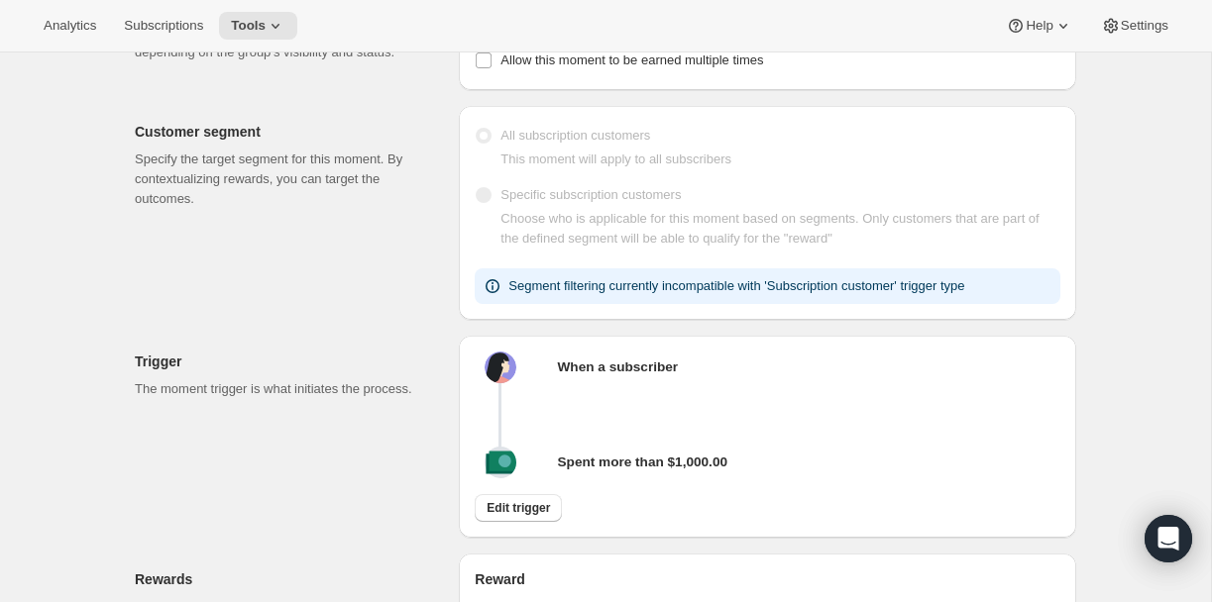
scroll to position [167, 0]
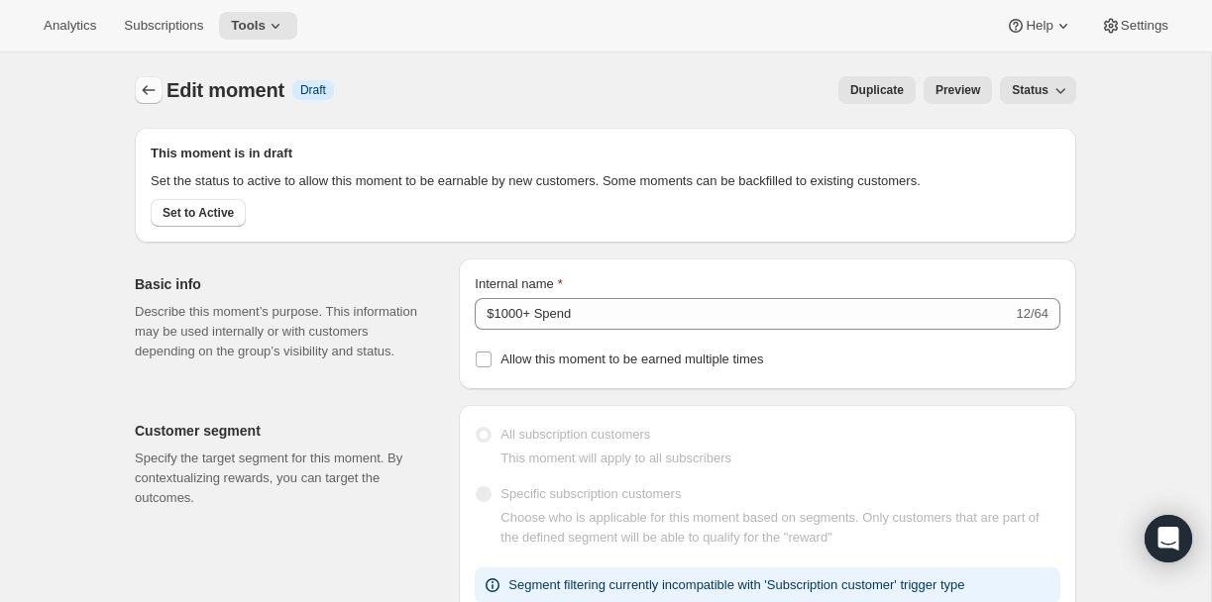
click at [150, 92] on icon "Create moment" at bounding box center [149, 90] width 20 height 20
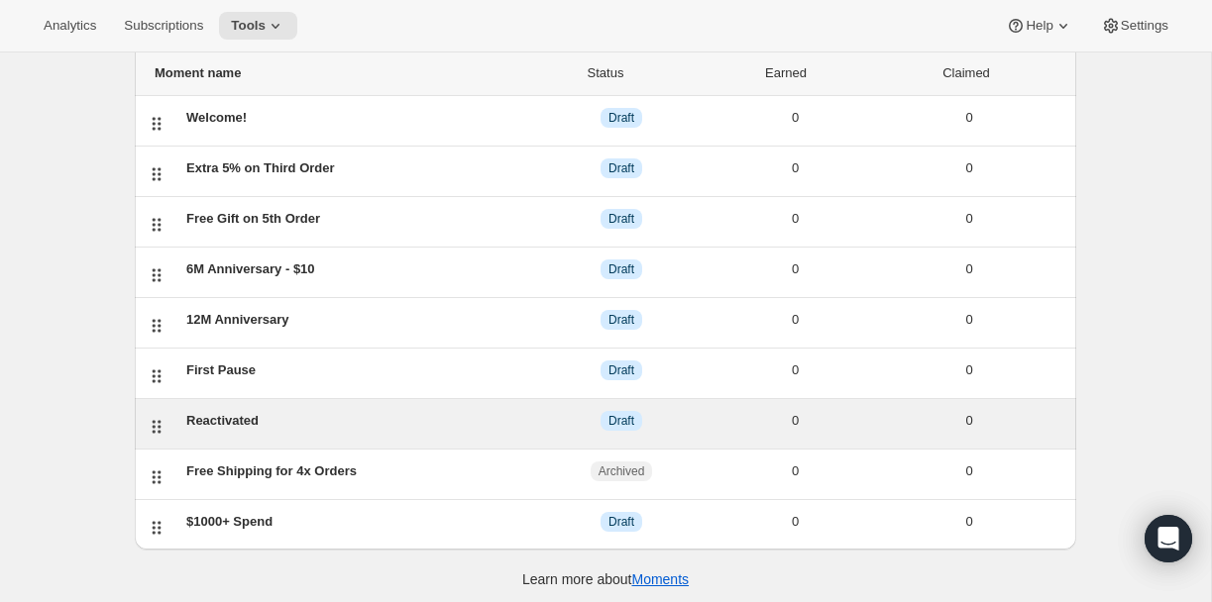
scroll to position [152, 0]
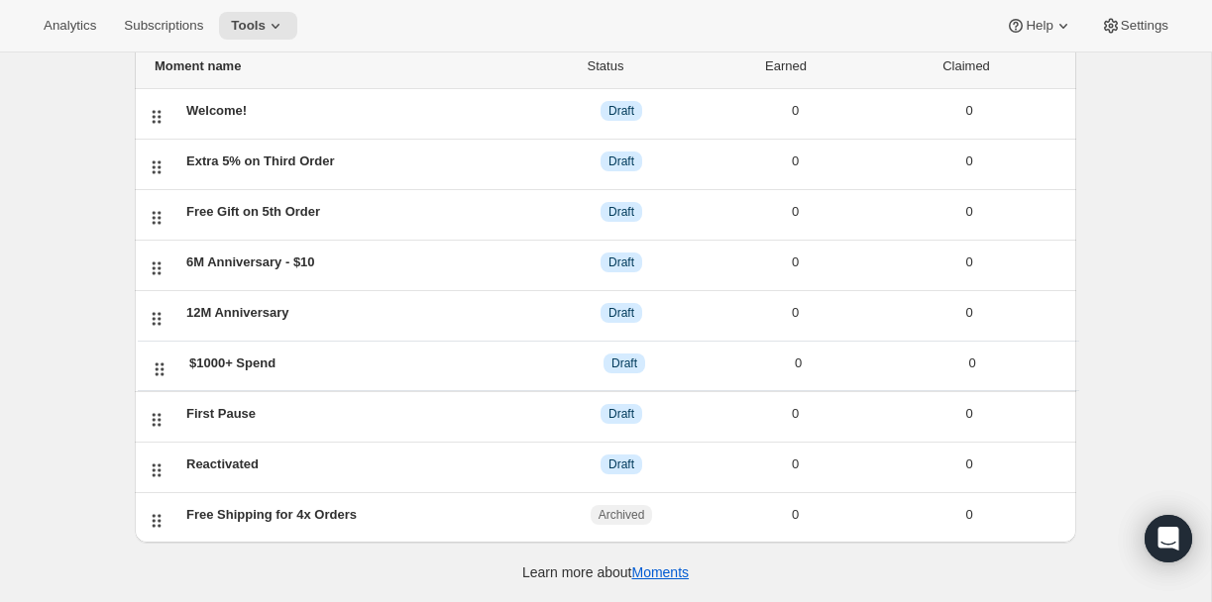
drag, startPoint x: 156, startPoint y: 523, endPoint x: 161, endPoint y: 357, distance: 166.6
click at [161, 357] on ul "Moment name Status Earned Claimed Welcome! DRAFT Draft 0 0 Extra 5% on Third Or…" at bounding box center [605, 268] width 941 height 449
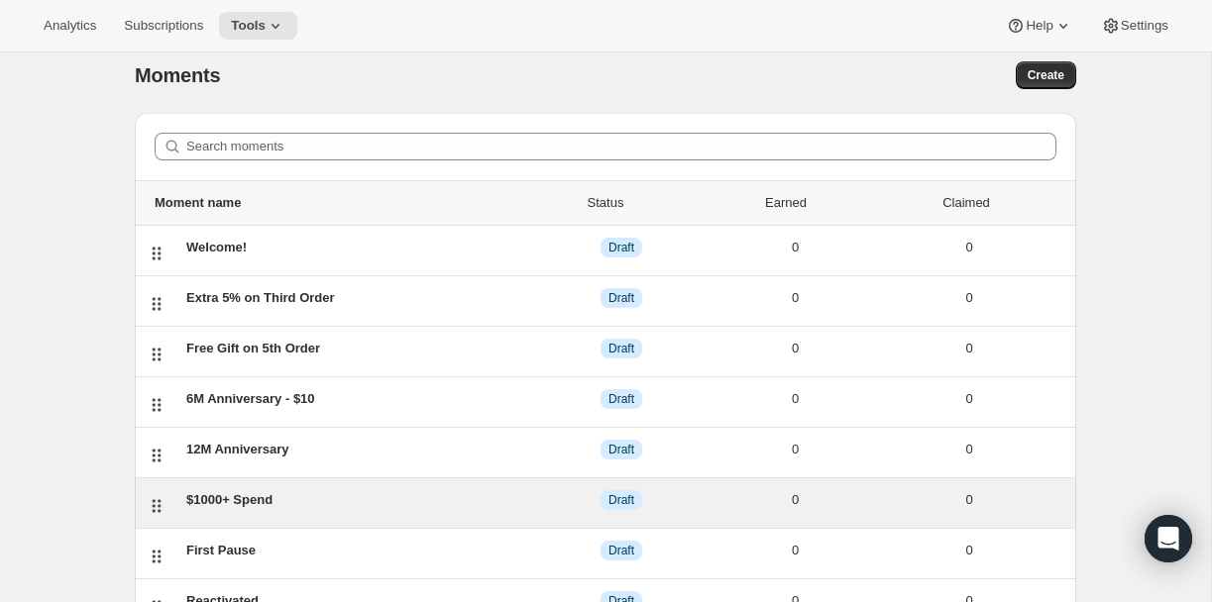
scroll to position [0, 0]
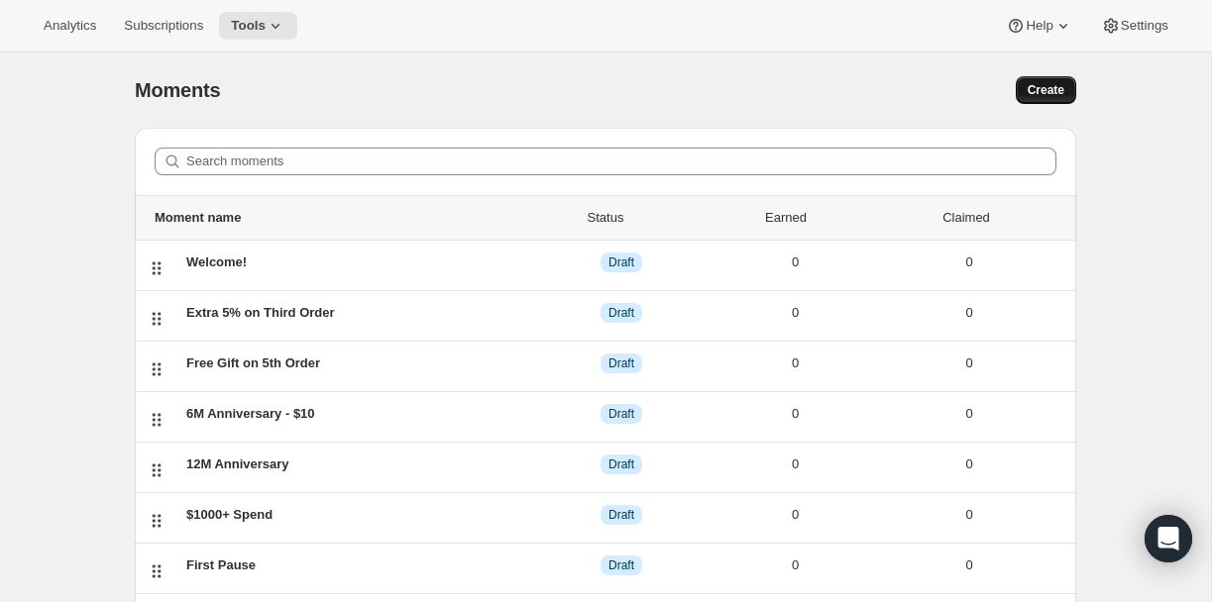
click at [1040, 96] on span "Create" at bounding box center [1045, 90] width 37 height 16
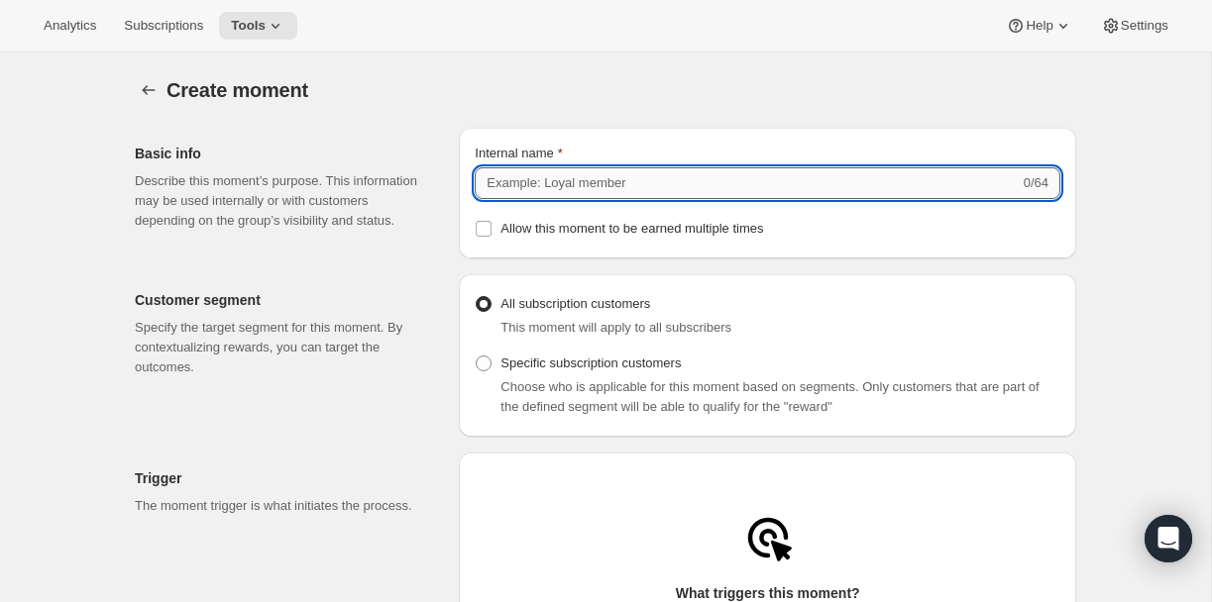
click at [574, 183] on input "Internal name" at bounding box center [747, 183] width 544 height 32
drag, startPoint x: 618, startPoint y: 187, endPoint x: 444, endPoint y: 178, distance: 174.6
click at [444, 178] on div "Basic info Describe this moment’s purpose. This information may be used interna…" at bounding box center [597, 185] width 957 height 147
type input "8M - 5% Incentive"
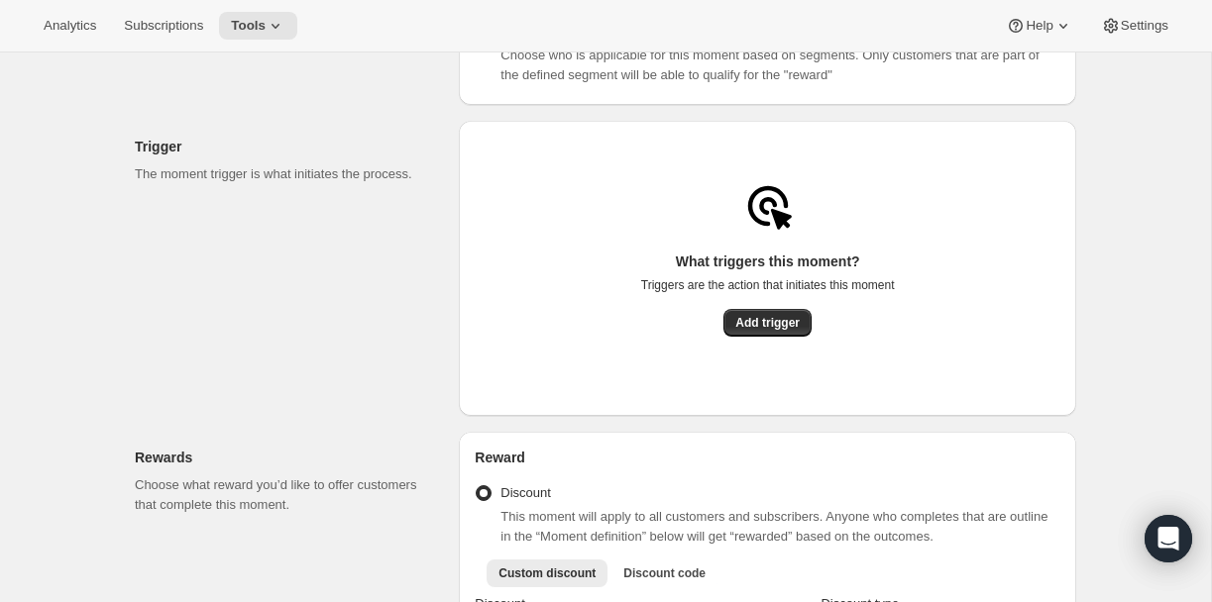
scroll to position [337, 0]
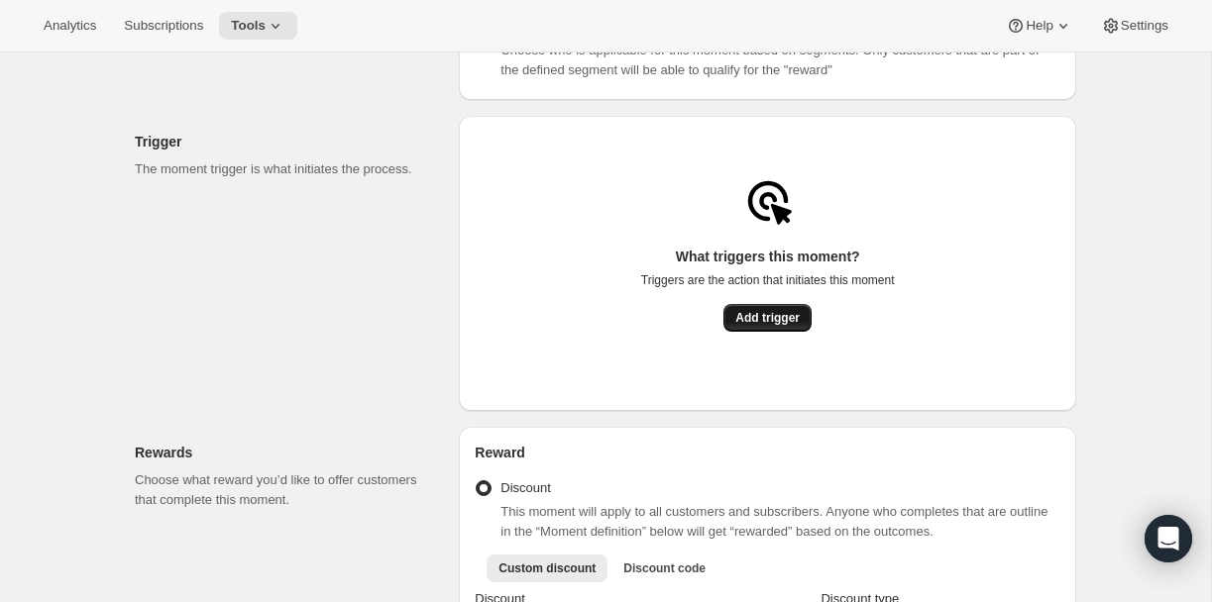
click at [759, 332] on button "Add trigger" at bounding box center [767, 318] width 88 height 28
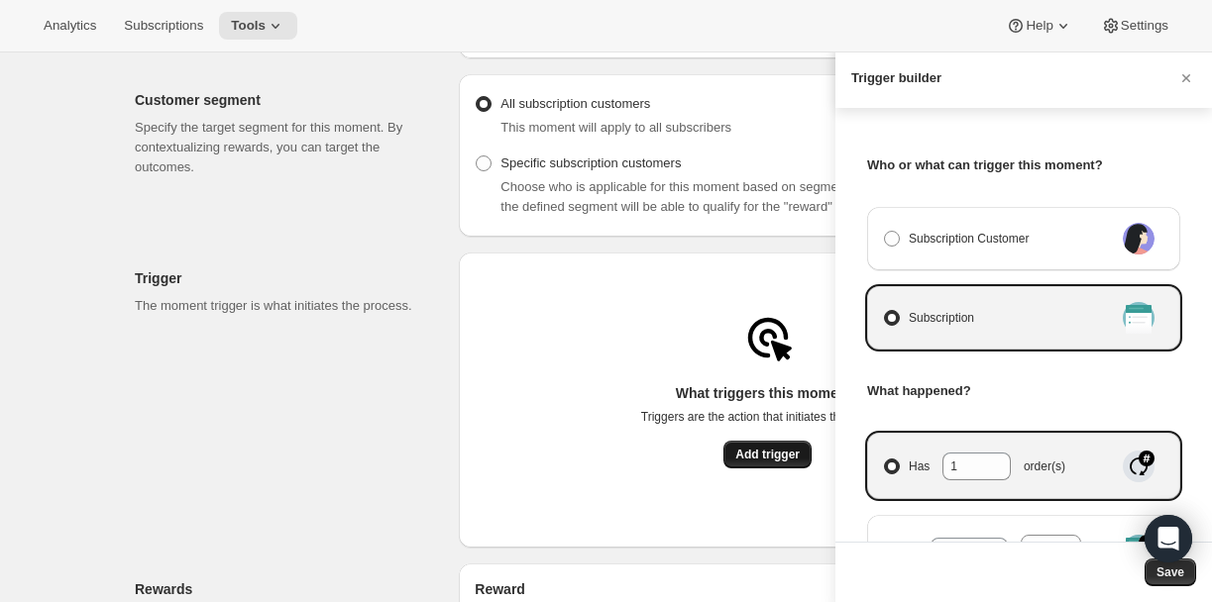
click at [759, 335] on div at bounding box center [606, 301] width 1212 height 602
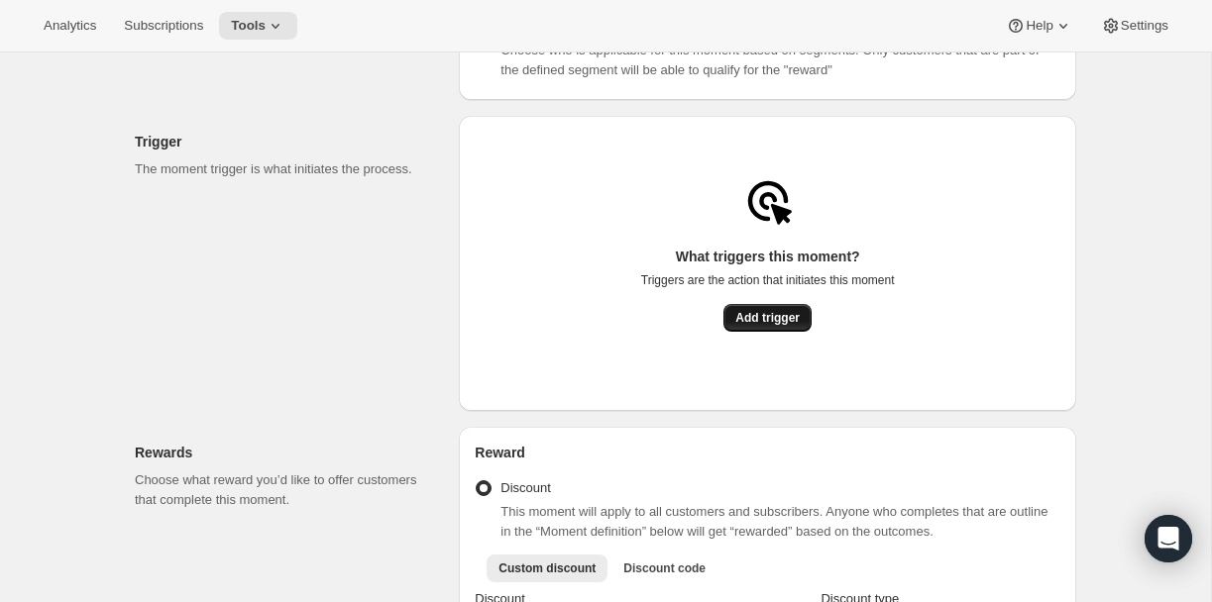
click at [764, 320] on span "Add trigger" at bounding box center [767, 318] width 64 height 16
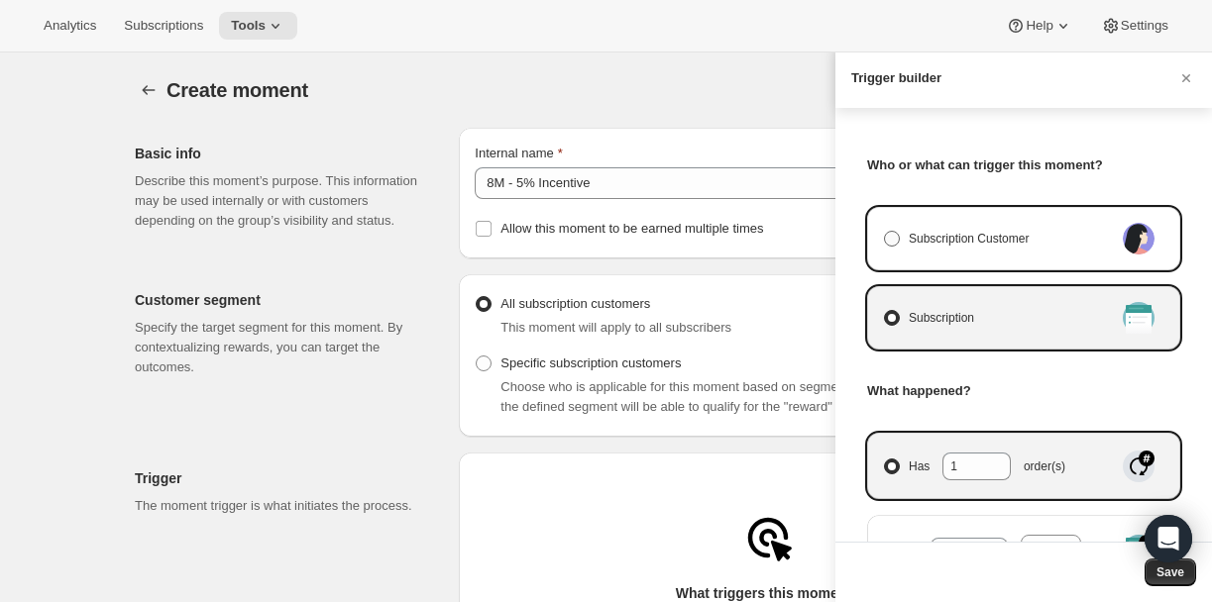
click at [998, 232] on span "Subscription Customer" at bounding box center [969, 239] width 120 height 20
click at [885, 232] on input "Subscription Customer" at bounding box center [884, 231] width 1 height 1
radio input "true"
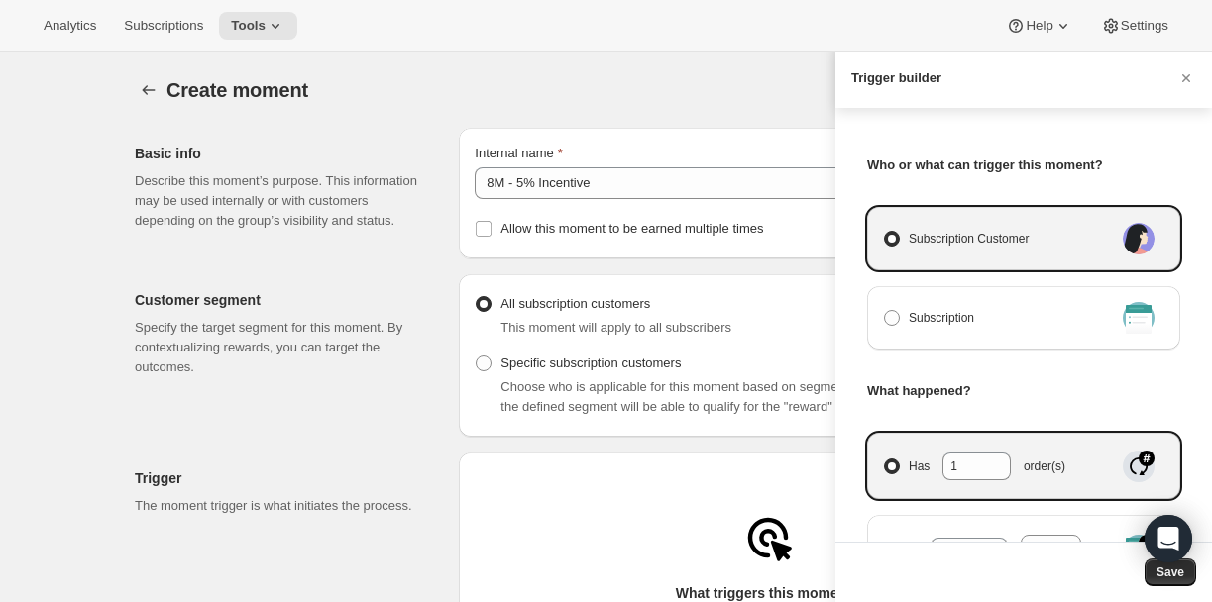
select select "days"
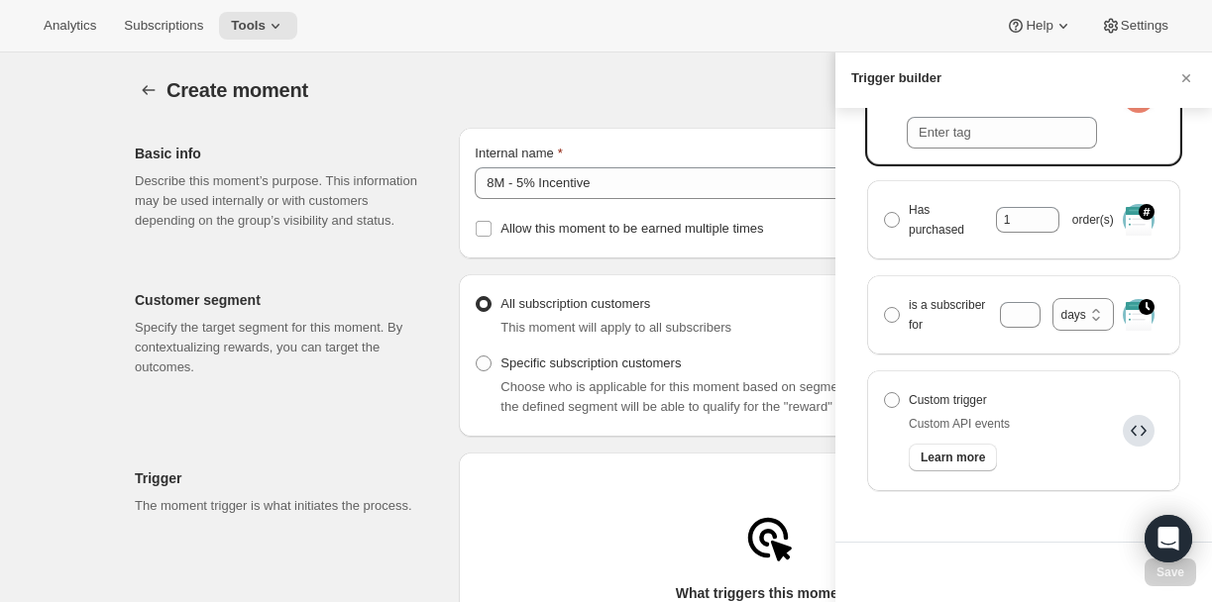
scroll to position [593, 0]
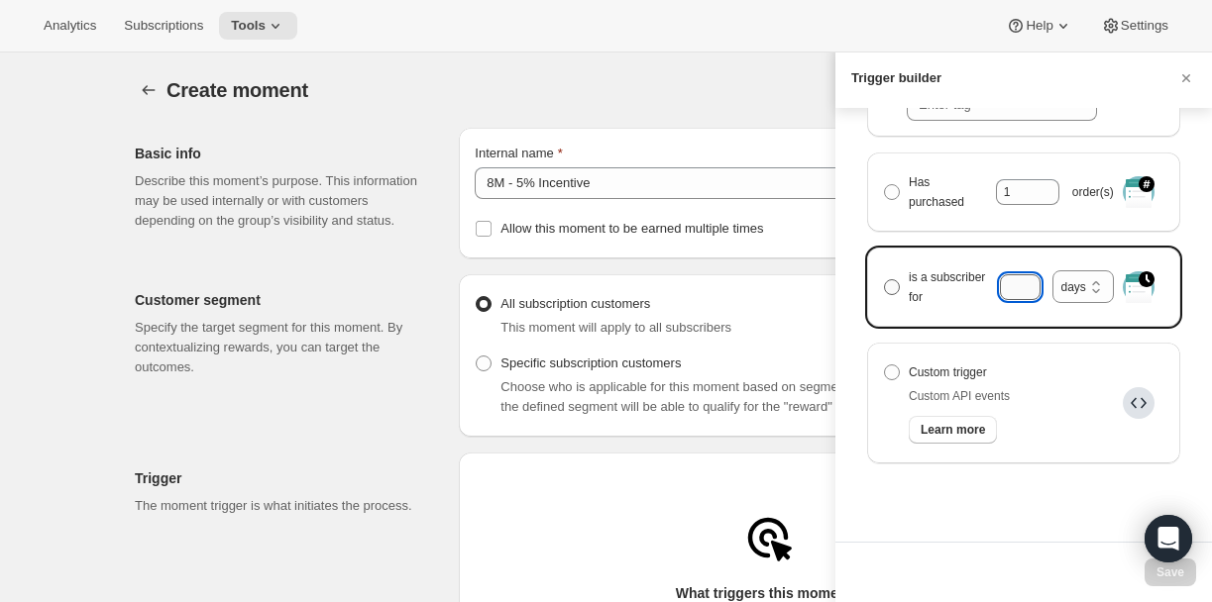
click at [1026, 293] on input "is a subscriber for months days years days" at bounding box center [1020, 287] width 40 height 26
type input "8"
click at [1072, 288] on select "months days years" at bounding box center [1082, 286] width 60 height 33
select select "months"
click at [1052, 279] on select "months days years" at bounding box center [1082, 286] width 60 height 33
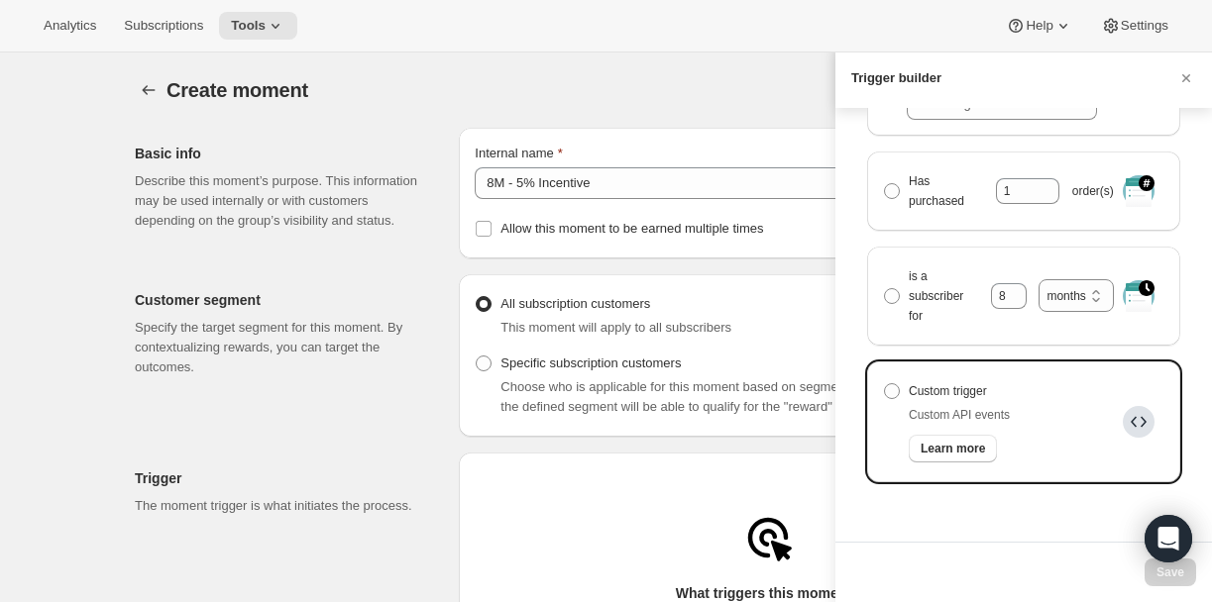
scroll to position [613, 0]
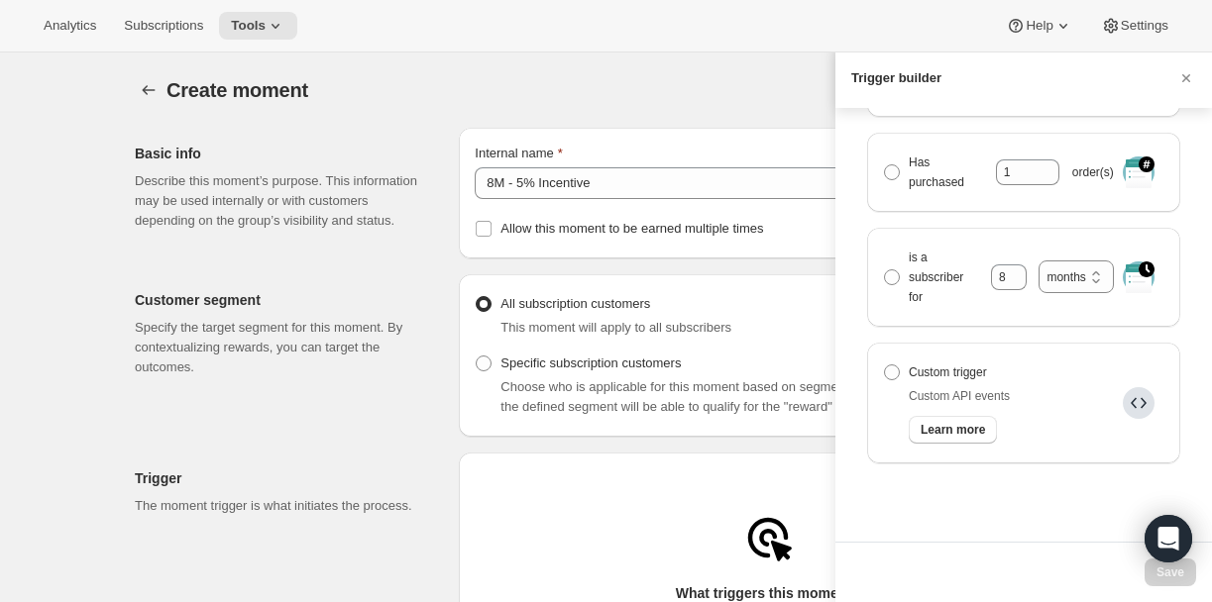
click at [1028, 523] on div "Who or what can trigger this moment? Subscription Customer Subscription What ha…" at bounding box center [1023, 325] width 377 height 434
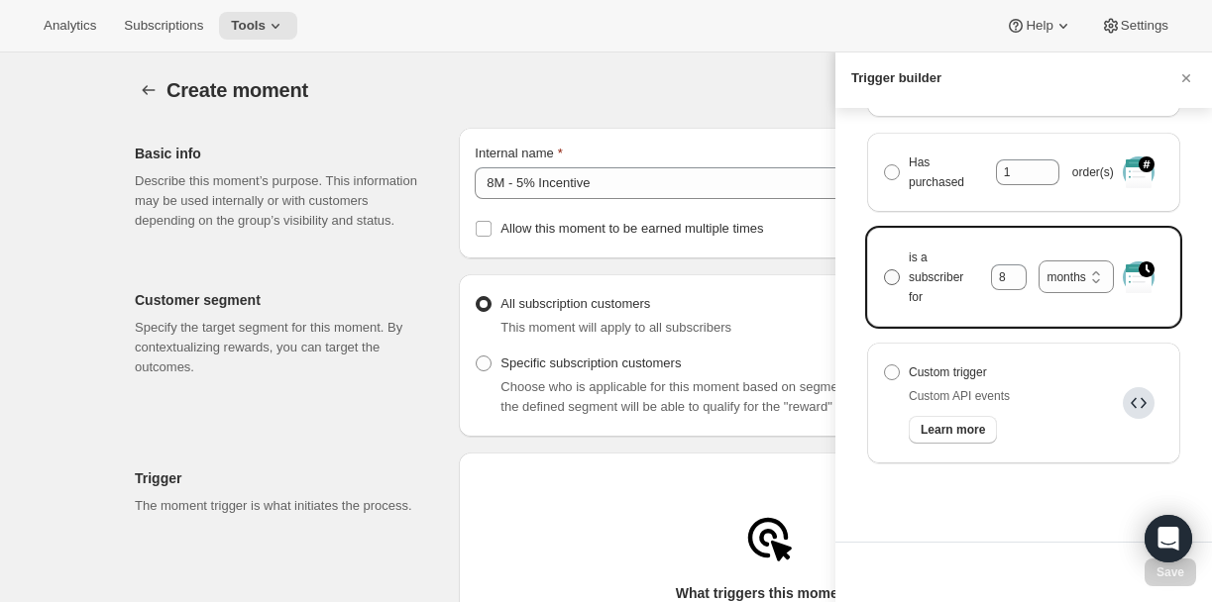
click at [892, 275] on span "Manage moment triggers" at bounding box center [892, 277] width 16 height 16
click at [885, 270] on input "is a subscriber for 8 months days years months" at bounding box center [884, 269] width 1 height 1
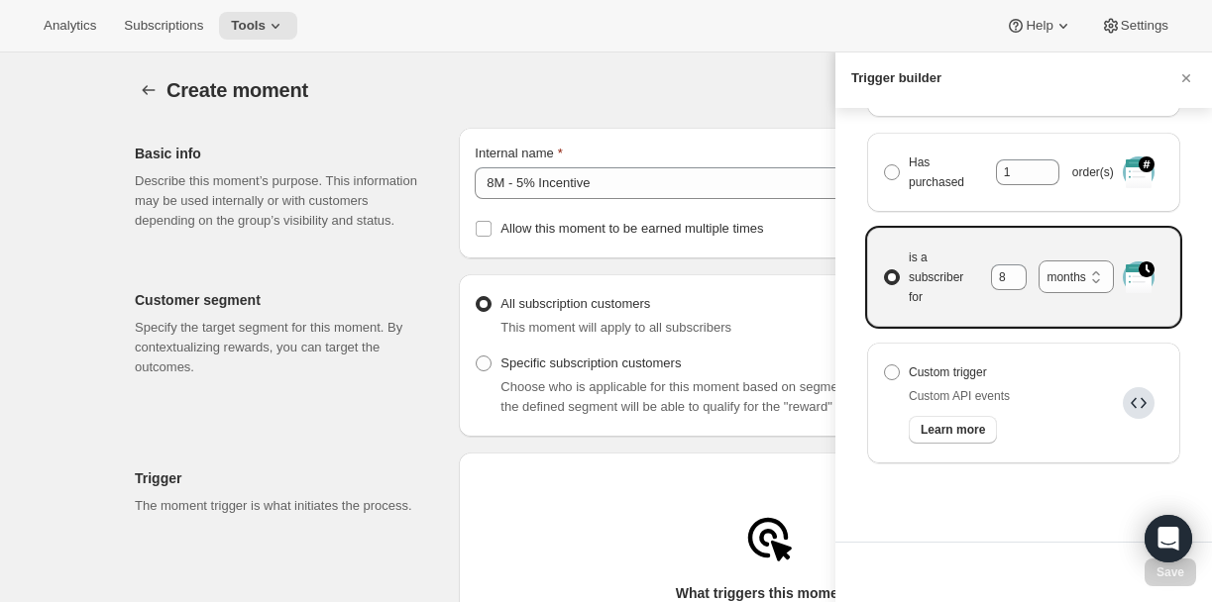
radio input "true"
click at [1164, 576] on span "Save" at bounding box center [1170, 573] width 28 height 16
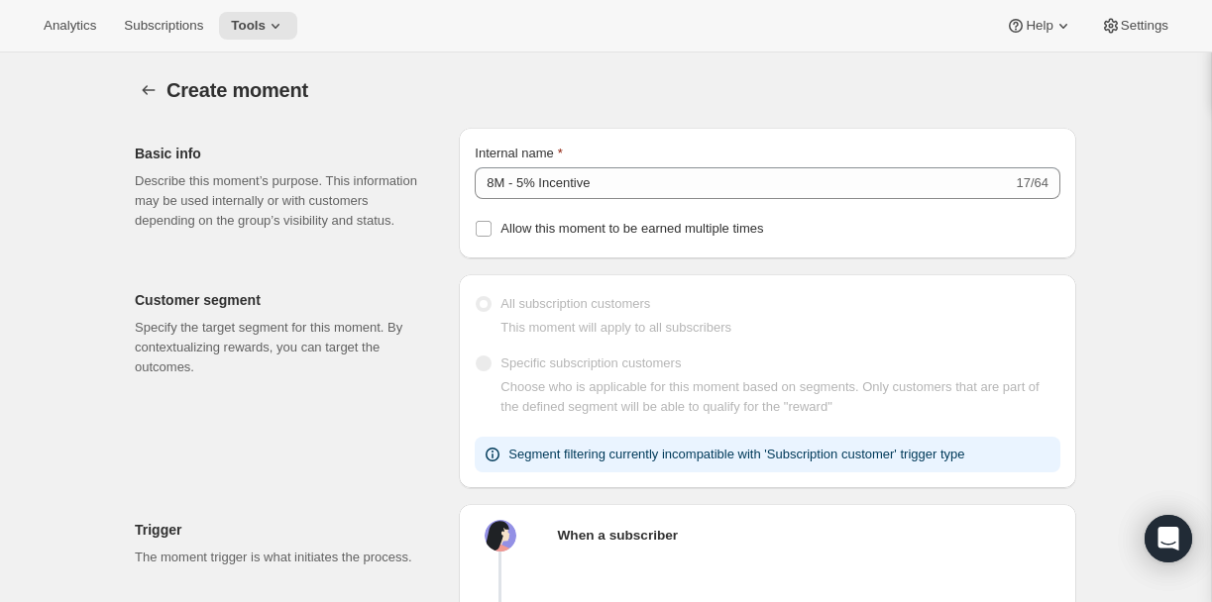
scroll to position [337, 0]
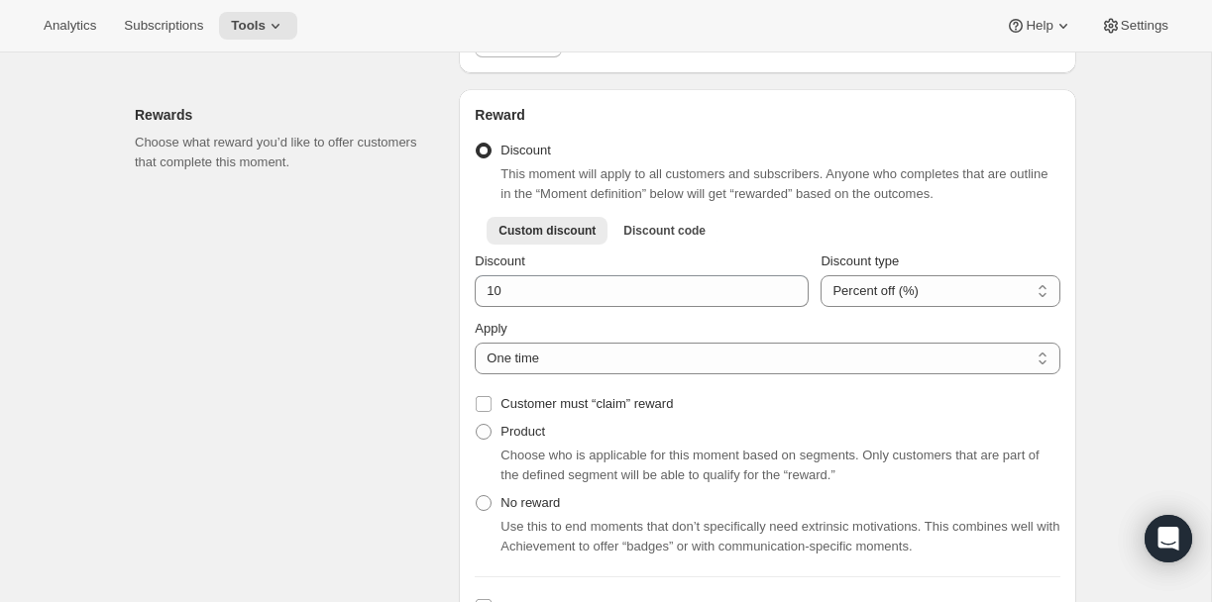
scroll to position [708, 0]
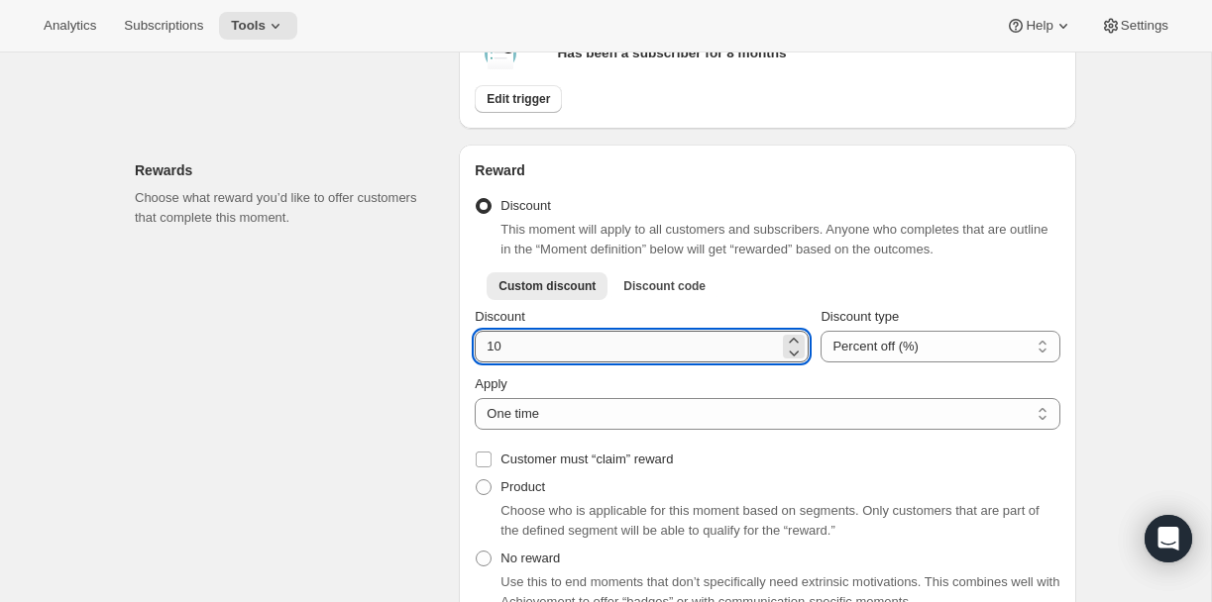
click at [506, 363] on input "Discount" at bounding box center [627, 347] width 304 height 32
type input "5"
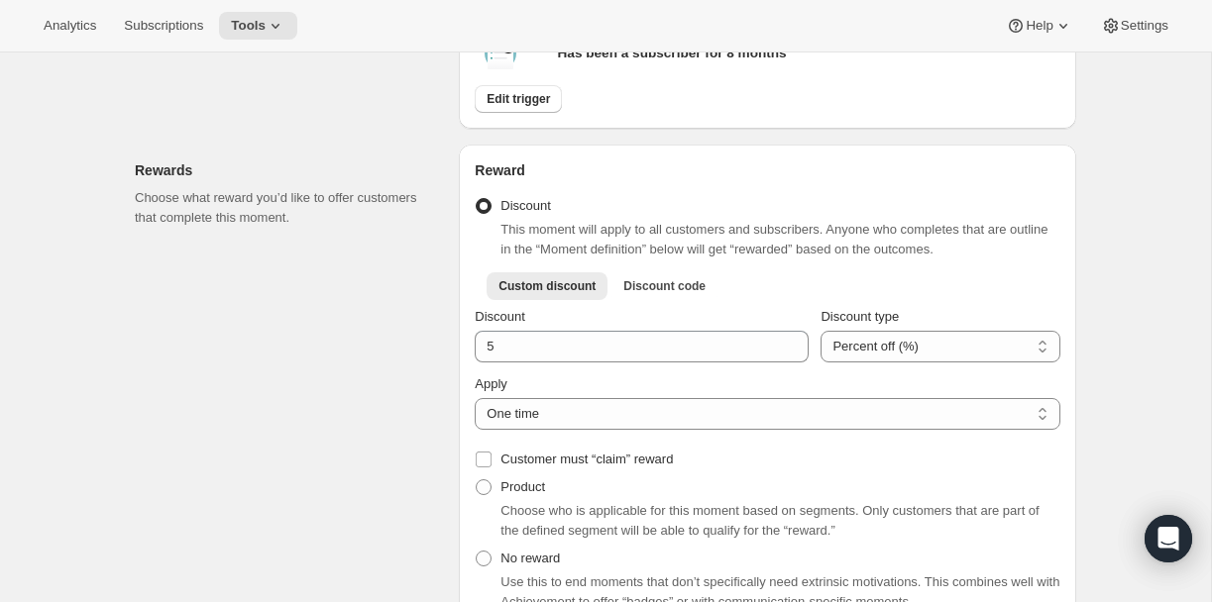
click at [344, 446] on div "Rewards Choose what reward you’d like to offer customers that complete this mom…" at bounding box center [289, 450] width 308 height 611
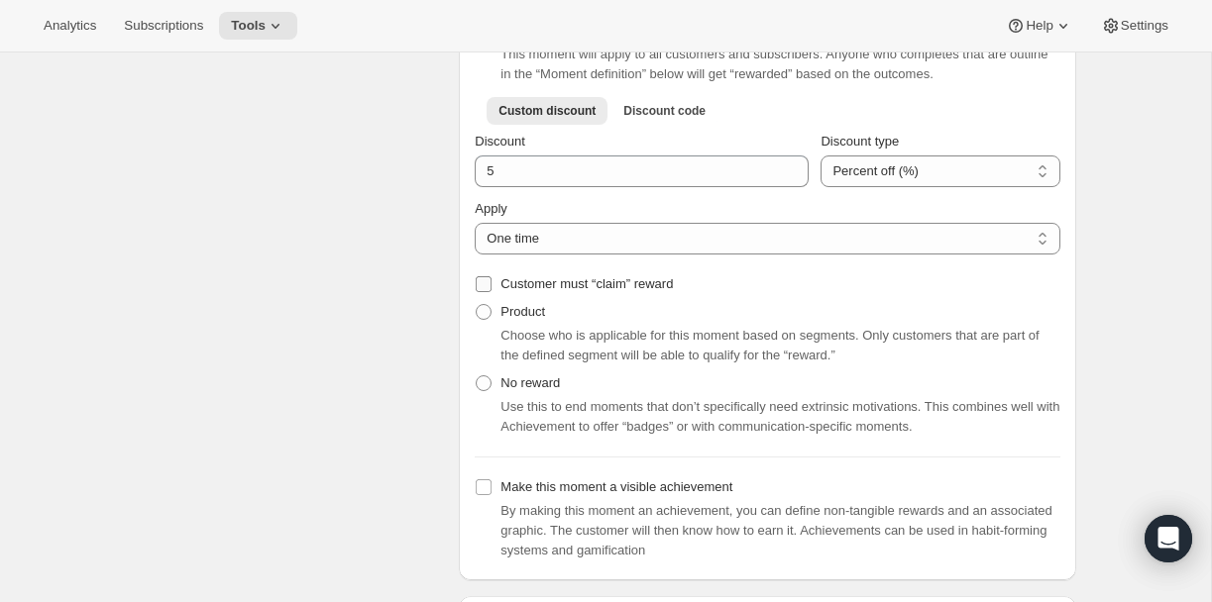
scroll to position [894, 0]
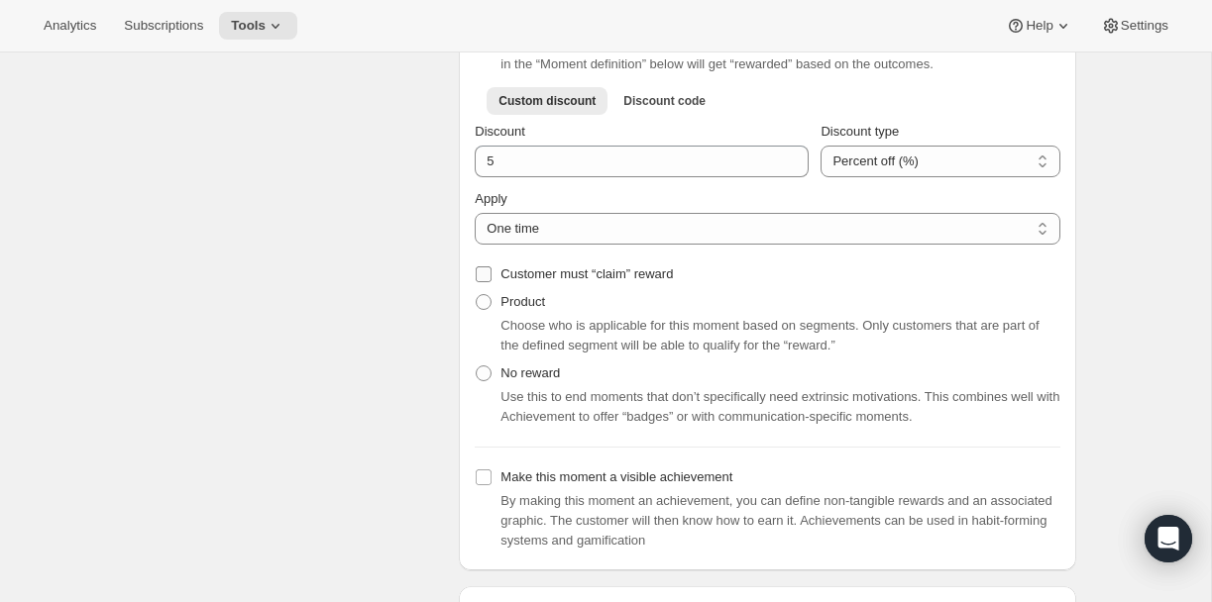
click at [566, 281] on span "Customer must “claim” reward" at bounding box center [586, 274] width 172 height 15
click at [491, 282] on input "Customer must “claim” reward" at bounding box center [484, 275] width 16 height 16
checkbox input "true"
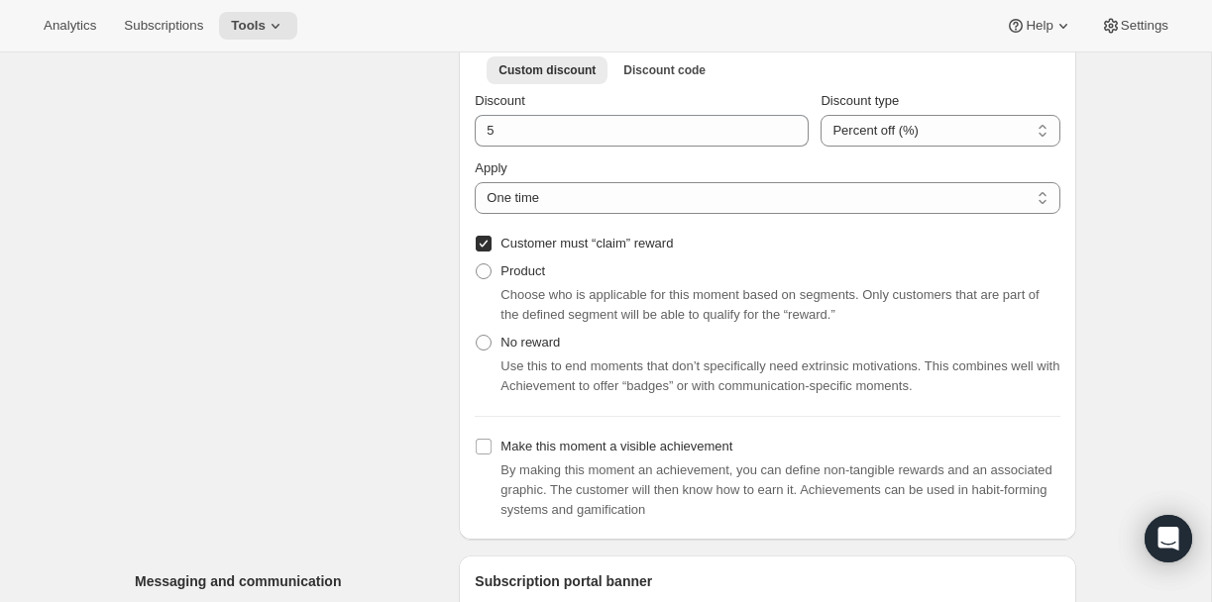
scroll to position [904, 0]
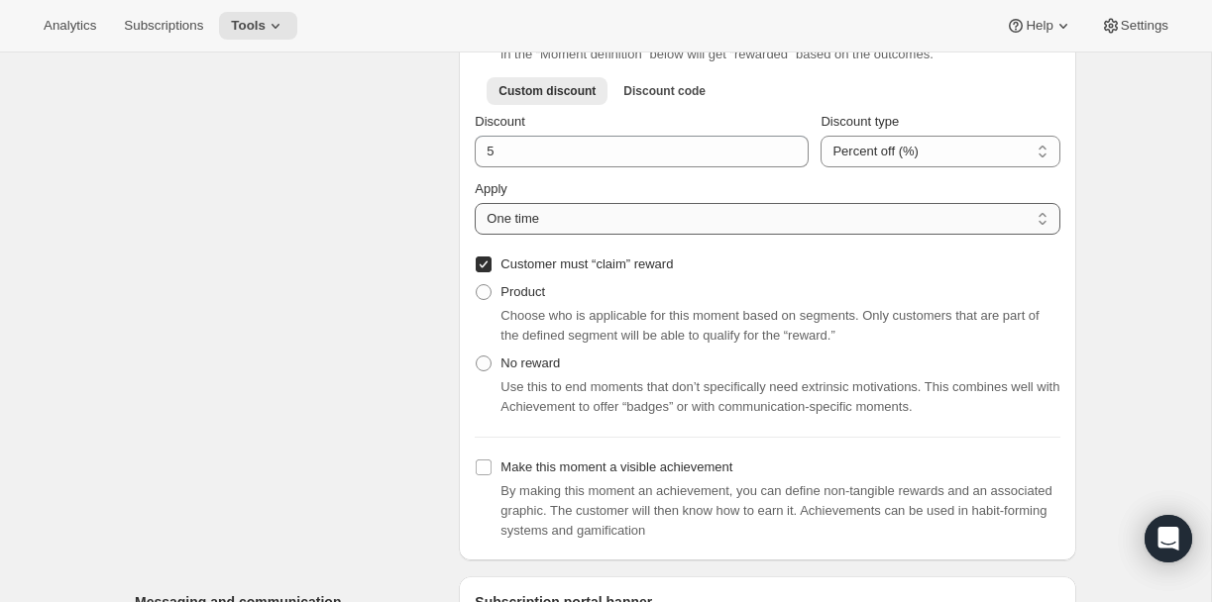
click at [679, 235] on select "One time Specify instances... Indefinetely" at bounding box center [768, 219] width 586 height 32
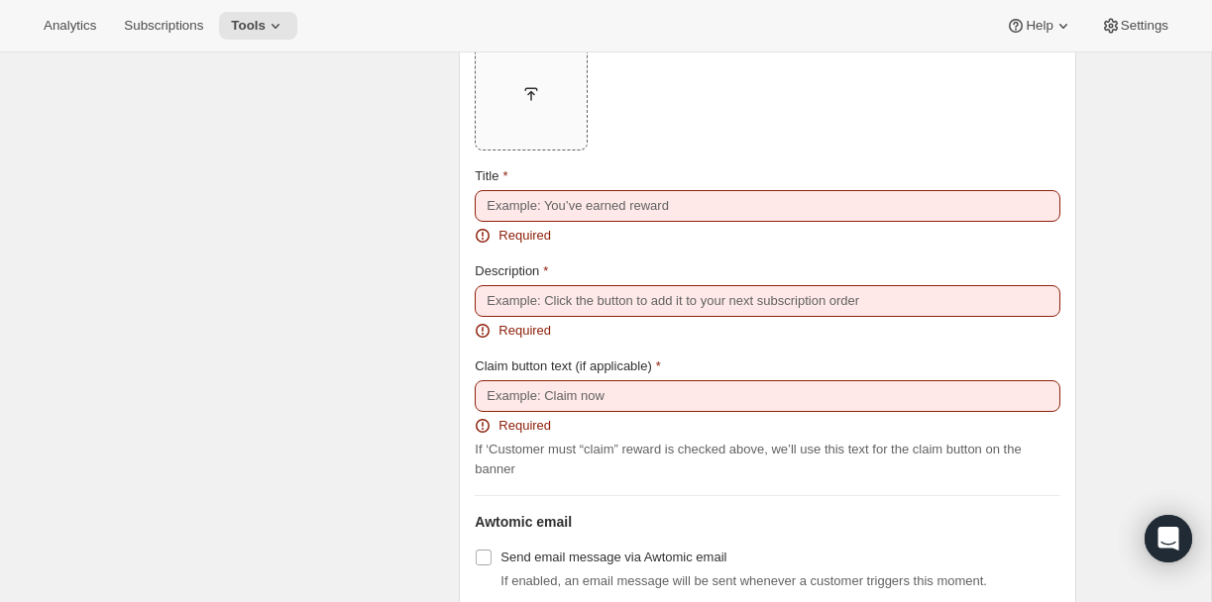
scroll to position [1649, 0]
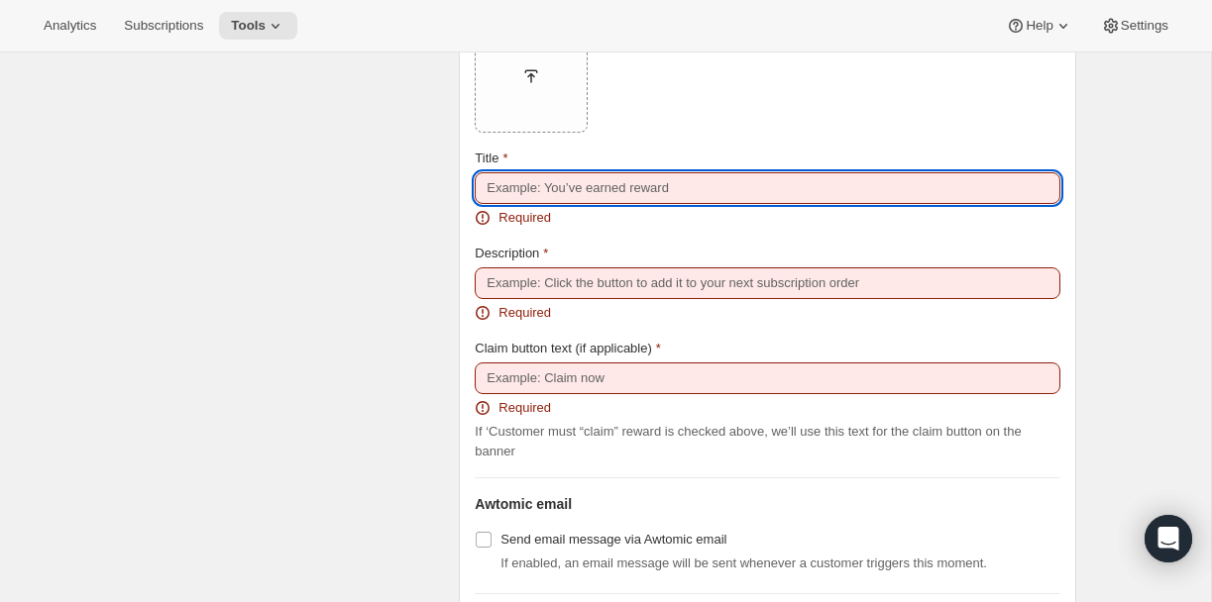
click at [539, 204] on input "Title" at bounding box center [768, 188] width 586 height 32
type input "You've earned a reward"
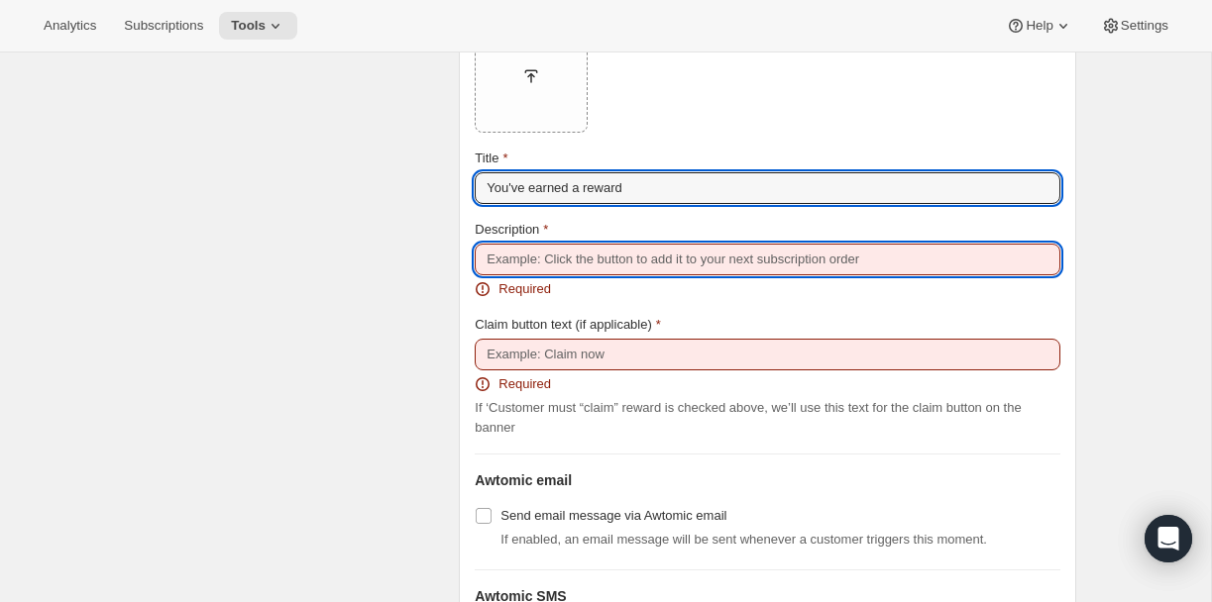
click at [573, 275] on input "Description" at bounding box center [768, 260] width 586 height 32
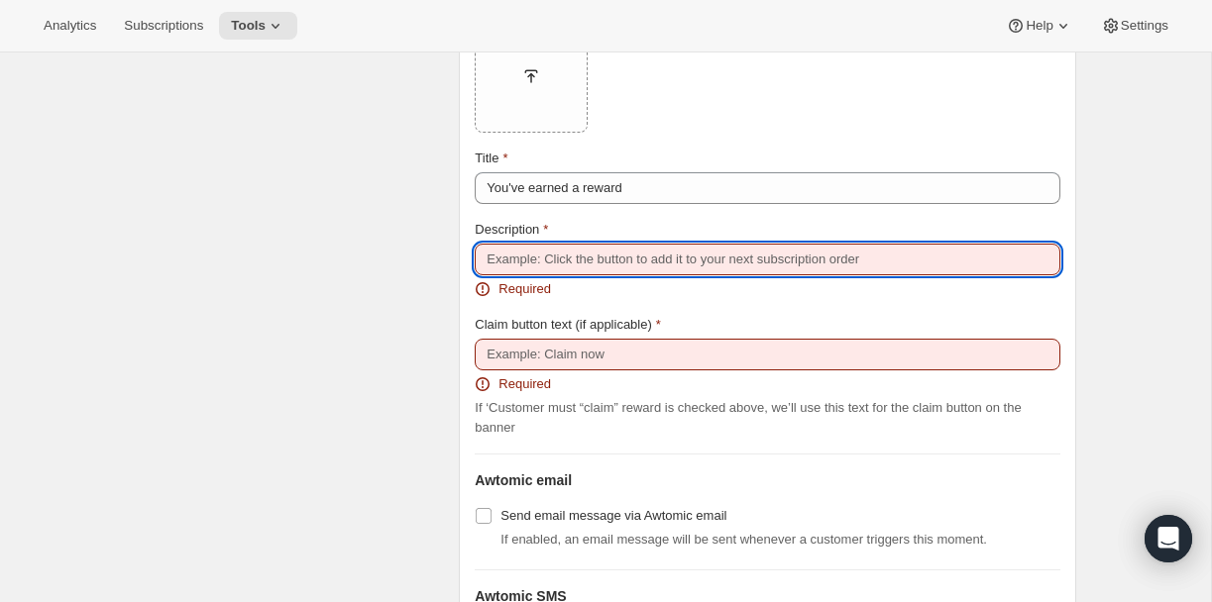
type input "E"
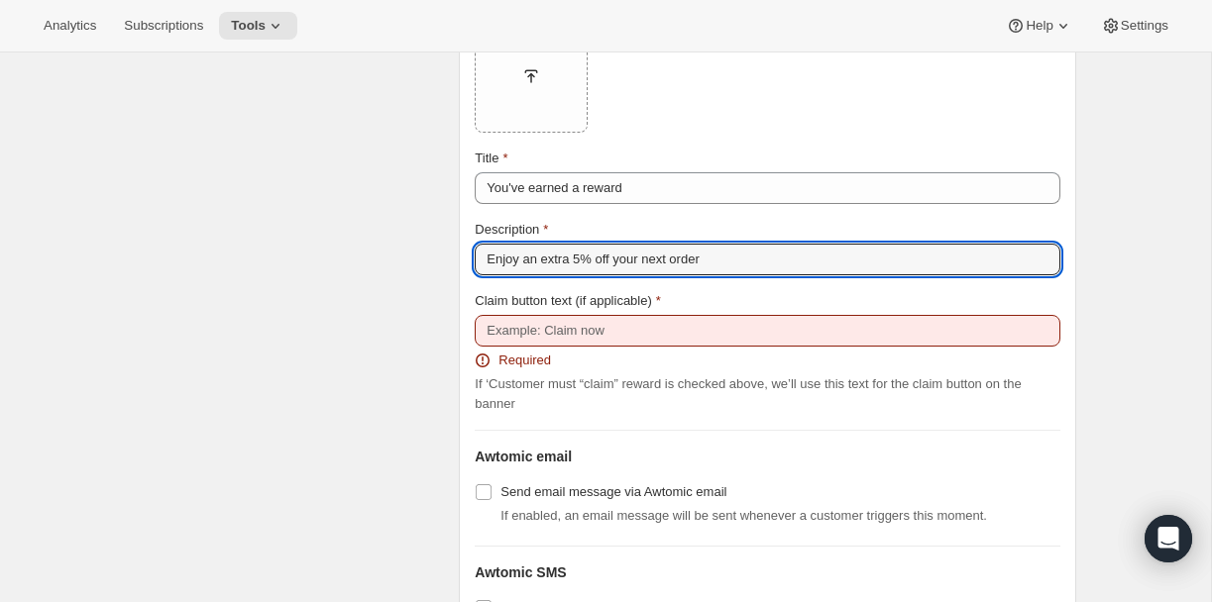
type input "Enjoy an extra 5% off your next order"
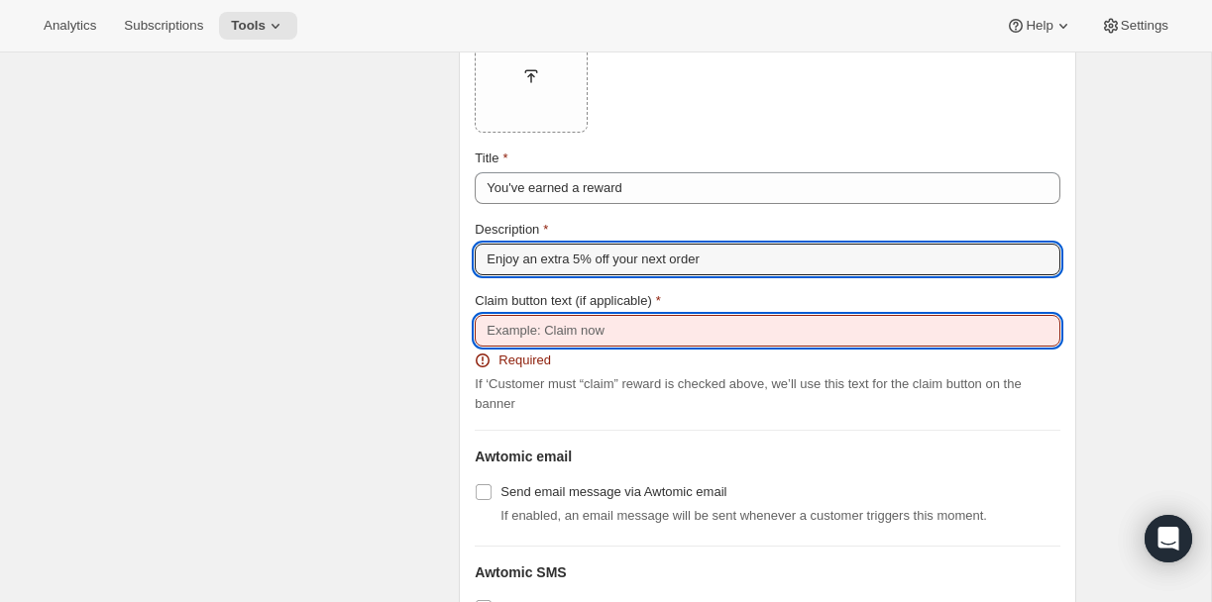
click at [553, 347] on input "Claim button text (if applicable)" at bounding box center [768, 331] width 586 height 32
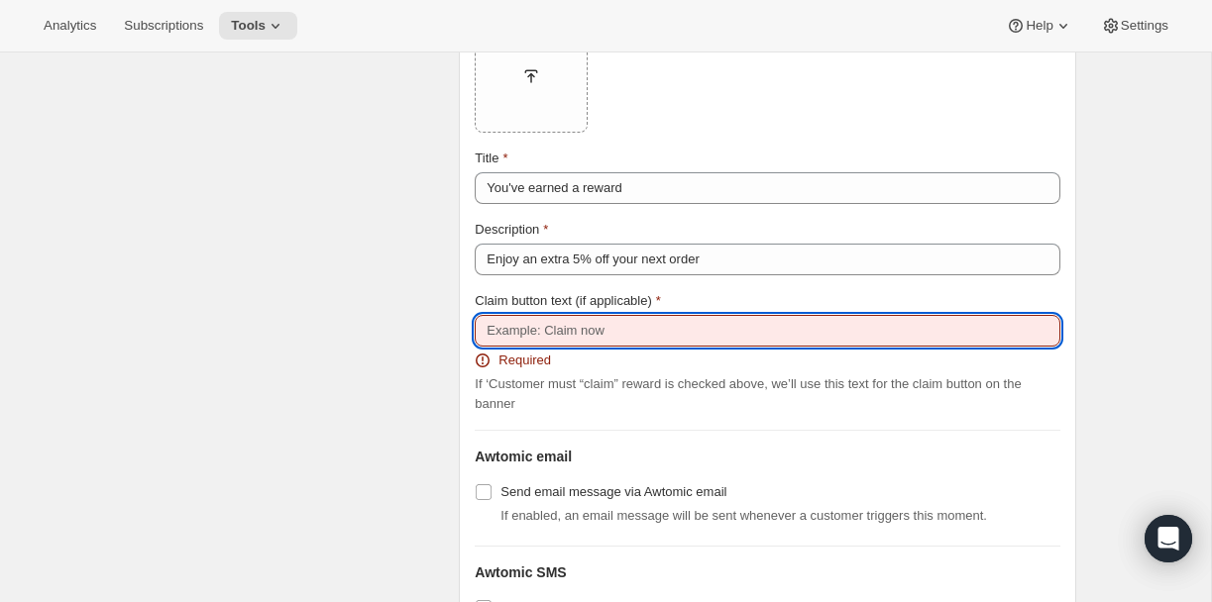
type input "Claim Now"
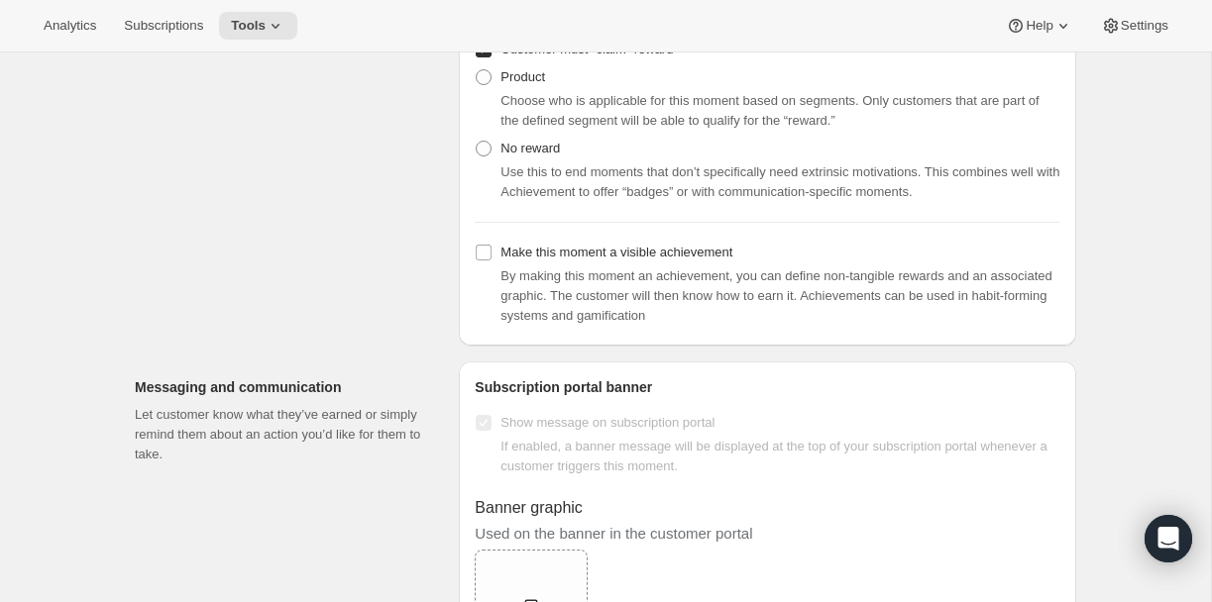
scroll to position [1128, 0]
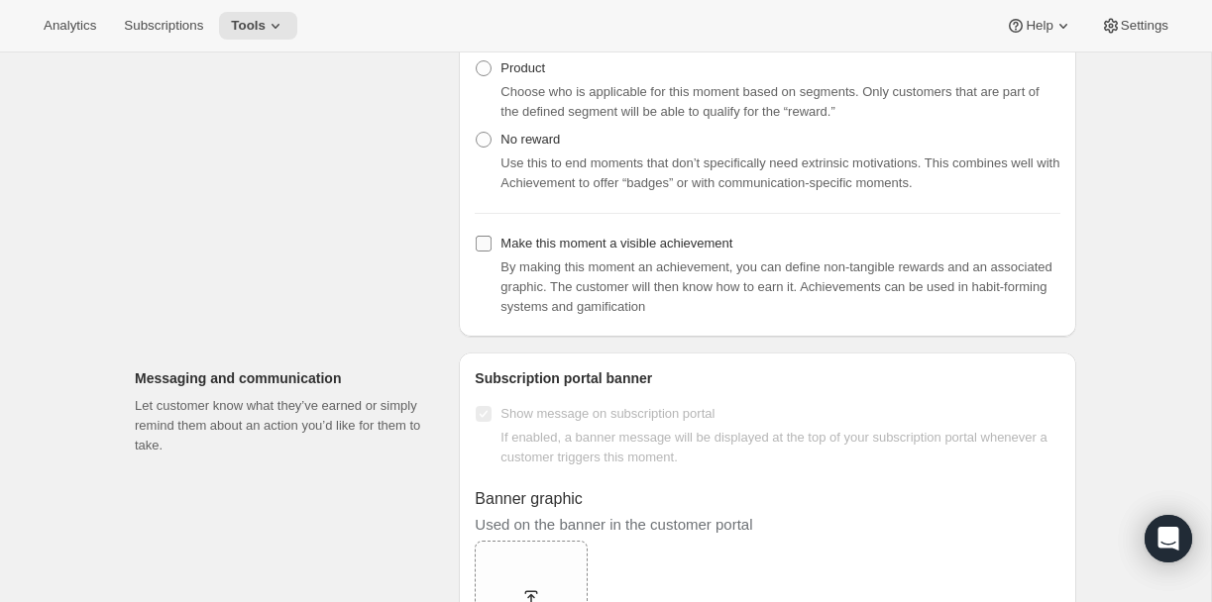
click at [483, 252] on input "Make this moment a visible achievement" at bounding box center [484, 244] width 16 height 16
checkbox input "true"
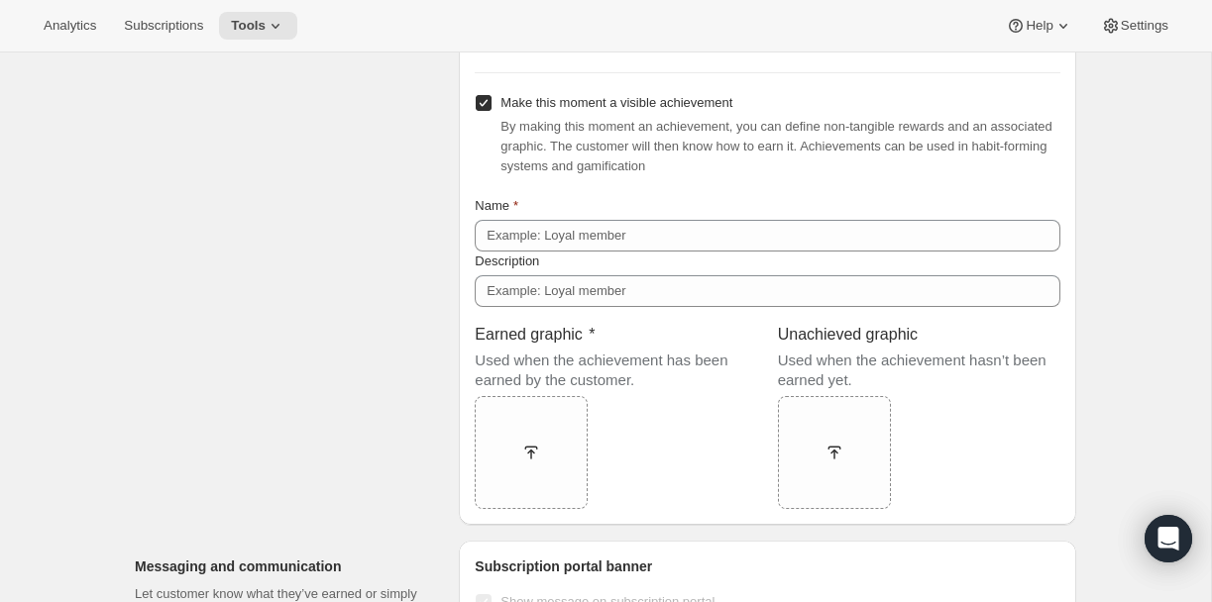
scroll to position [1352, 0]
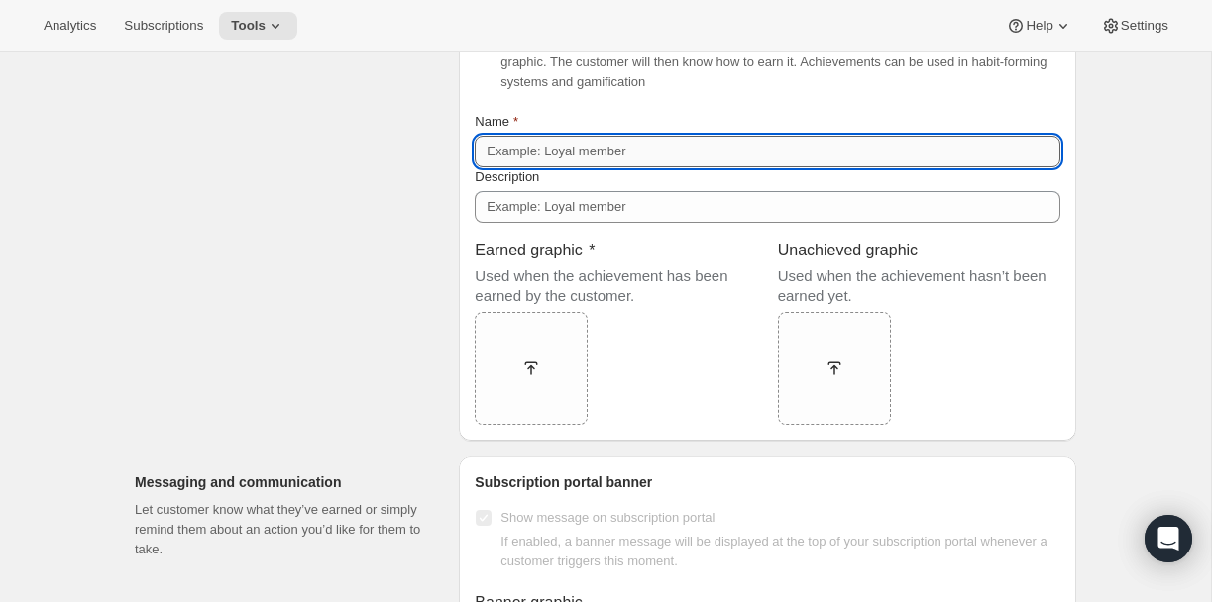
click at [571, 167] on input "Name" at bounding box center [768, 152] width 586 height 32
click at [573, 167] on input "Name" at bounding box center [768, 152] width 586 height 32
click at [501, 167] on input "Name" at bounding box center [768, 152] width 586 height 32
type input "Loyalty Pays Off"
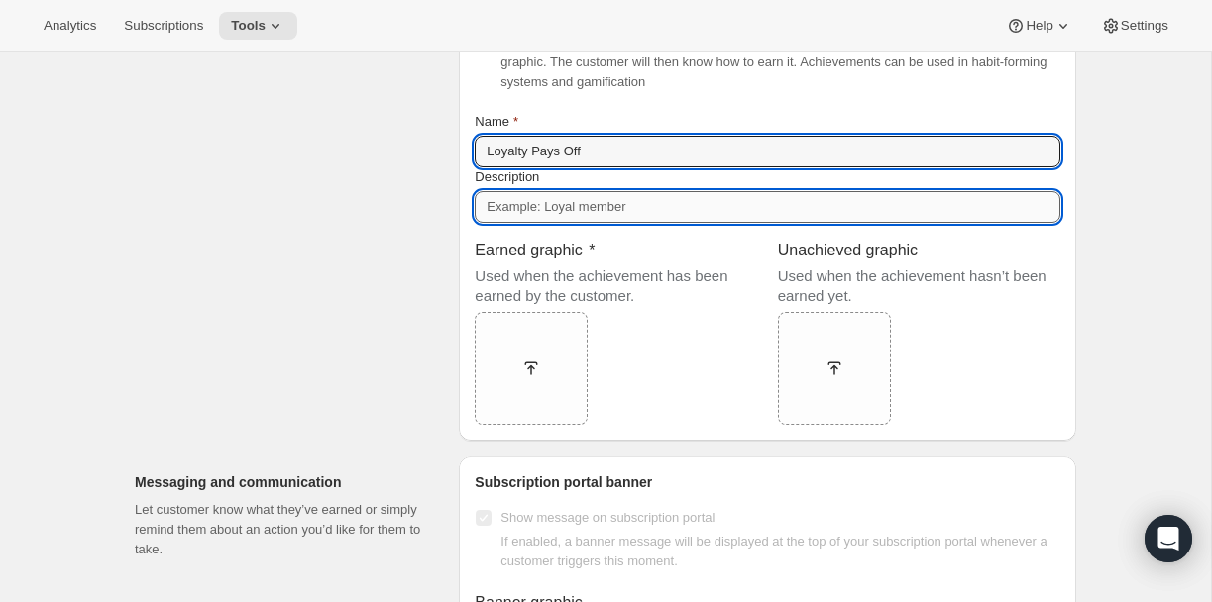
click at [511, 223] on input "Description" at bounding box center [768, 207] width 586 height 32
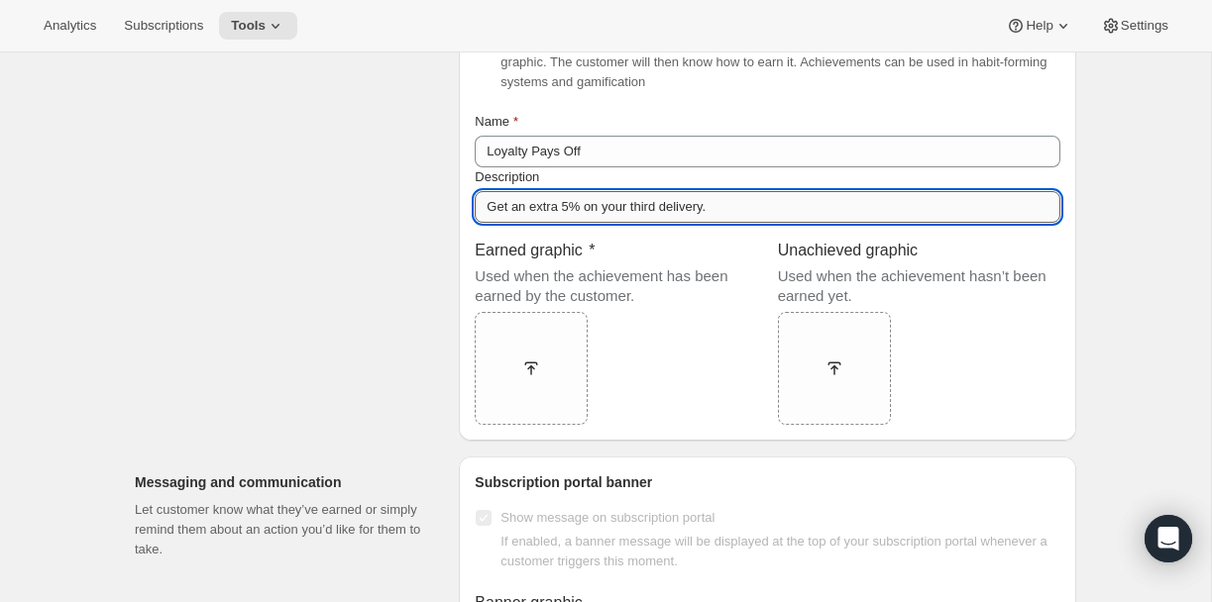
click at [665, 223] on input "Get an extra 5% on your third delivery." at bounding box center [768, 207] width 586 height 32
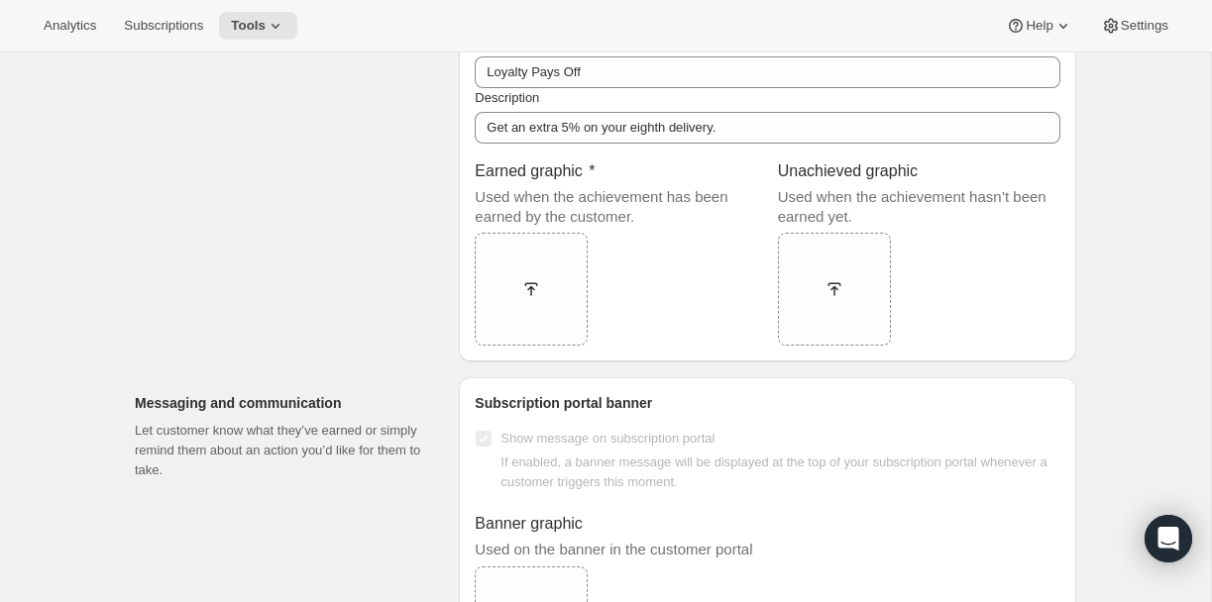
scroll to position [1440, 0]
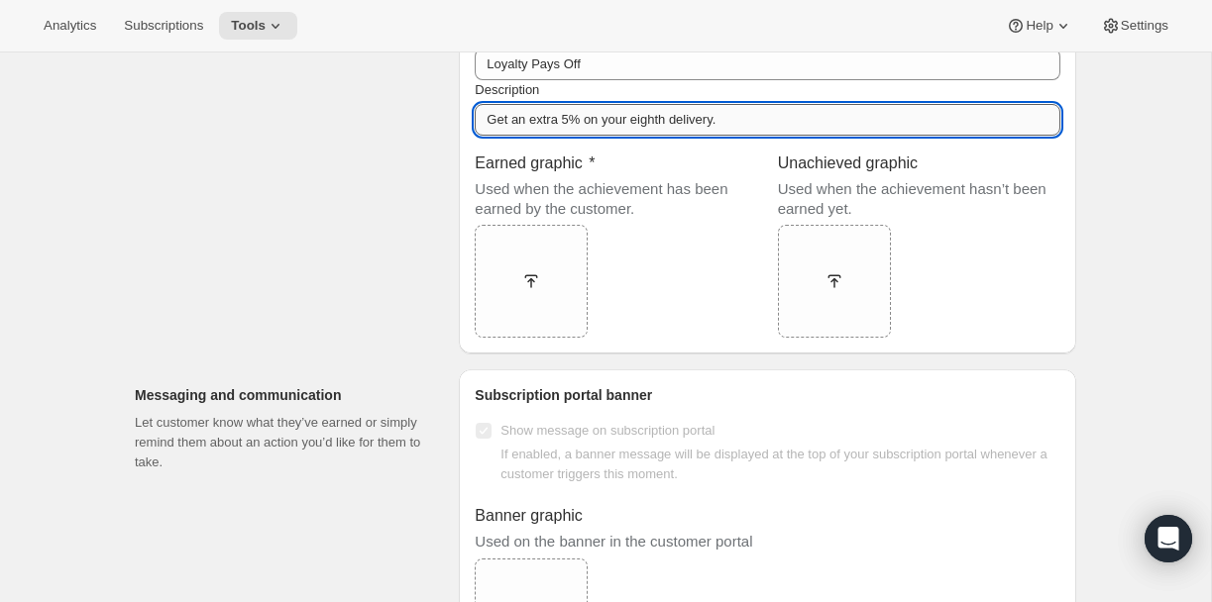
click at [547, 136] on input "Get an extra 5% on your eighth delivery." at bounding box center [768, 120] width 586 height 32
type input "Get an extra 5% on your eighth delivery."
click at [539, 219] on p "Used when the achievement has been earned by the customer." at bounding box center [616, 199] width 282 height 40
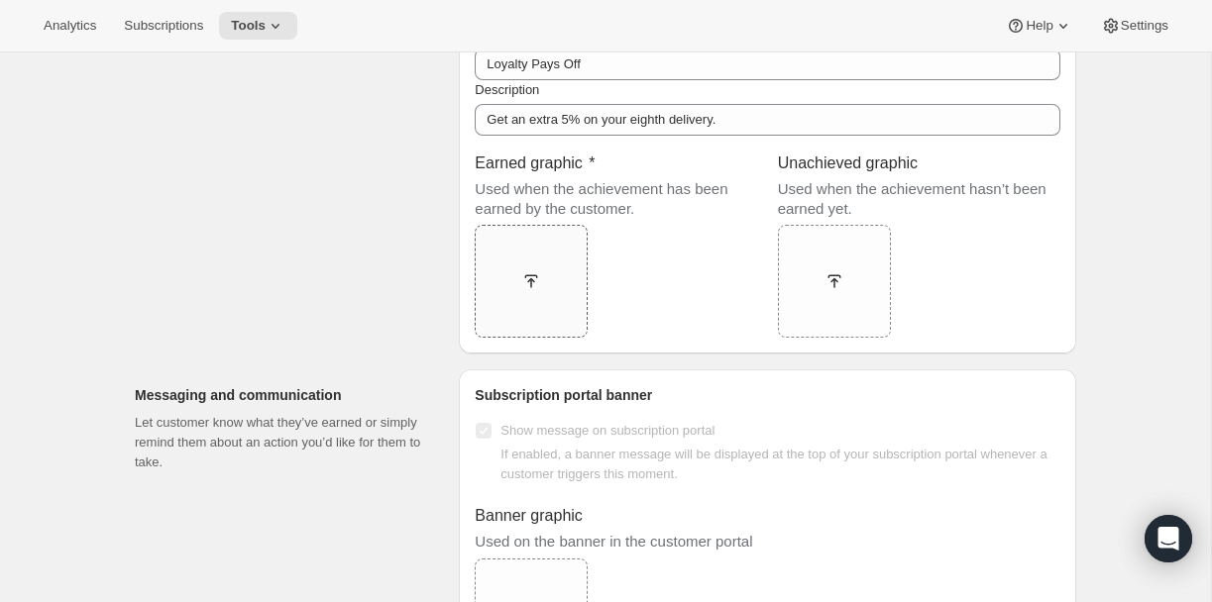
click at [505, 329] on div at bounding box center [531, 281] width 113 height 113
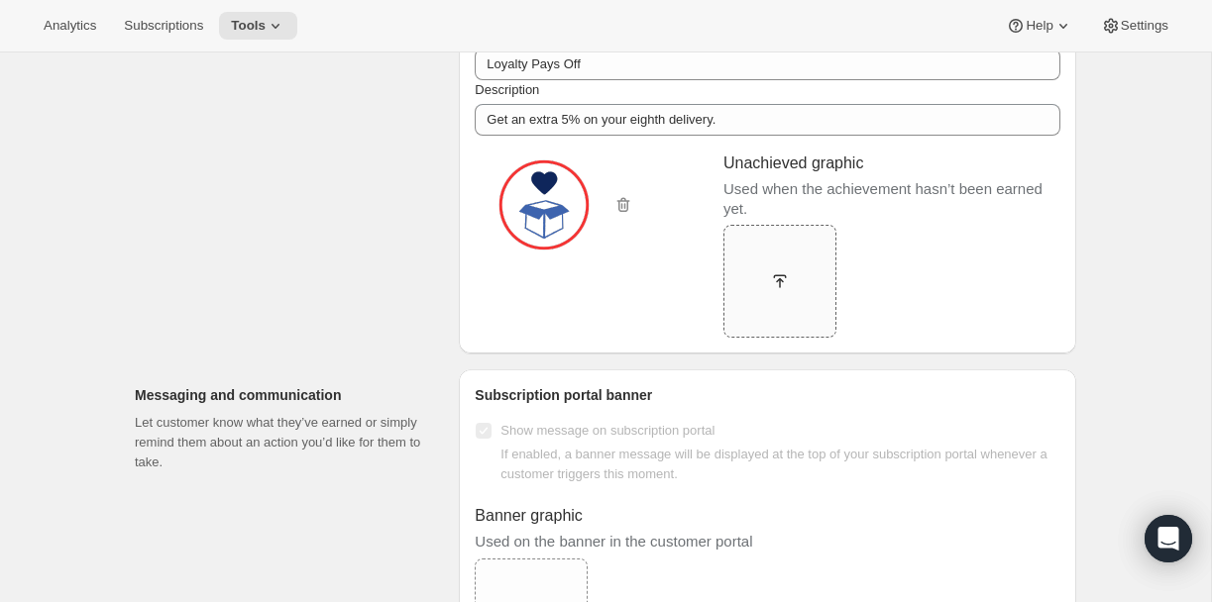
click at [780, 291] on icon at bounding box center [780, 281] width 20 height 20
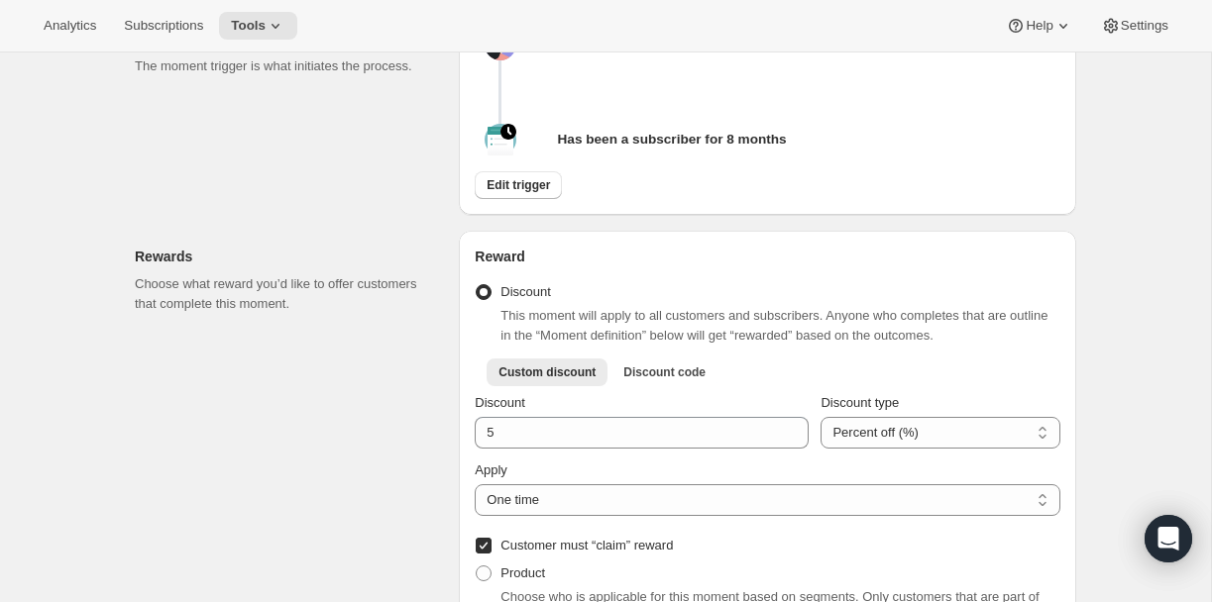
scroll to position [0, 0]
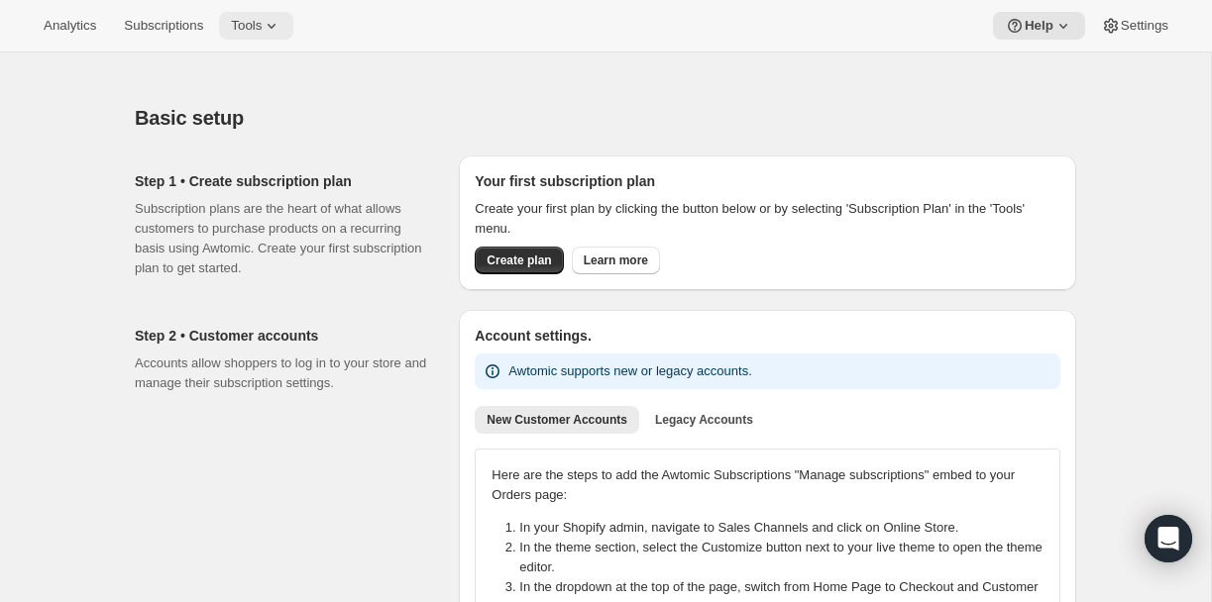
click at [246, 19] on span "Tools" at bounding box center [246, 26] width 31 height 16
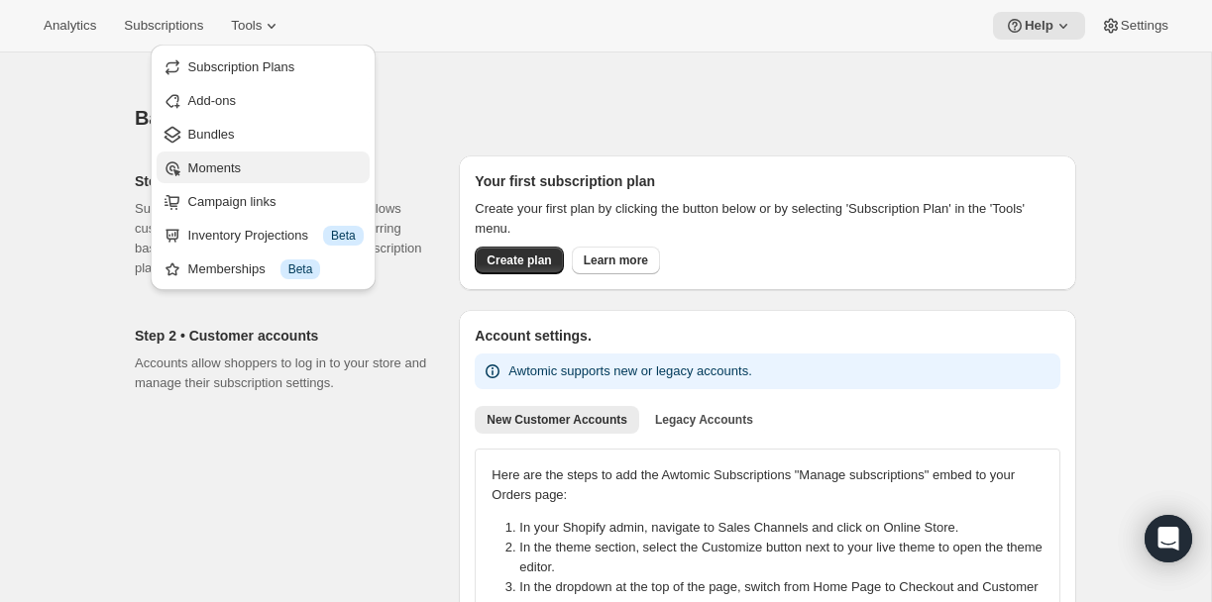
click at [216, 165] on span "Moments" at bounding box center [214, 168] width 53 height 15
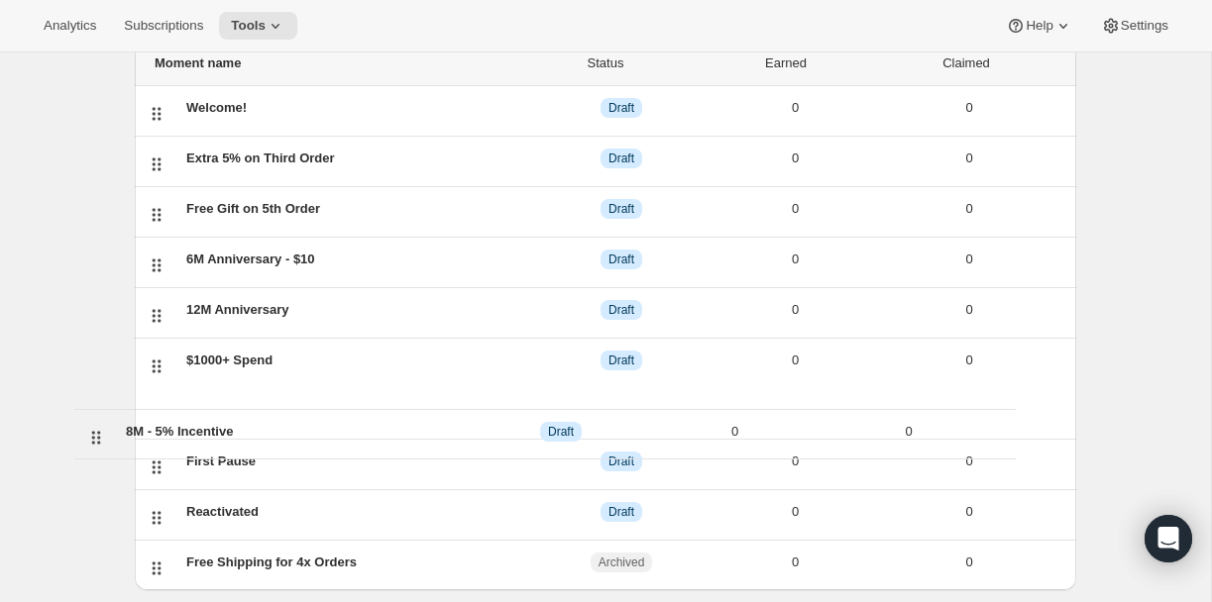
scroll to position [156, 0]
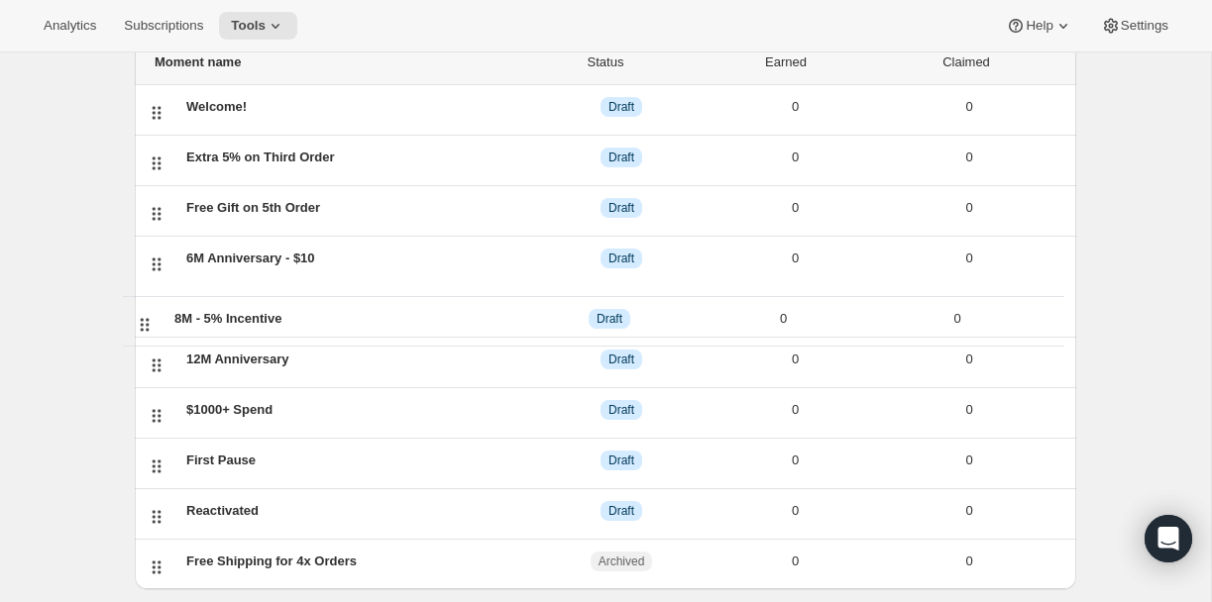
drag, startPoint x: 148, startPoint y: 573, endPoint x: 131, endPoint y: 316, distance: 257.2
click at [131, 316] on div "Search moments Moment name Status Earned Claimed Welcome! DRAFT Draft 0 0 Extra…" at bounding box center [597, 302] width 957 height 693
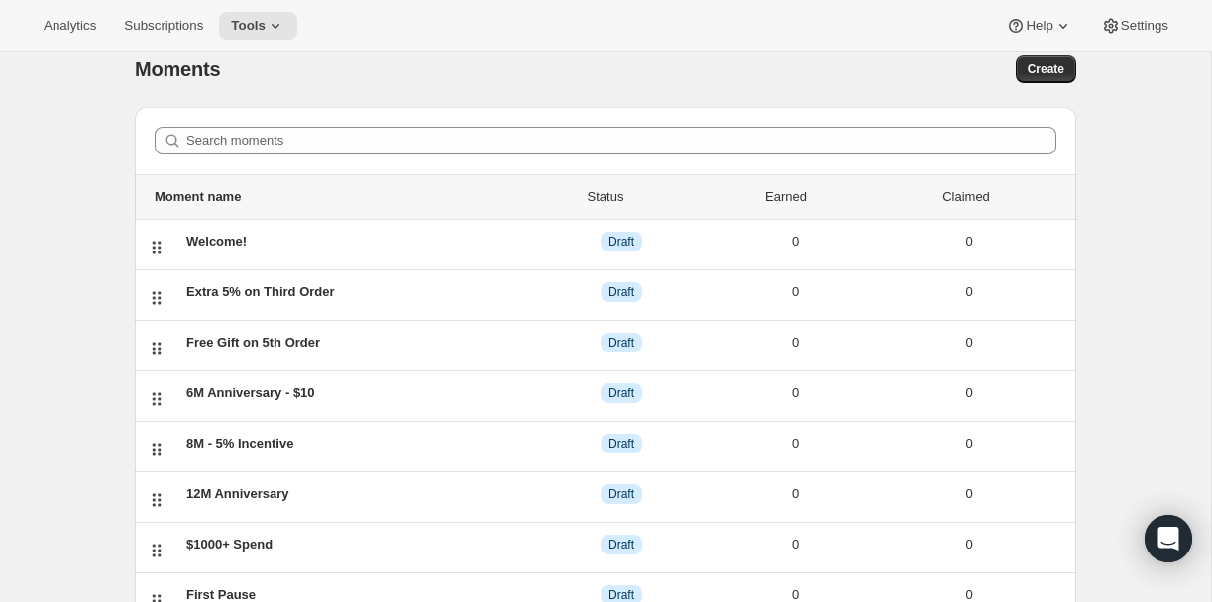
scroll to position [27, 0]
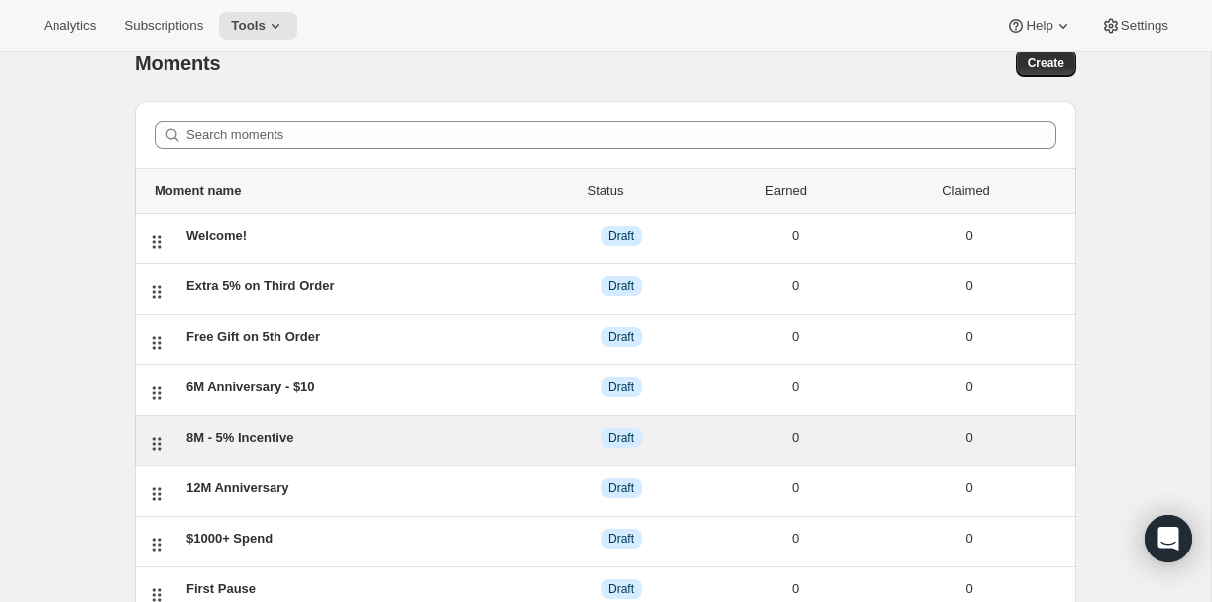
click at [260, 449] on div "8M - 5% Incentive DRAFT Draft 0 0" at bounding box center [621, 441] width 886 height 26
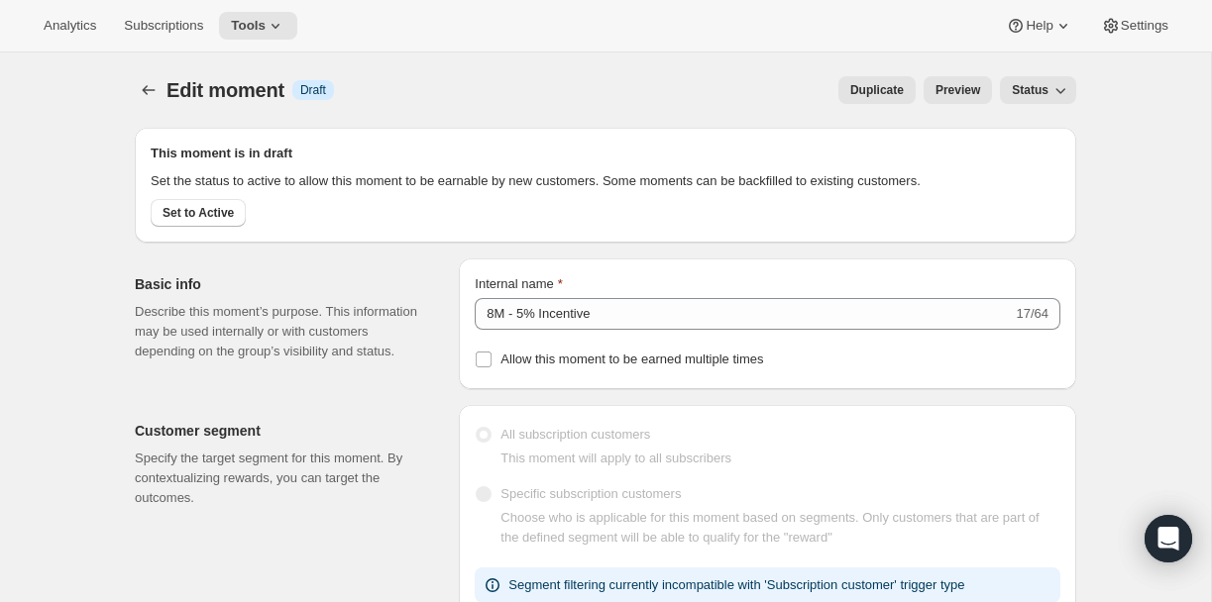
click at [963, 90] on span "Preview" at bounding box center [957, 90] width 45 height 16
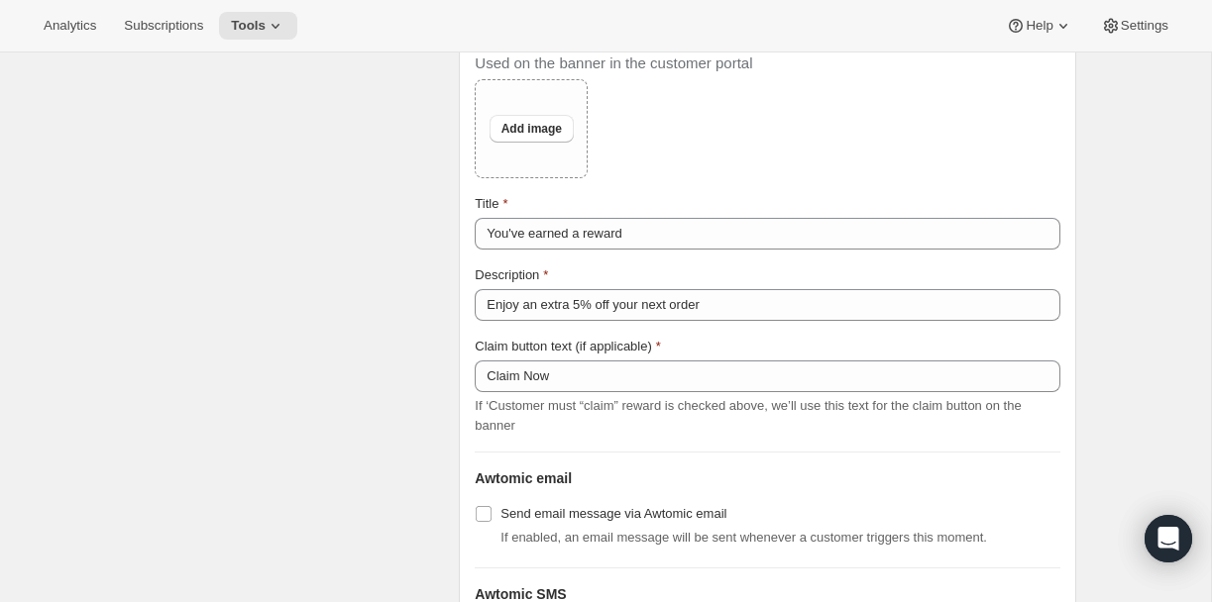
scroll to position [1747, 0]
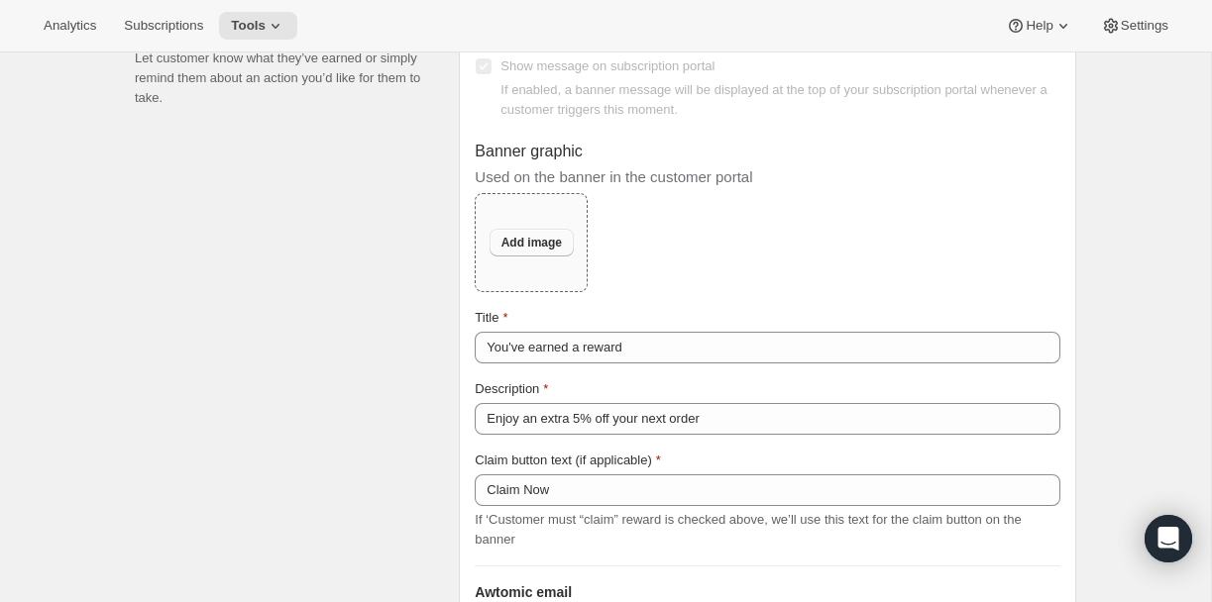
click at [527, 257] on button "Add image" at bounding box center [531, 243] width 84 height 28
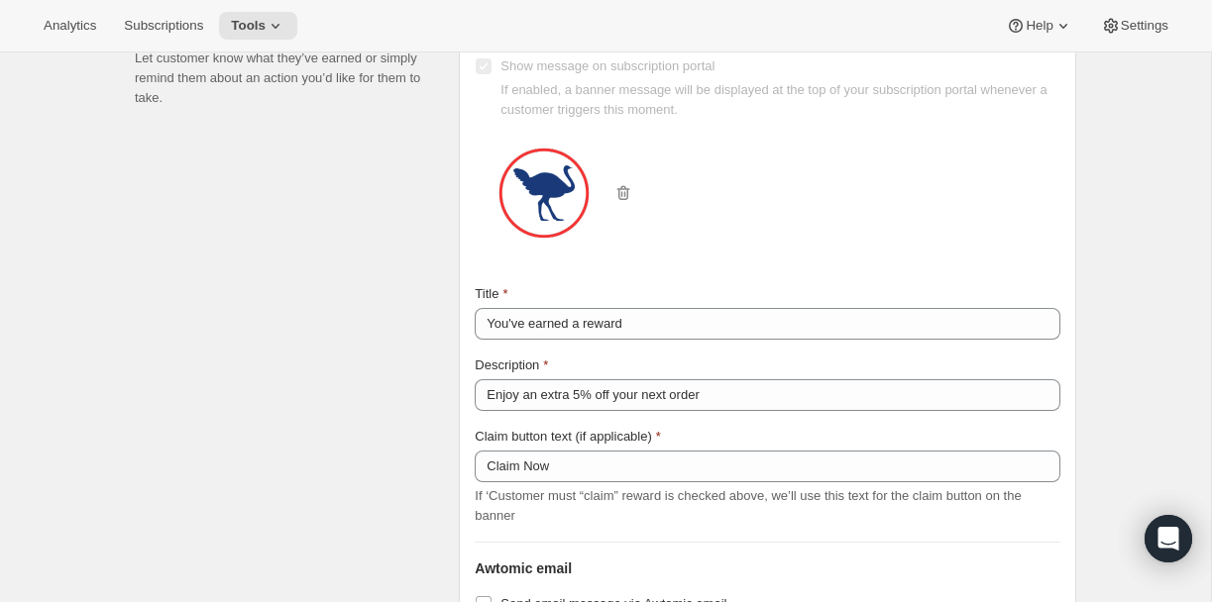
scroll to position [0, 0]
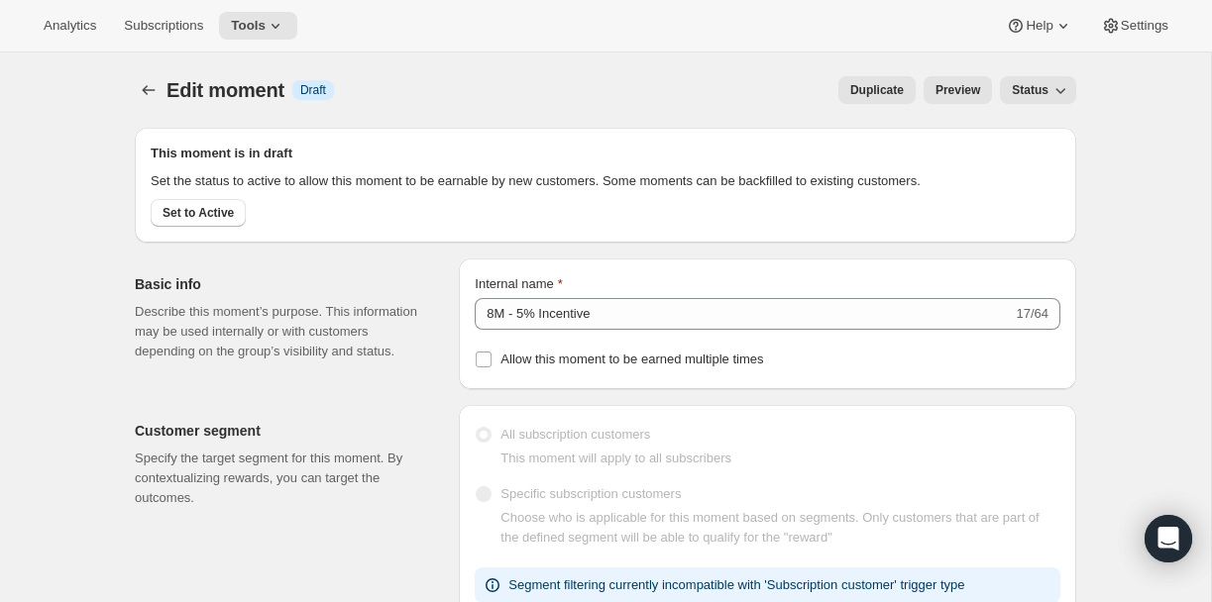
click at [956, 106] on div "Edit moment. This page is ready Edit moment Info Draft Duplicate Preview Status…" at bounding box center [605, 90] width 941 height 75
click at [956, 98] on button "Preview" at bounding box center [957, 90] width 68 height 28
click at [135, 81] on button "Create moment" at bounding box center [149, 90] width 28 height 28
